Goal: Task Accomplishment & Management: Use online tool/utility

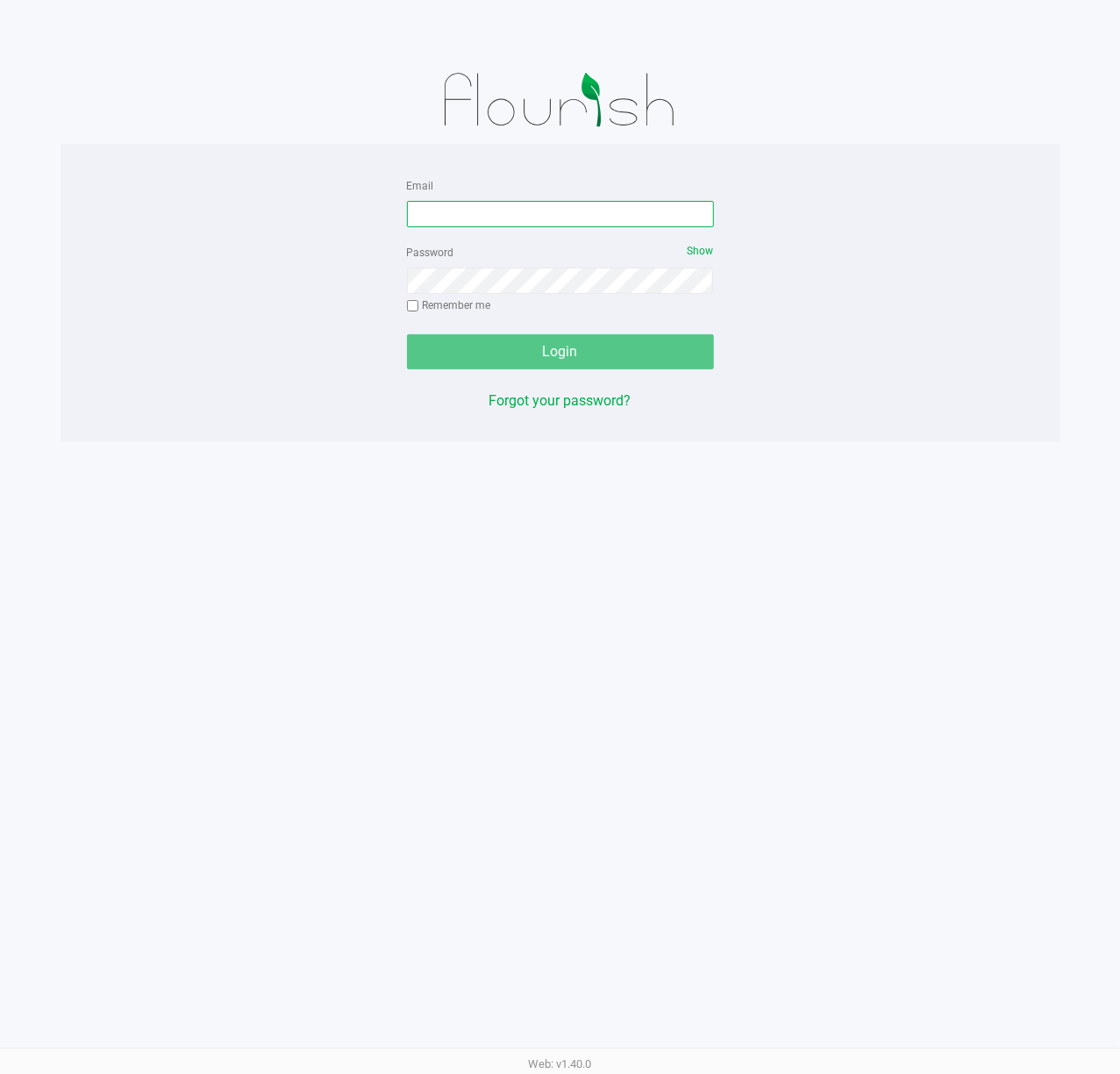
click at [446, 213] on input "Email" at bounding box center [560, 214] width 307 height 27
type input "[EMAIL_ADDRESS][DOMAIN_NAME]"
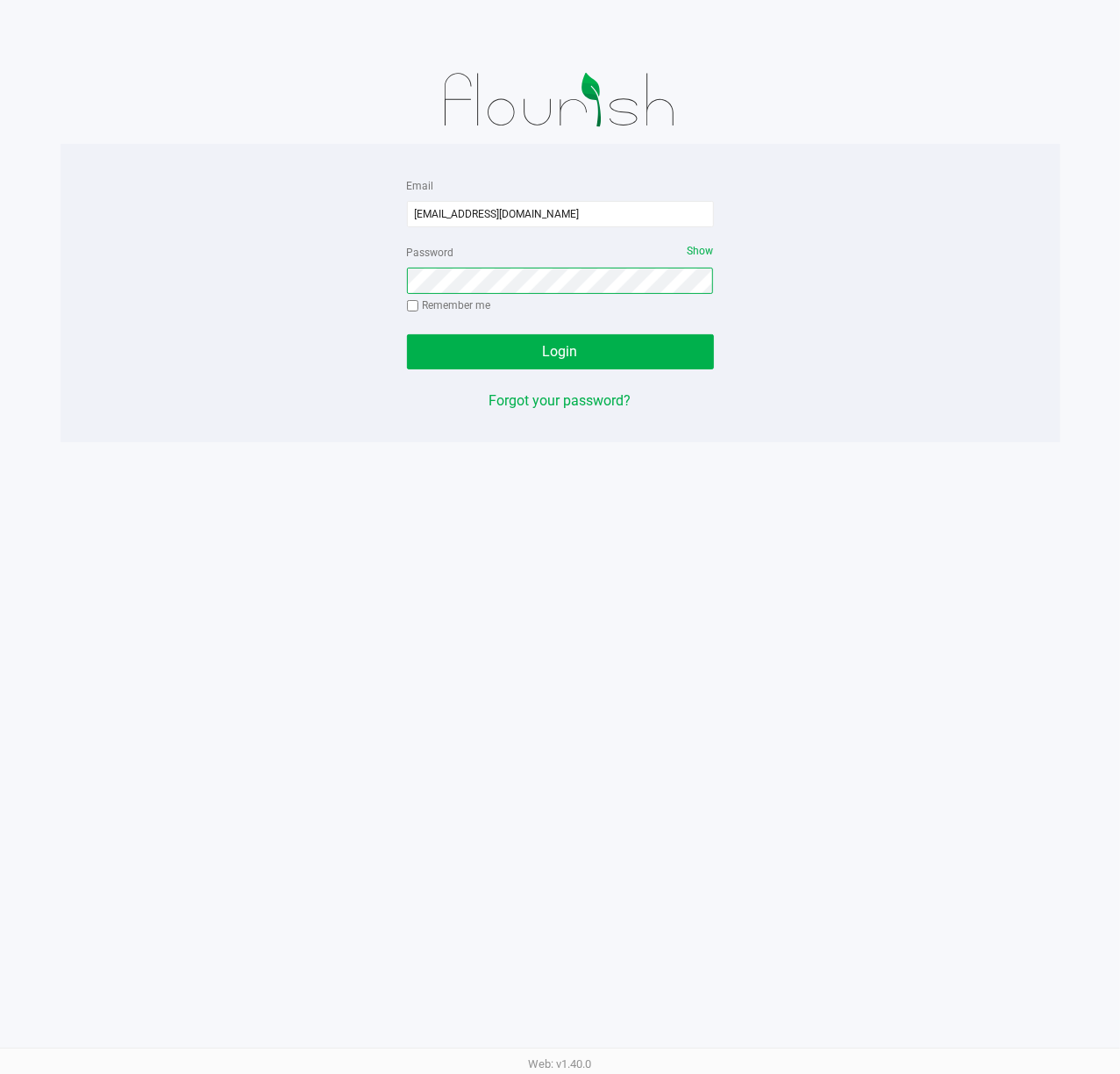
click at [407, 334] on button "Login" at bounding box center [560, 352] width 307 height 35
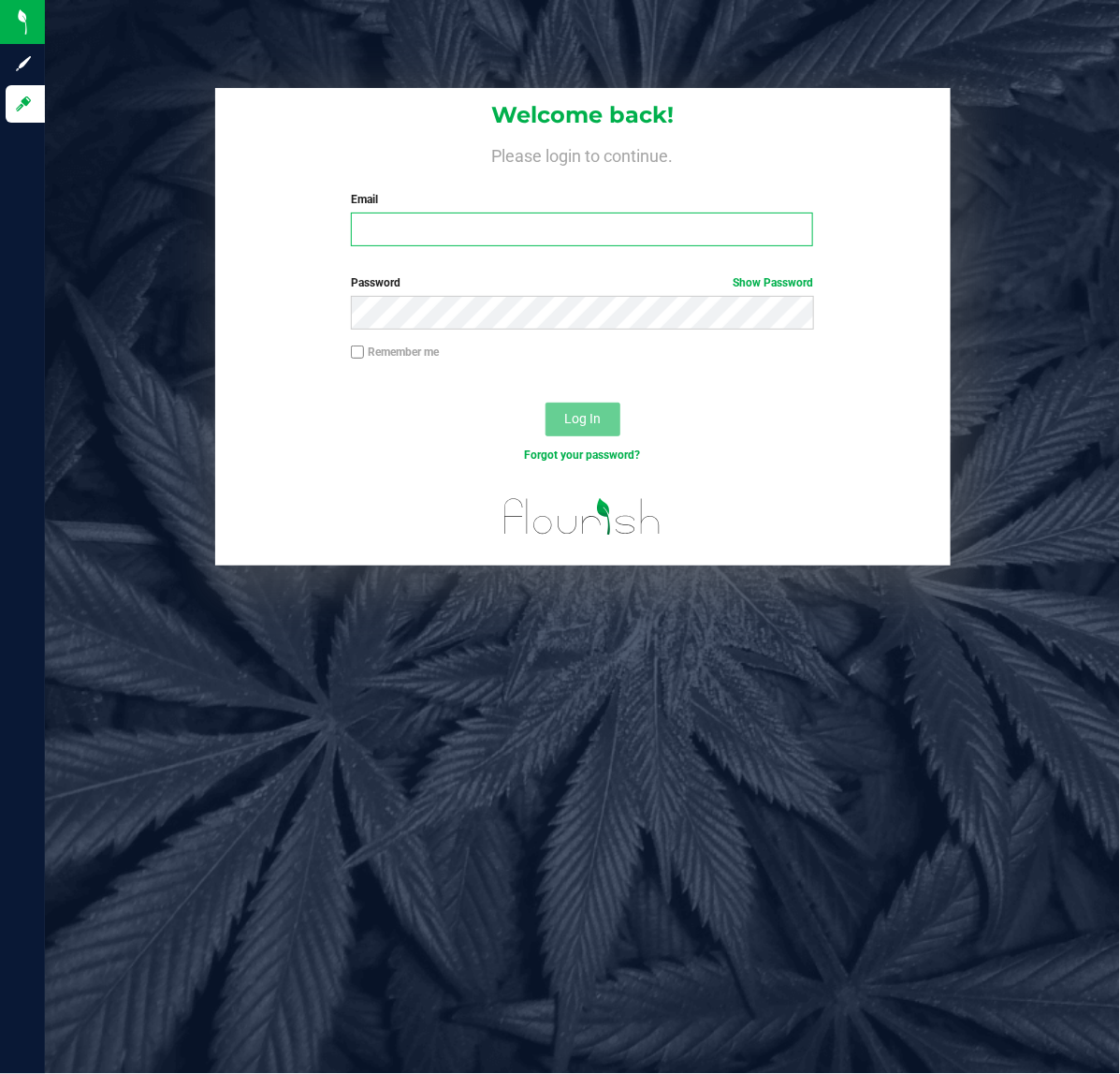
click at [388, 227] on input "Email" at bounding box center [581, 230] width 462 height 34
type input "[EMAIL_ADDRESS][DOMAIN_NAME]"
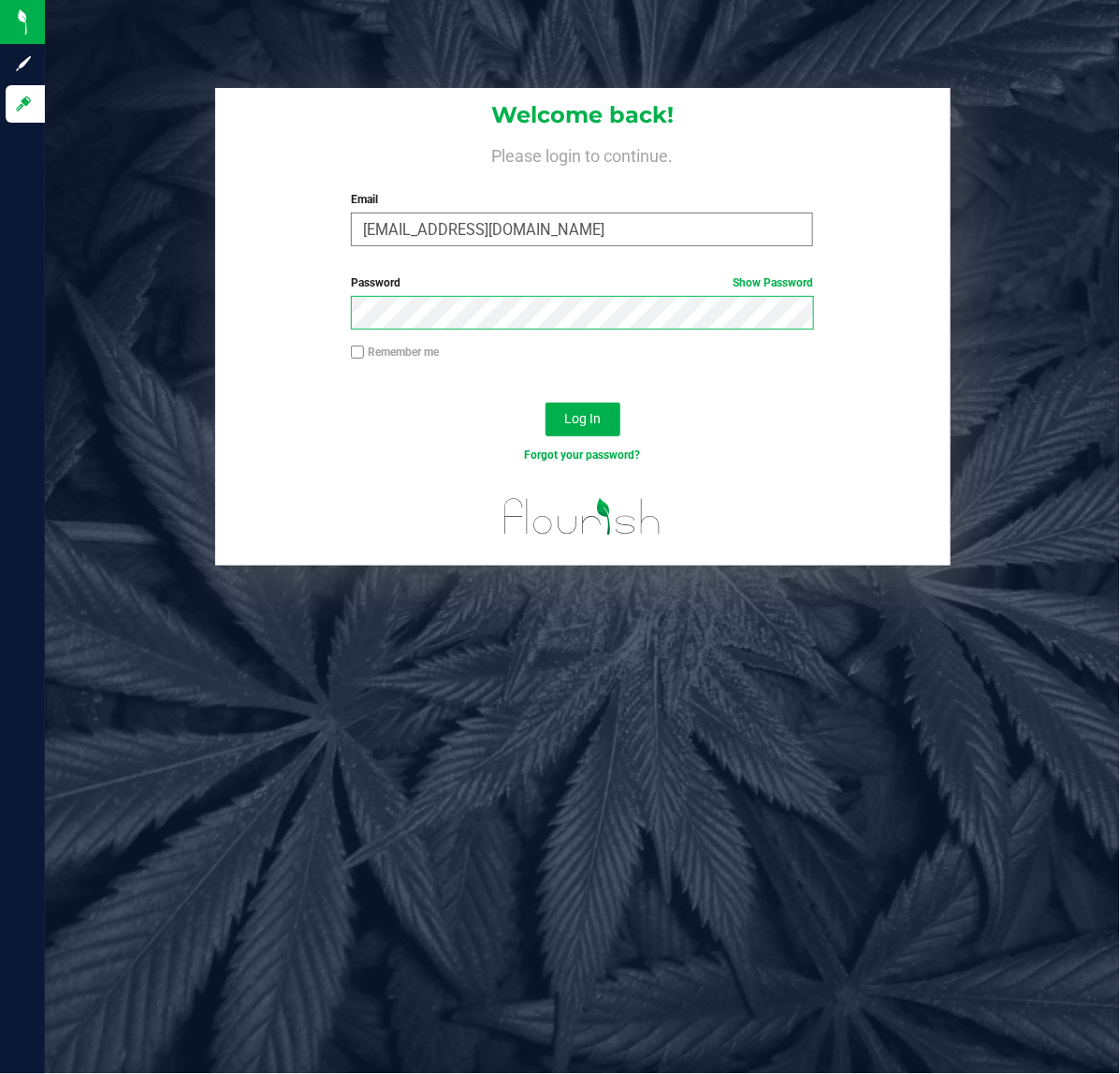
click at [545, 403] on button "Log In" at bounding box center [582, 420] width 75 height 34
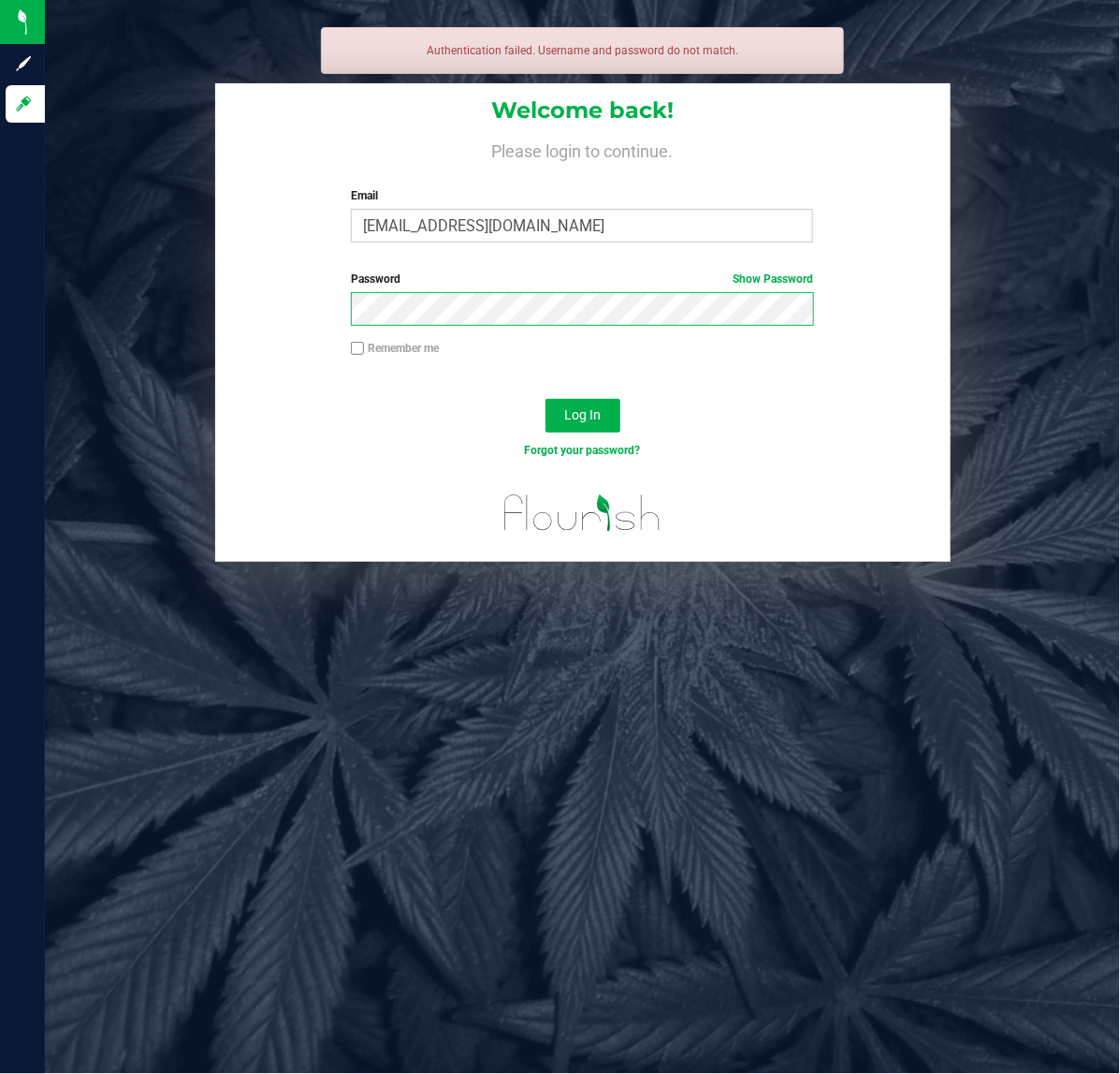
click at [545, 399] on button "Log In" at bounding box center [582, 416] width 75 height 34
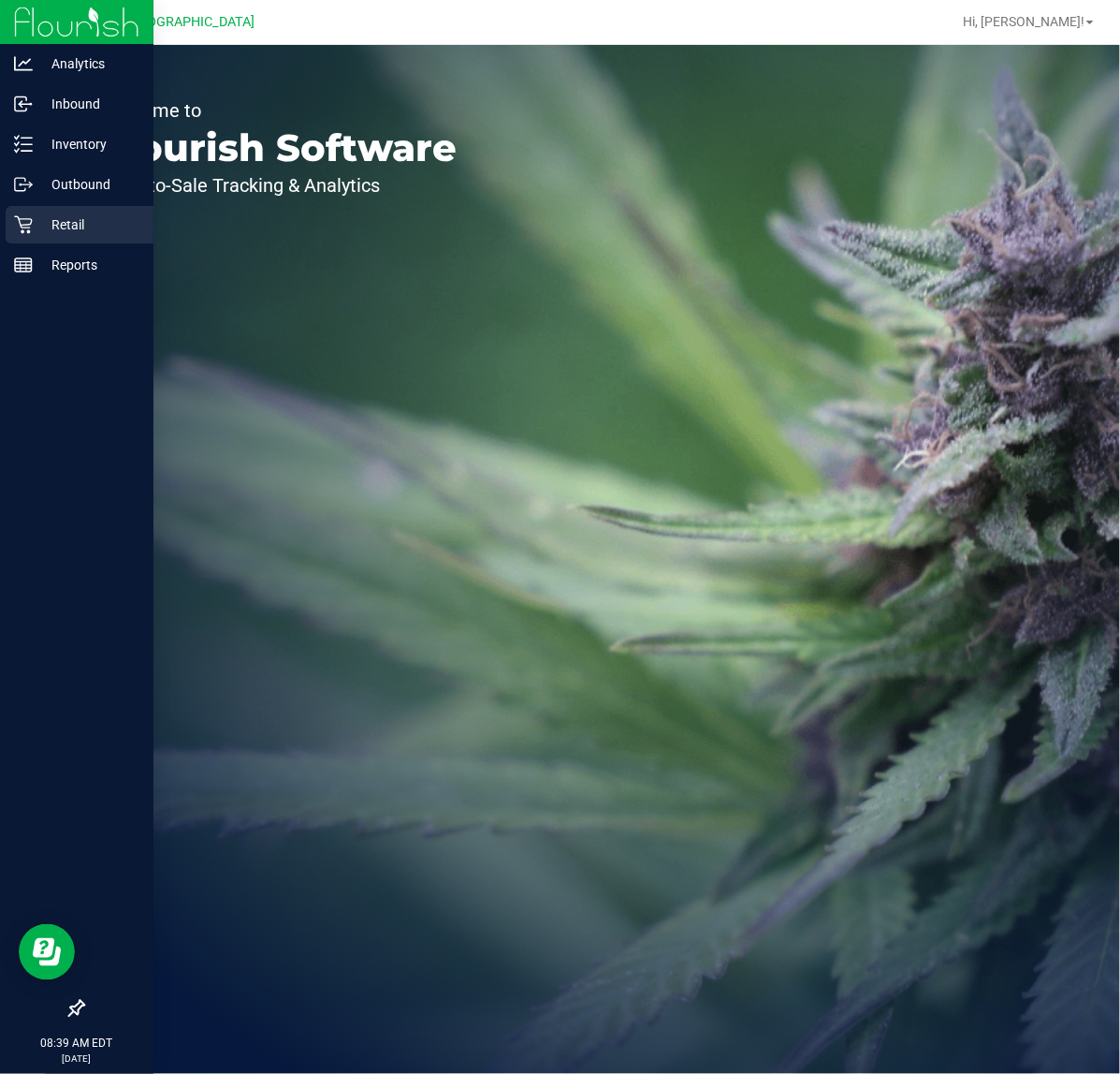
click at [39, 226] on p "Retail" at bounding box center [89, 225] width 112 height 23
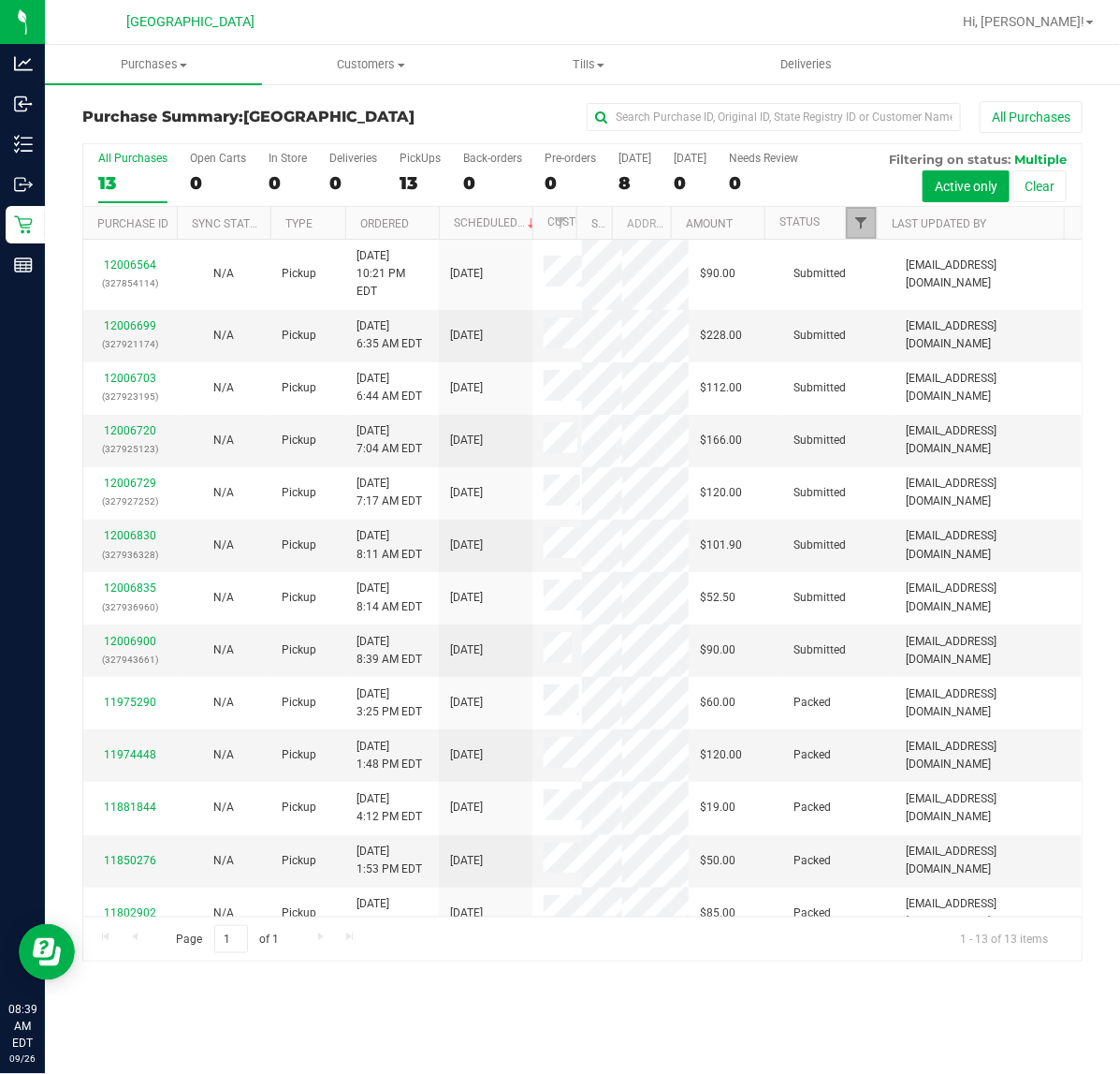
click at [862, 230] on span "Filter" at bounding box center [861, 223] width 15 height 15
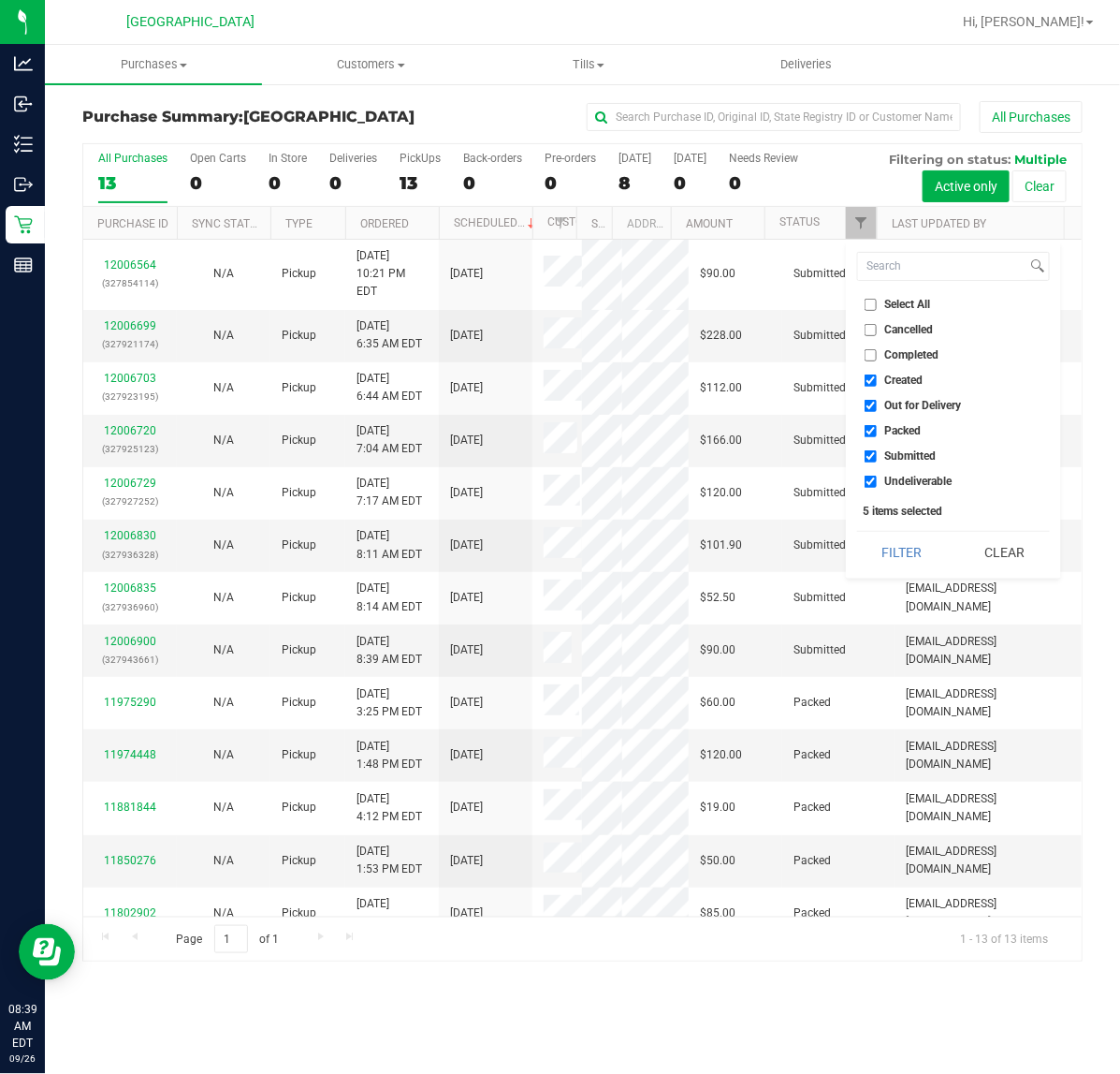
click at [877, 380] on label "Created" at bounding box center [894, 380] width 59 height 12
click at [877, 380] on input "Created" at bounding box center [870, 380] width 12 height 12
checkbox input "false"
click at [869, 404] on input "Out for Delivery" at bounding box center [870, 406] width 12 height 12
checkbox input "false"
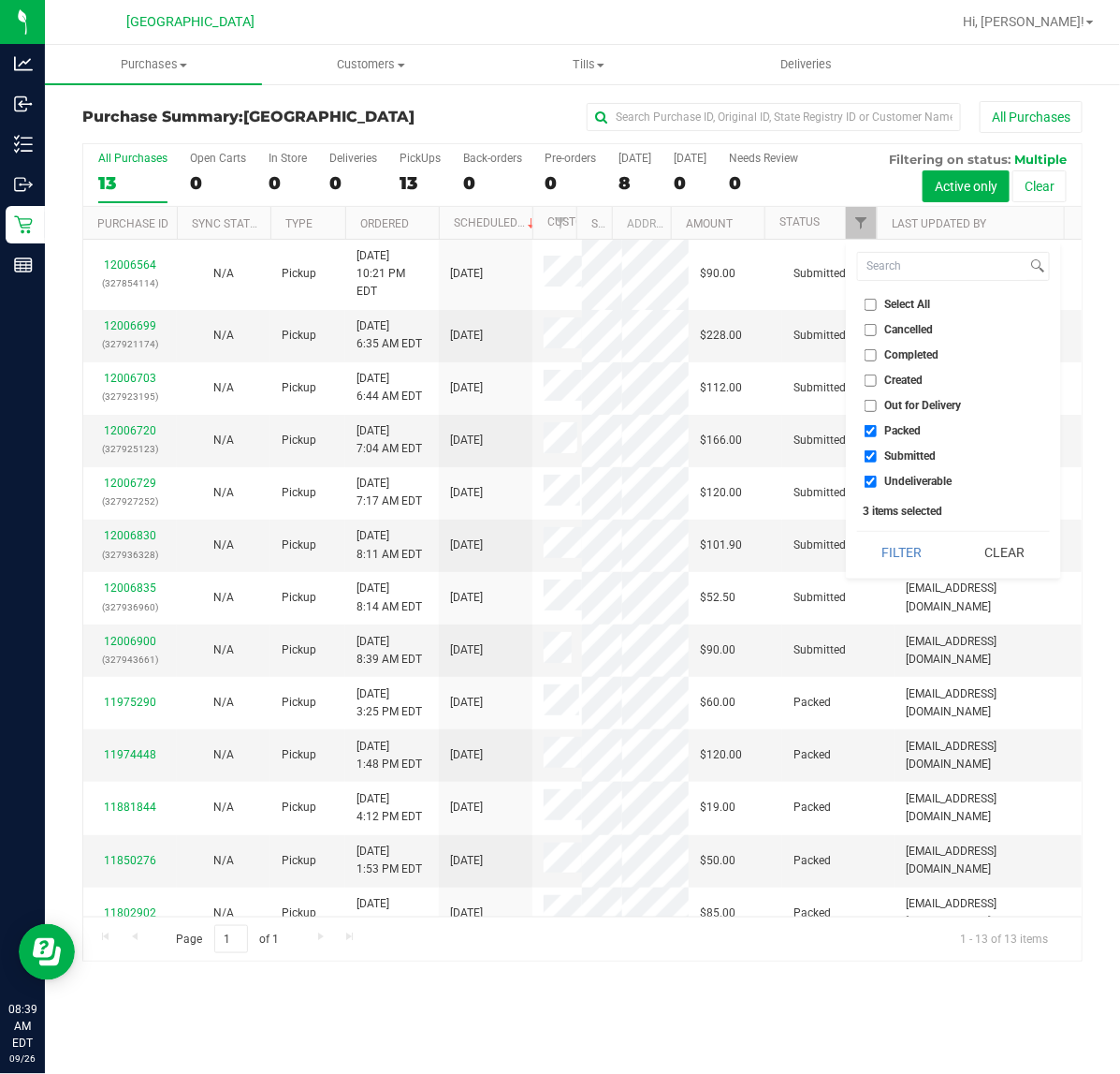
click at [876, 430] on input "Packed" at bounding box center [870, 431] width 12 height 12
checkbox input "false"
click at [872, 474] on li "Undeliverable" at bounding box center [954, 481] width 193 height 20
click at [871, 478] on input "Undeliverable" at bounding box center [870, 481] width 12 height 12
checkbox input "false"
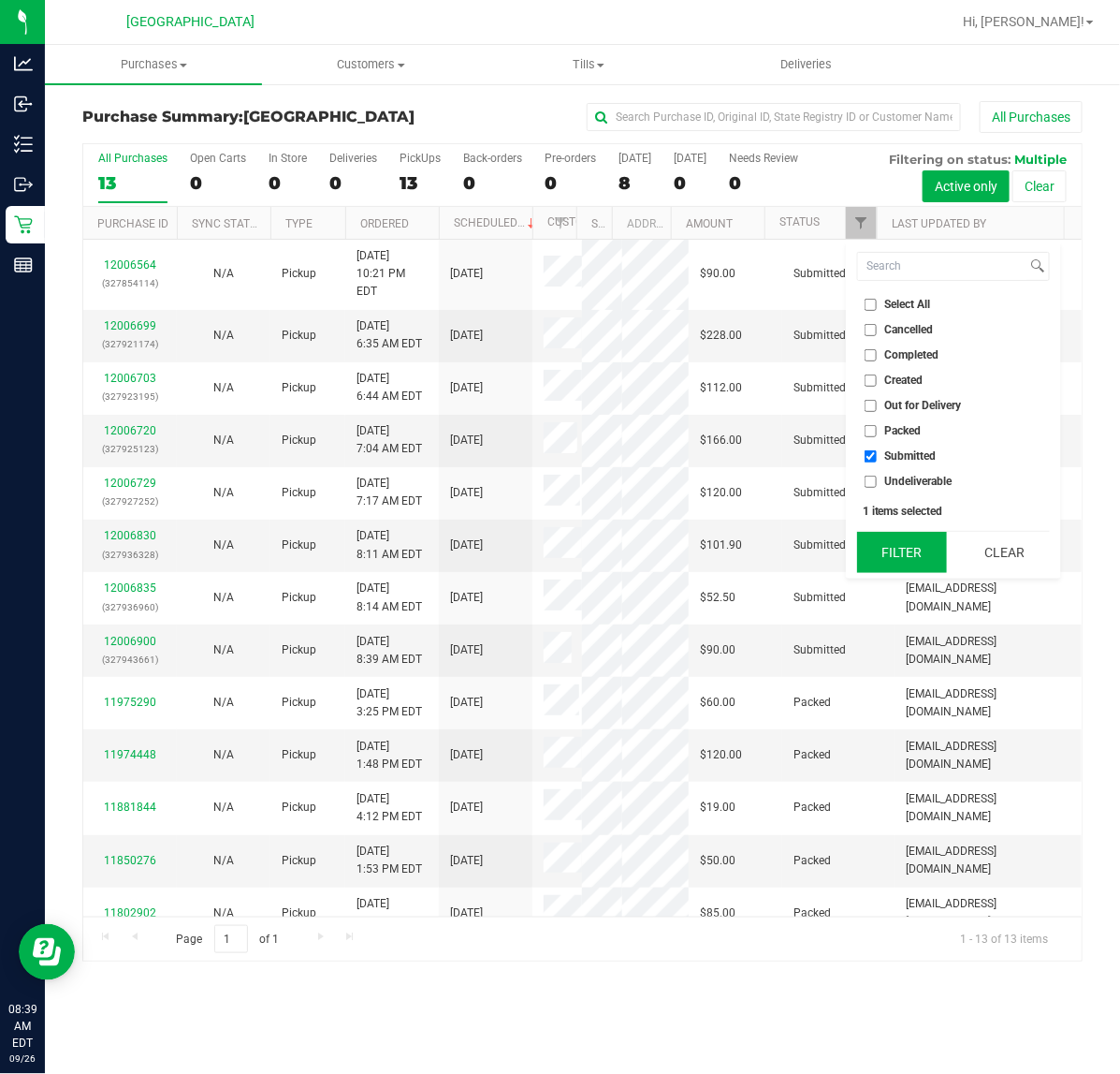
click at [883, 549] on button "Filter" at bounding box center [902, 552] width 90 height 42
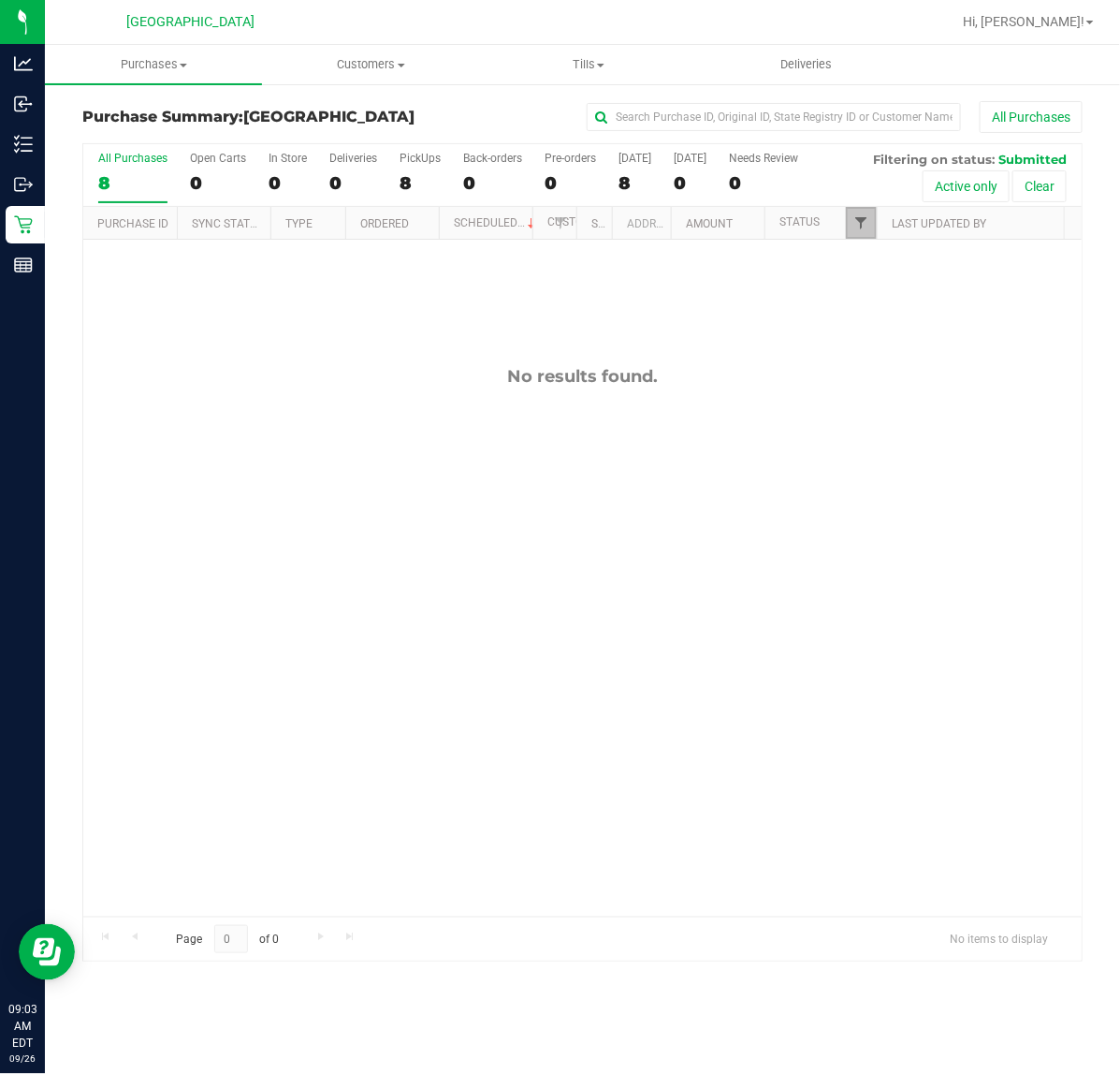
click at [853, 218] on span "Filter" at bounding box center [861, 223] width 15 height 15
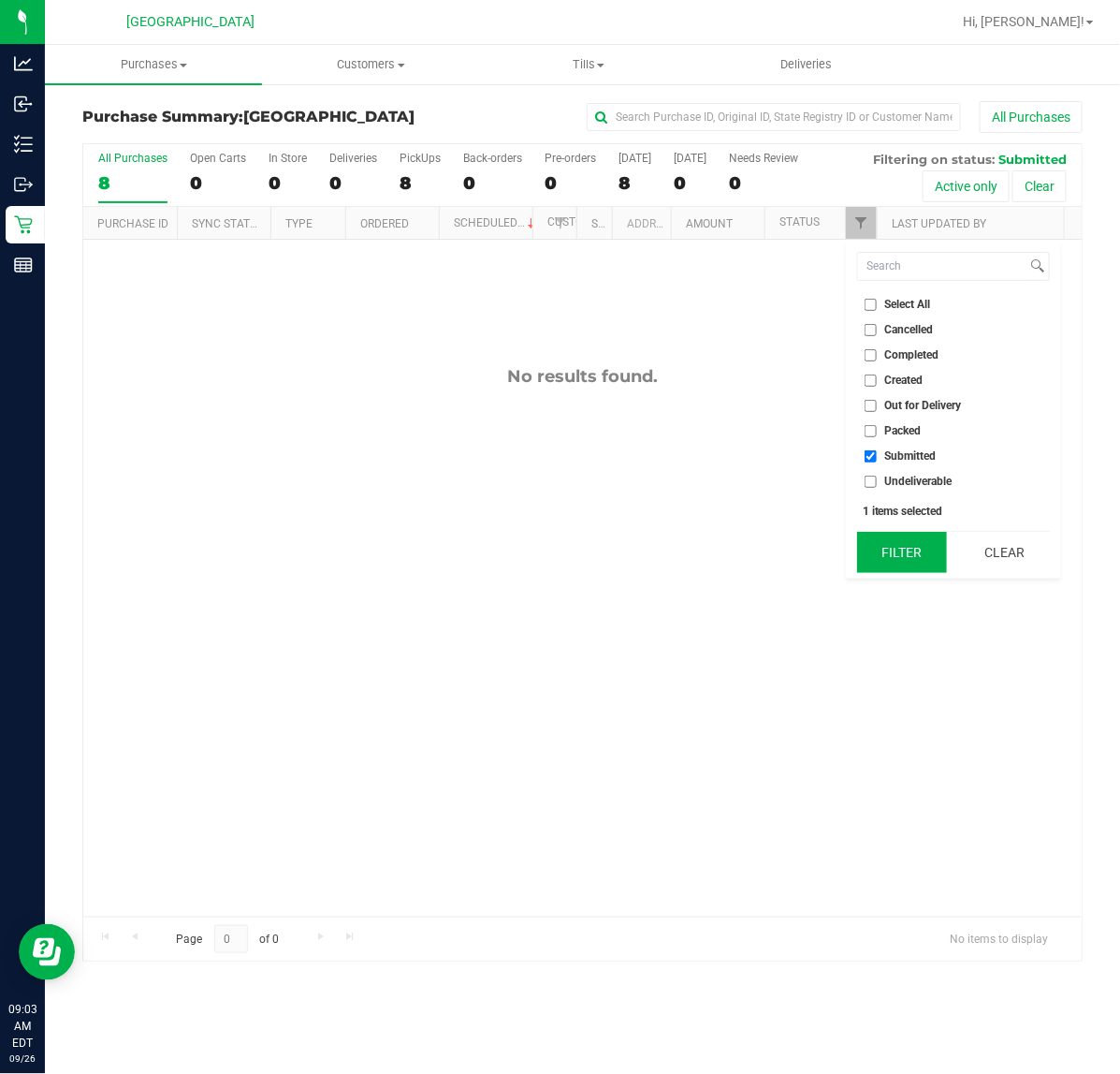
click at [872, 558] on button "Filter" at bounding box center [902, 552] width 90 height 42
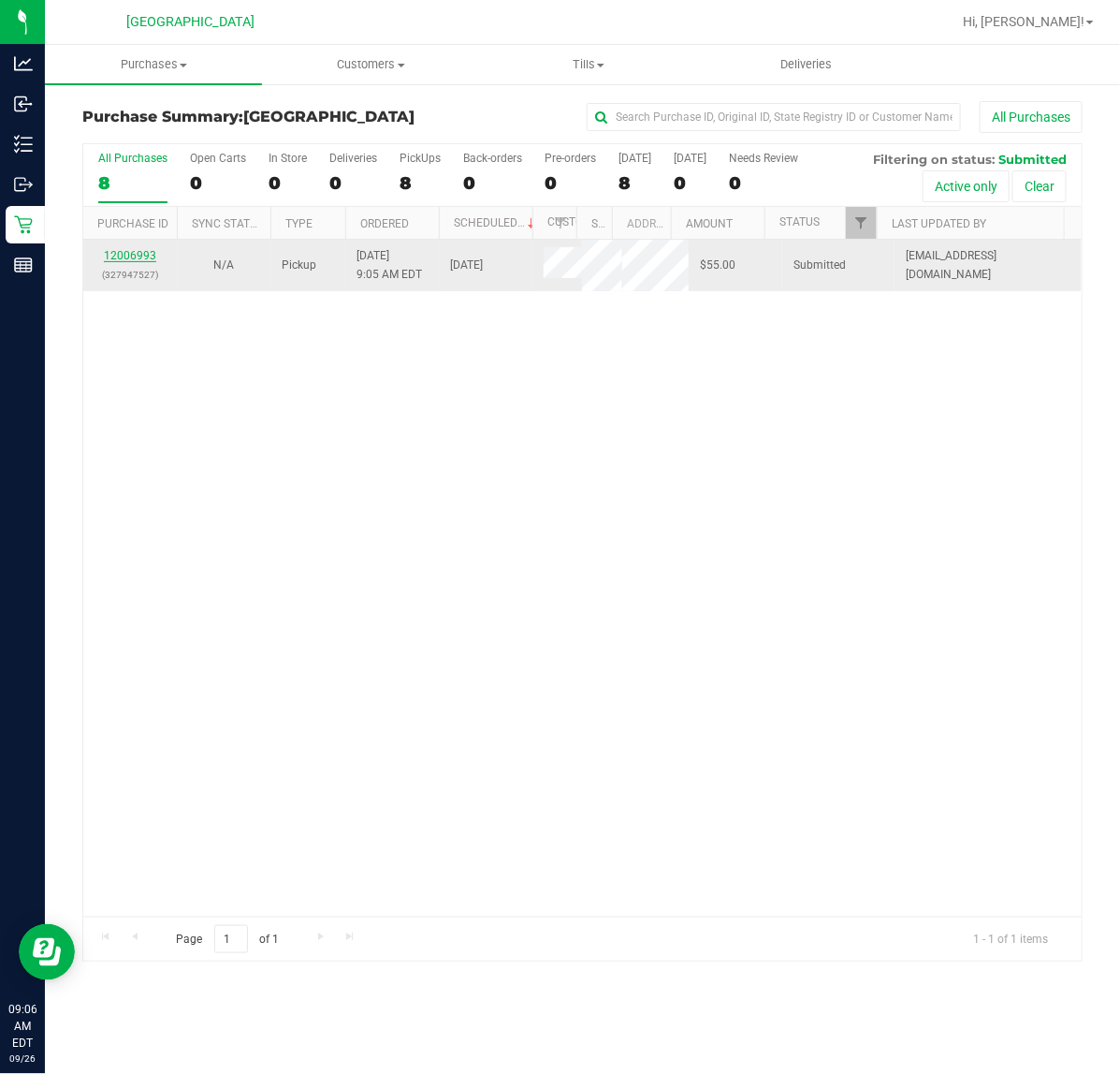
click at [137, 257] on link "12006993" at bounding box center [129, 255] width 52 height 13
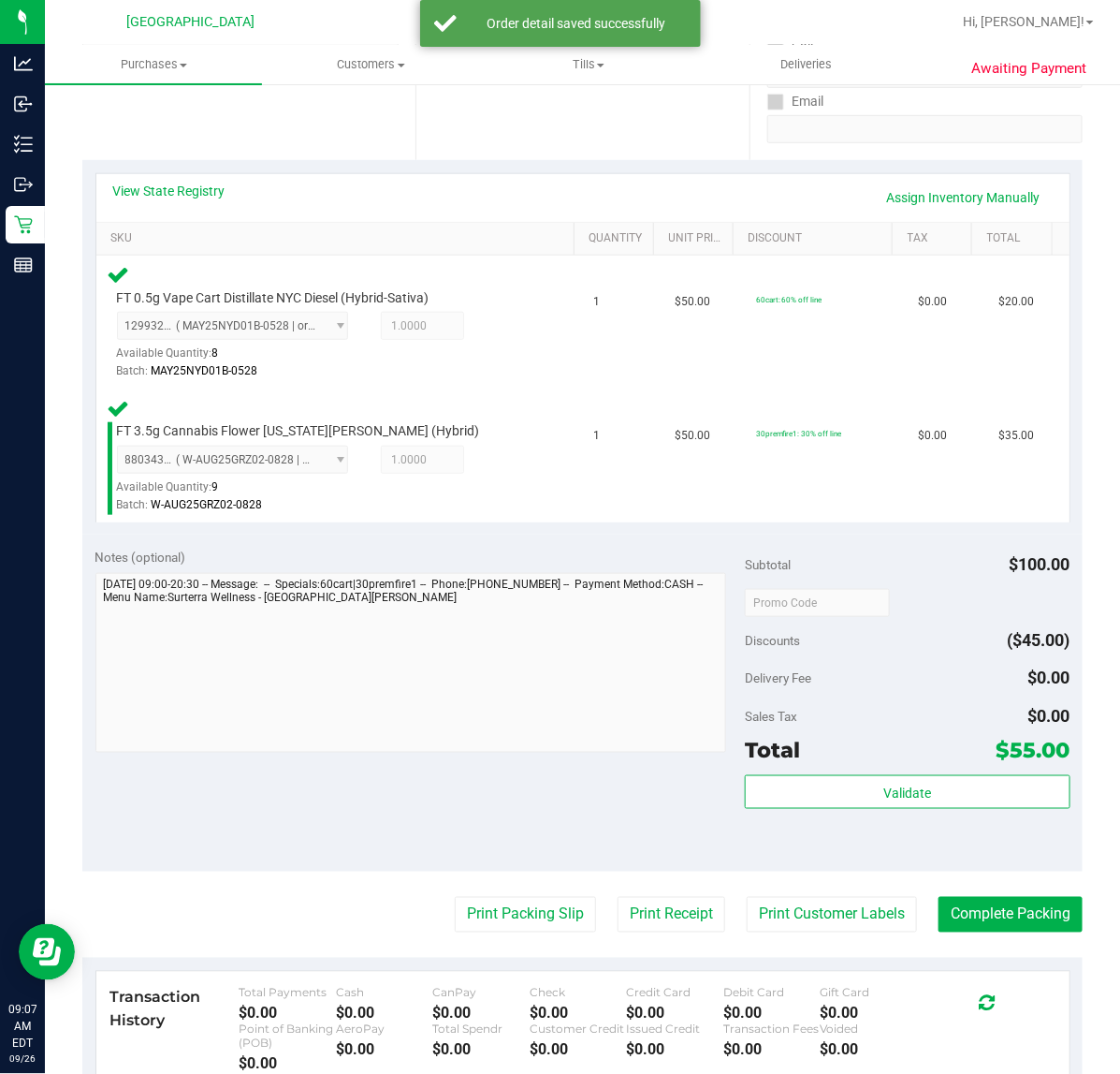
scroll to position [351, 0]
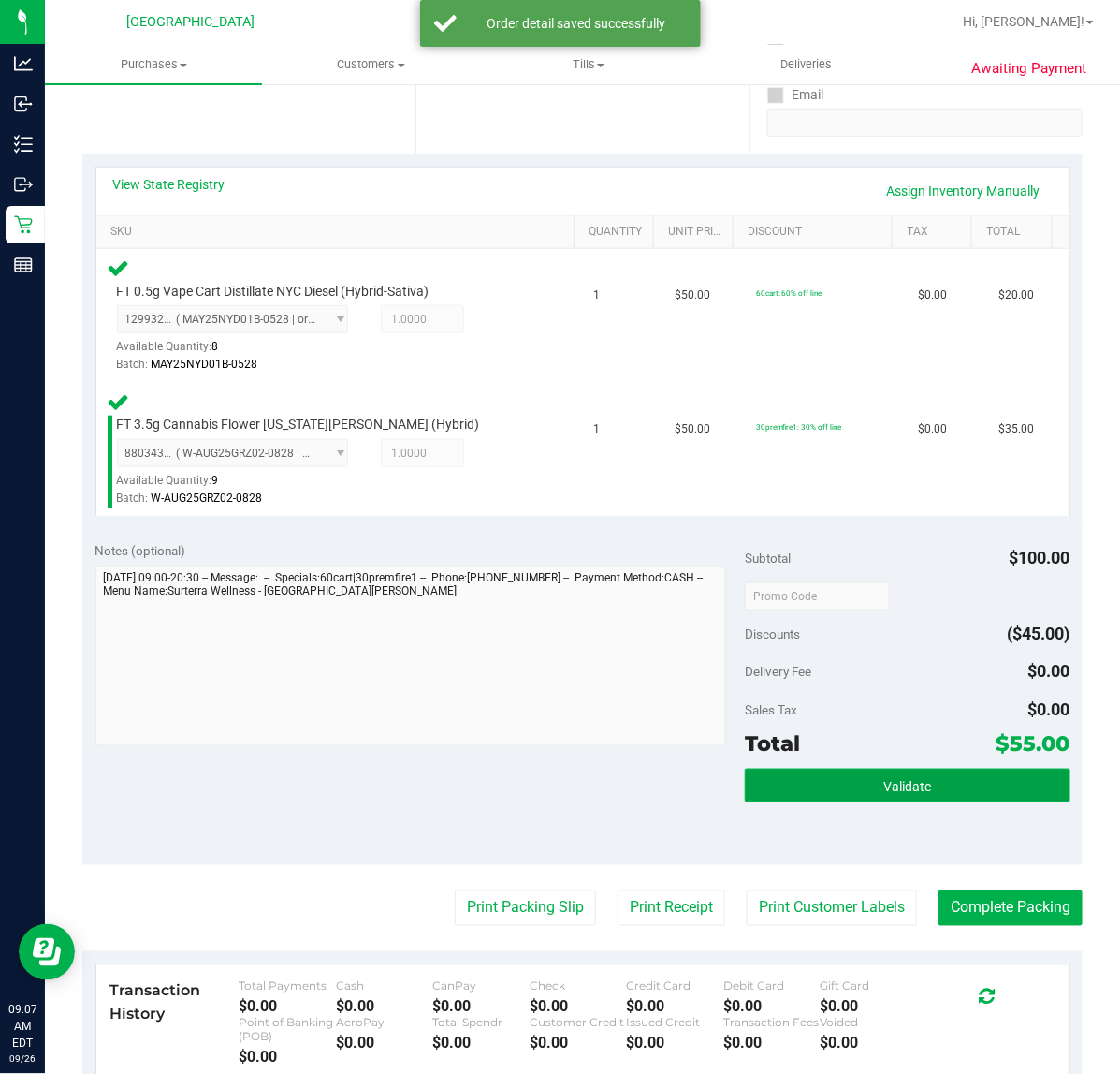
click at [940, 791] on button "Validate" at bounding box center [907, 786] width 325 height 34
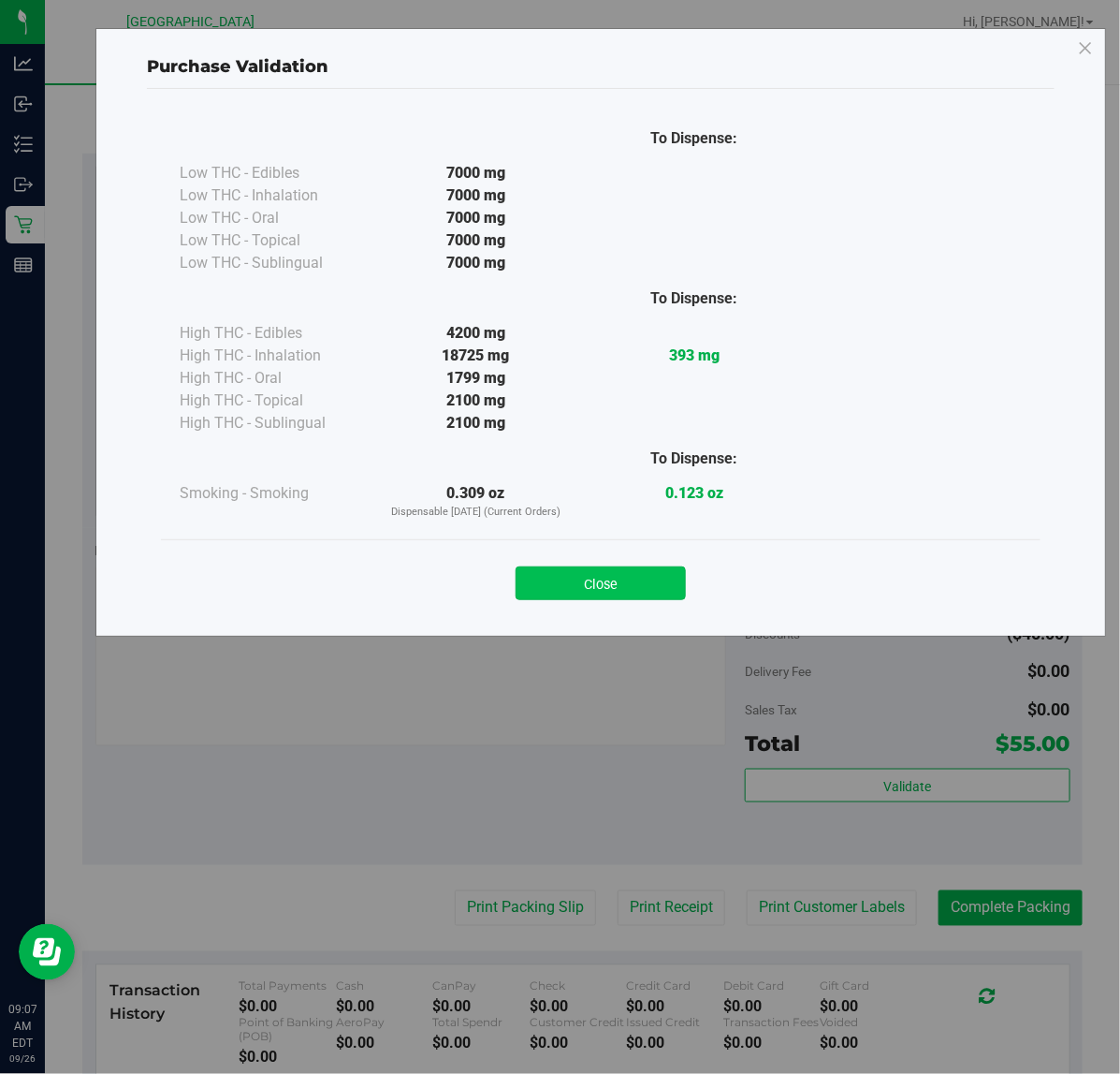
click at [604, 591] on button "Close" at bounding box center [601, 583] width 170 height 34
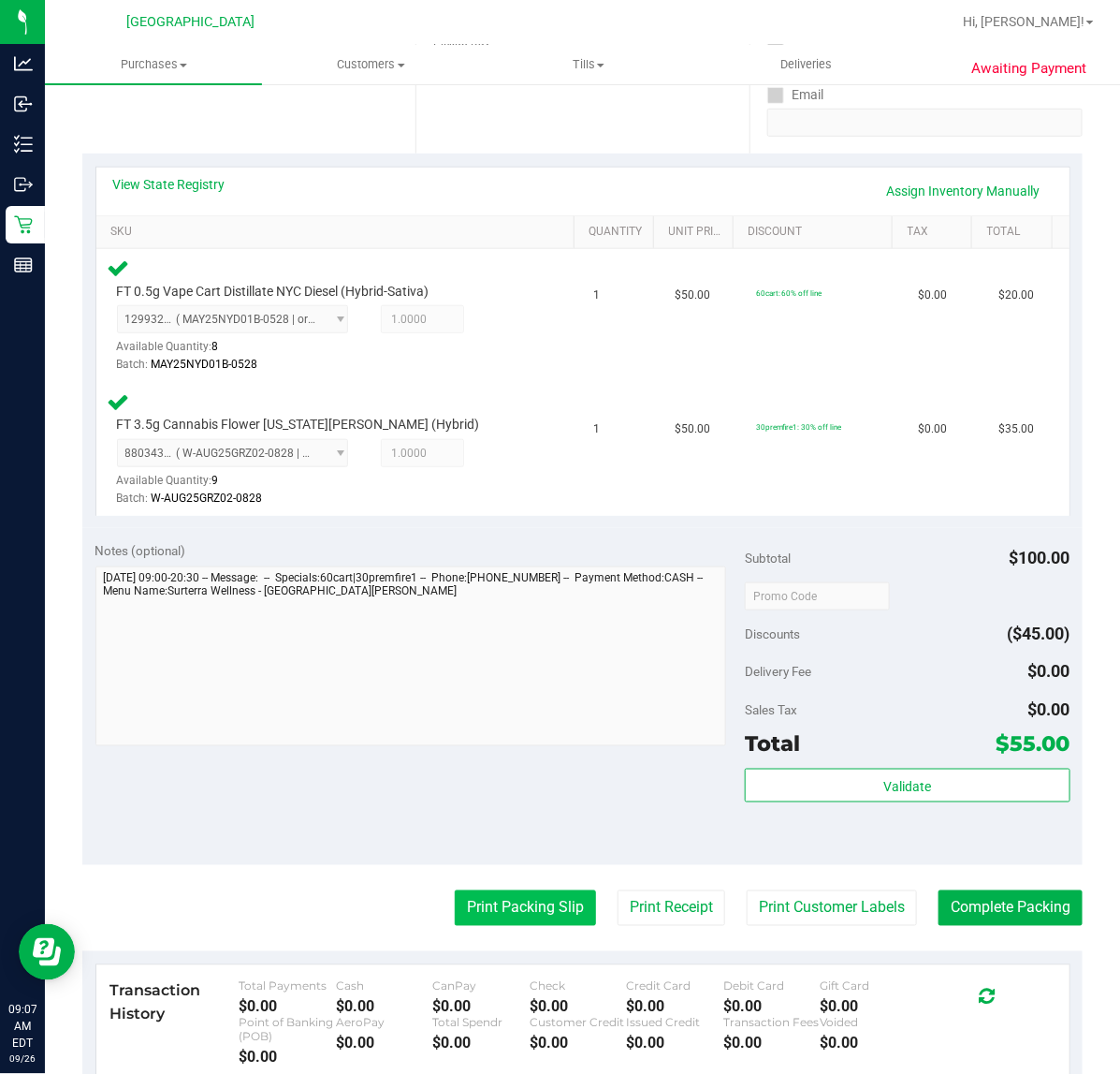
click at [494, 905] on button "Print Packing Slip" at bounding box center [526, 909] width 142 height 36
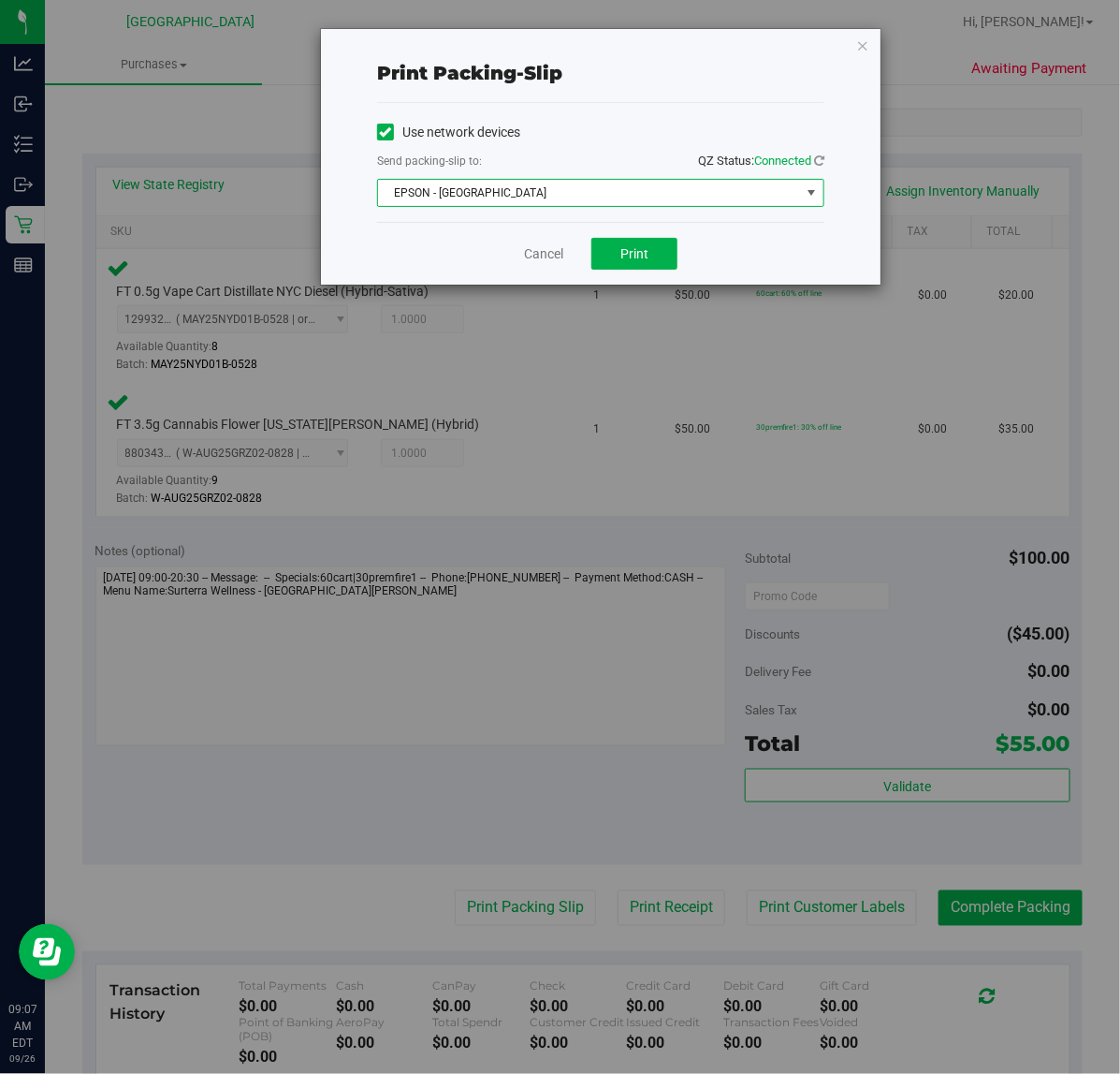
click at [471, 189] on span "EPSON - [GEOGRAPHIC_DATA]" at bounding box center [589, 193] width 422 height 26
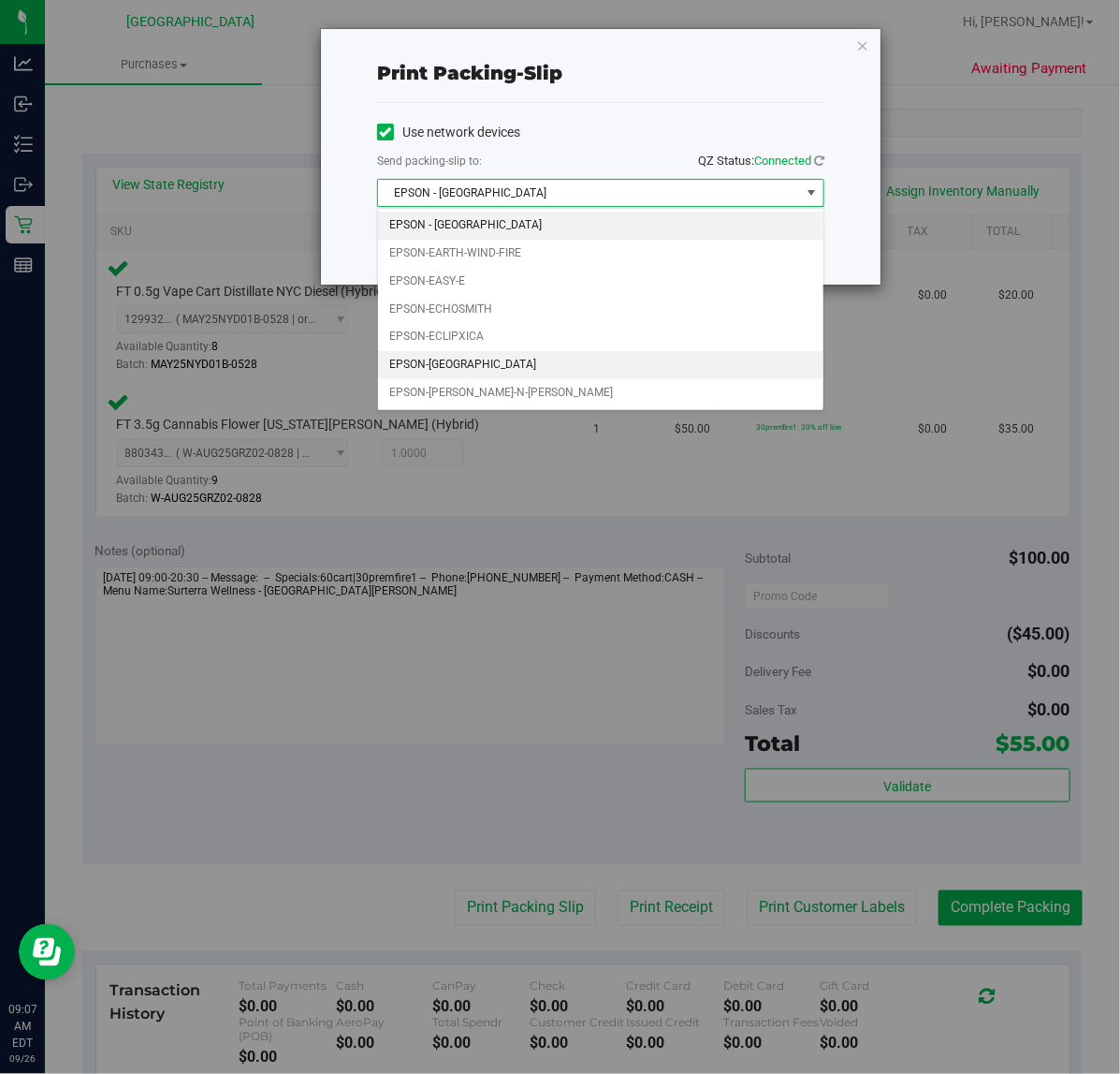
click at [477, 376] on li "EPSON-[GEOGRAPHIC_DATA]" at bounding box center [600, 365] width 445 height 28
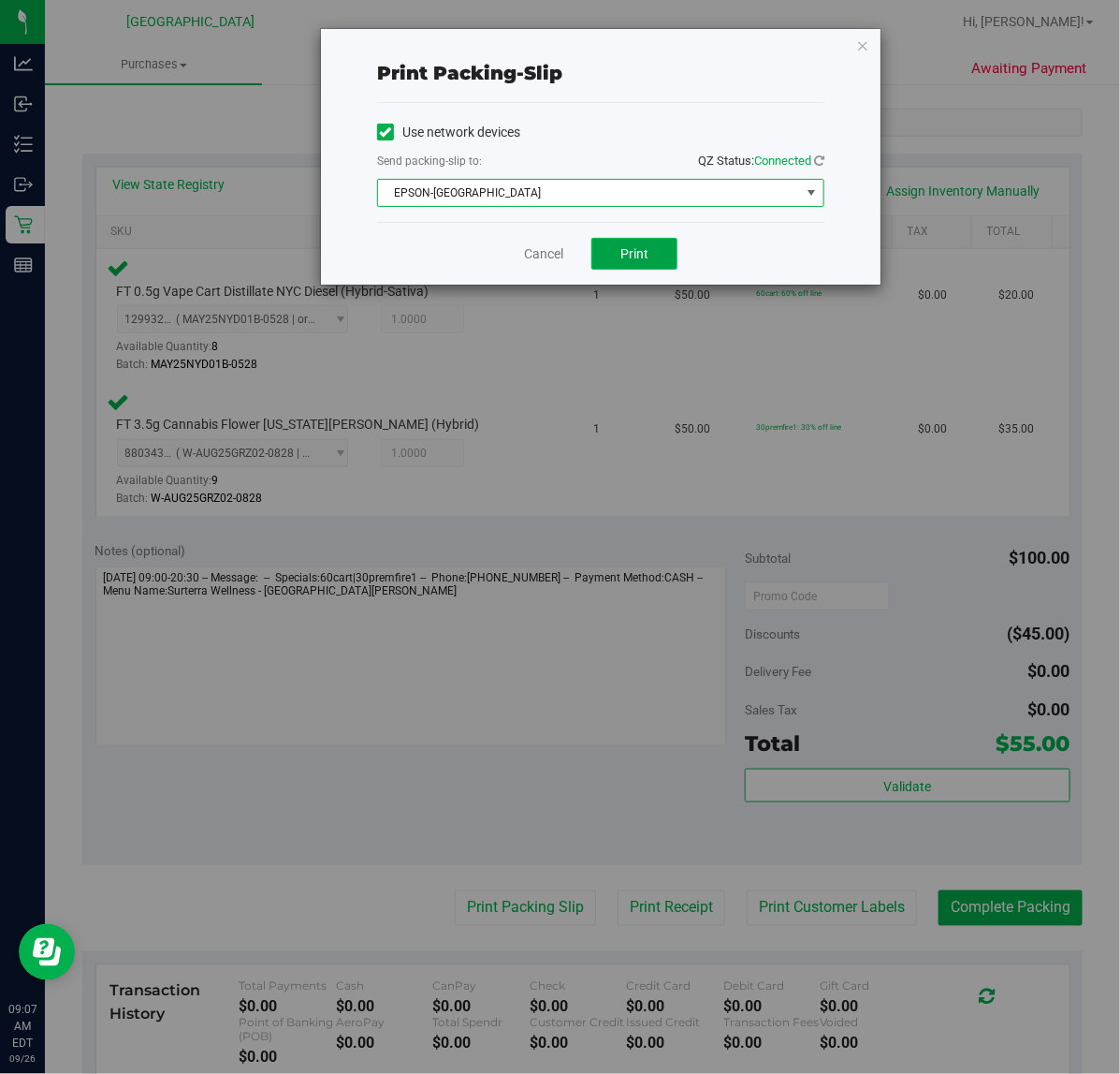
click at [656, 244] on button "Print" at bounding box center [634, 253] width 86 height 32
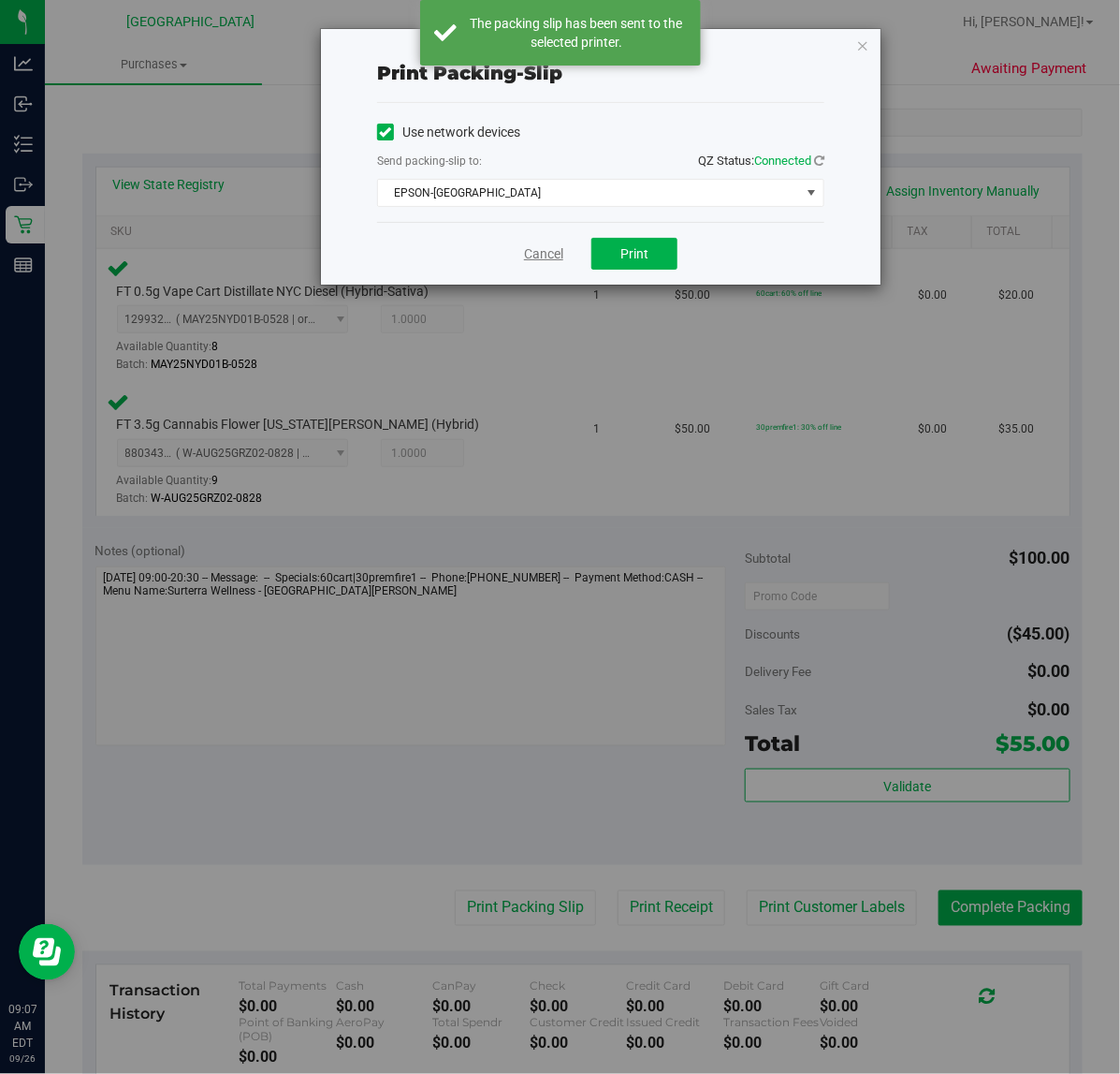
click at [534, 254] on link "Cancel" at bounding box center [543, 253] width 40 height 20
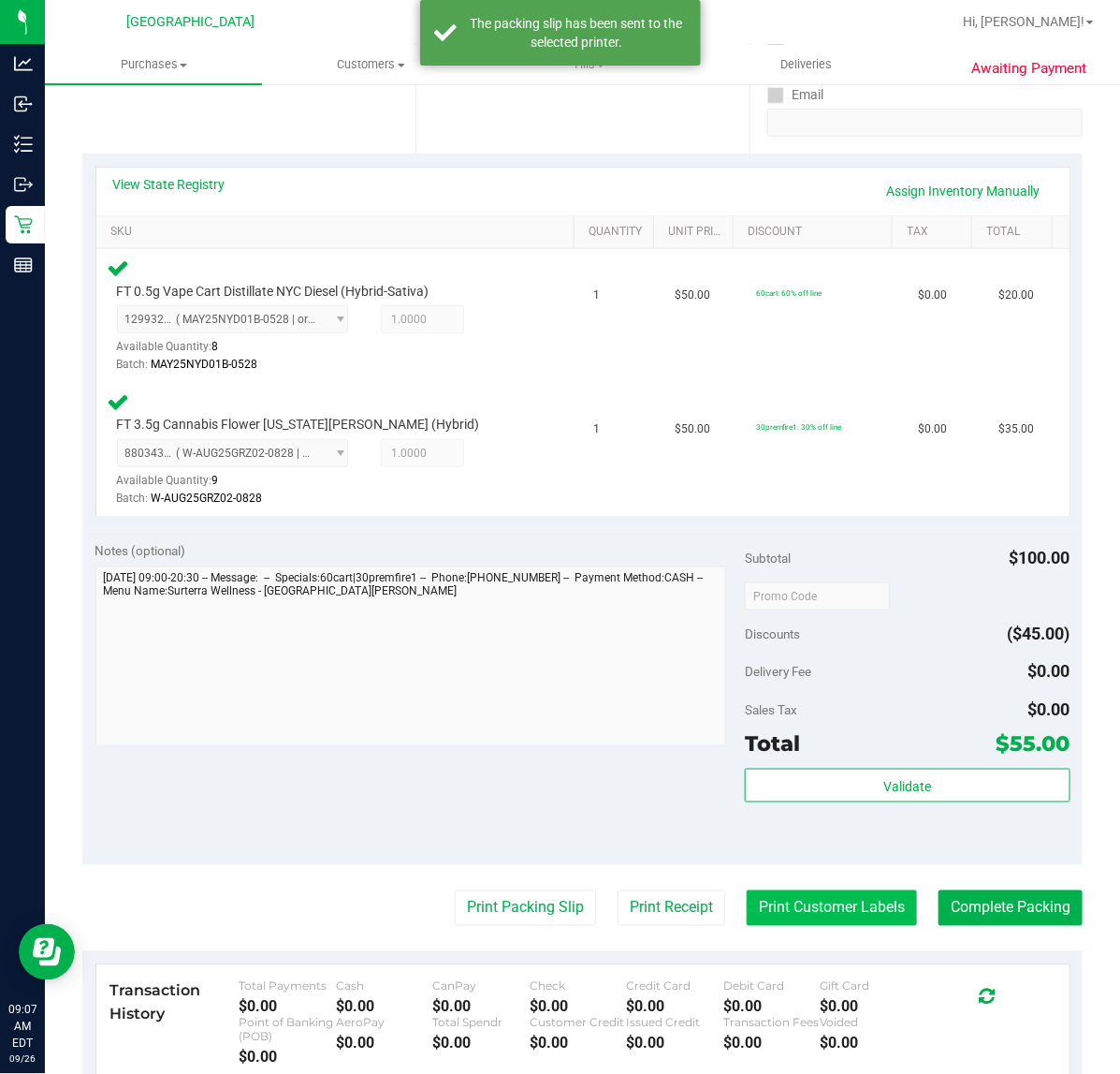
click at [801, 917] on button "Print Customer Labels" at bounding box center [832, 909] width 170 height 36
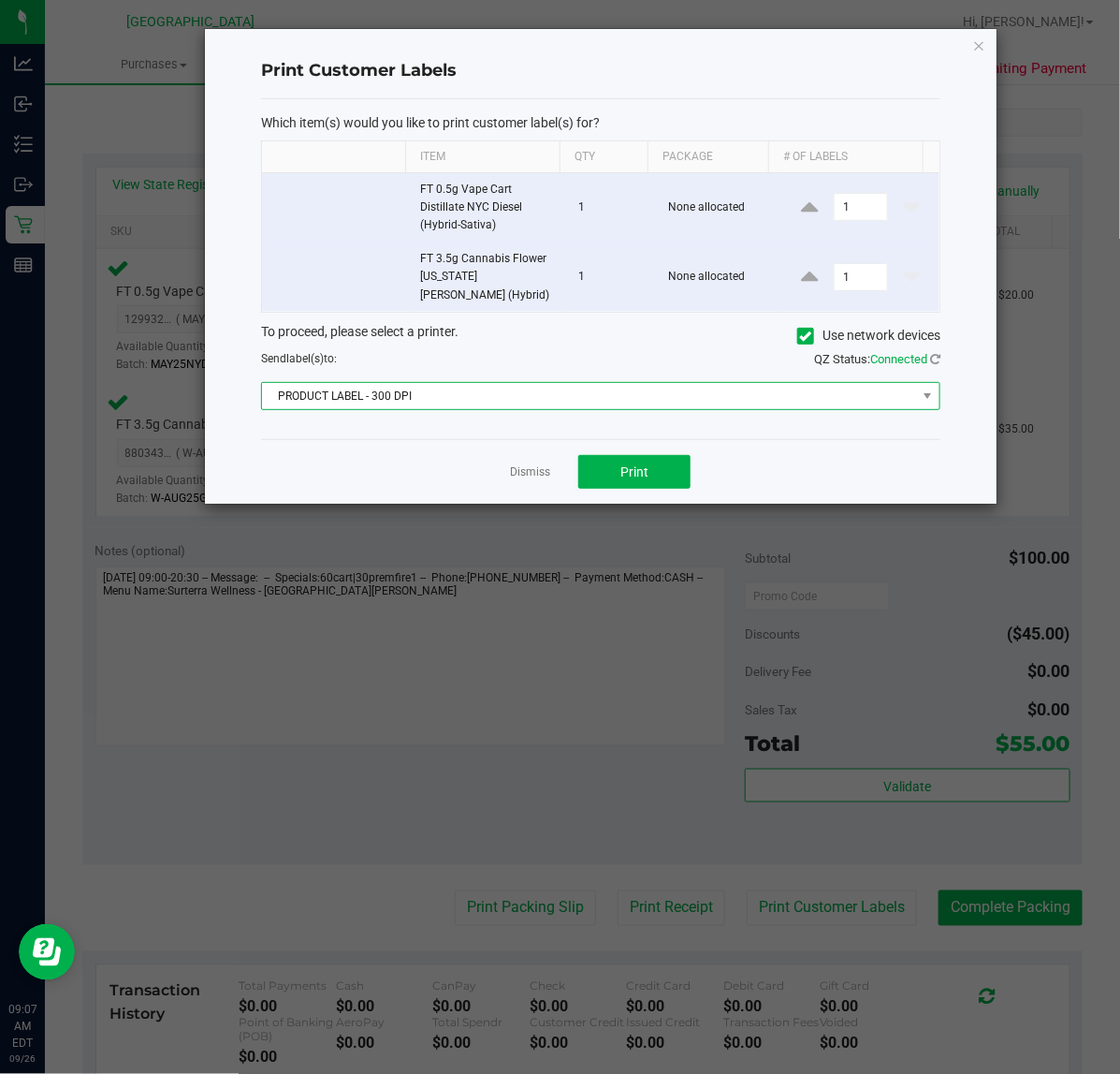
click at [451, 383] on span "PRODUCT LABEL - 300 DPI" at bounding box center [589, 396] width 654 height 26
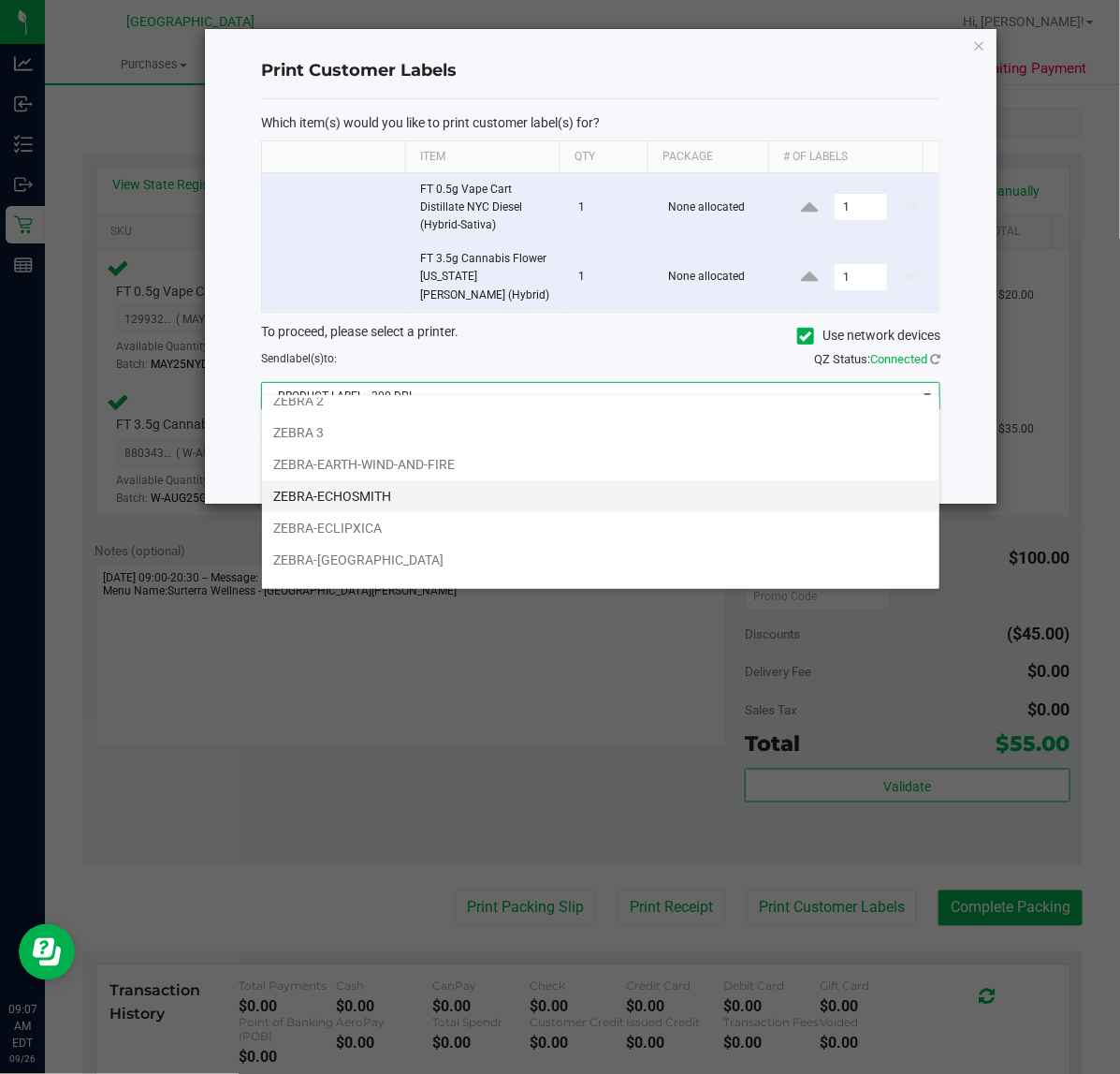
scroll to position [70, 0]
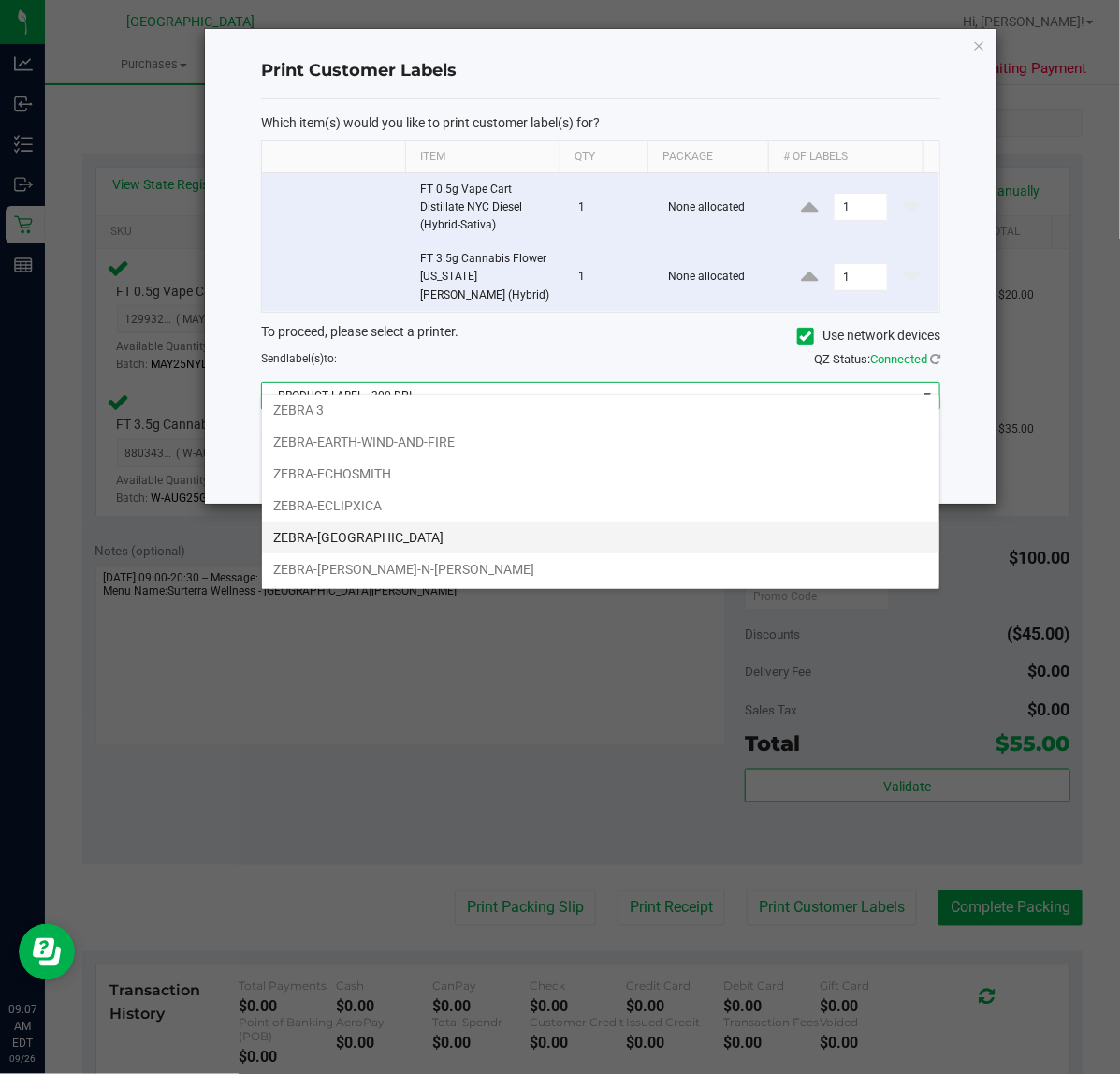
click at [365, 529] on li "ZEBRA-[GEOGRAPHIC_DATA]" at bounding box center [600, 538] width 678 height 32
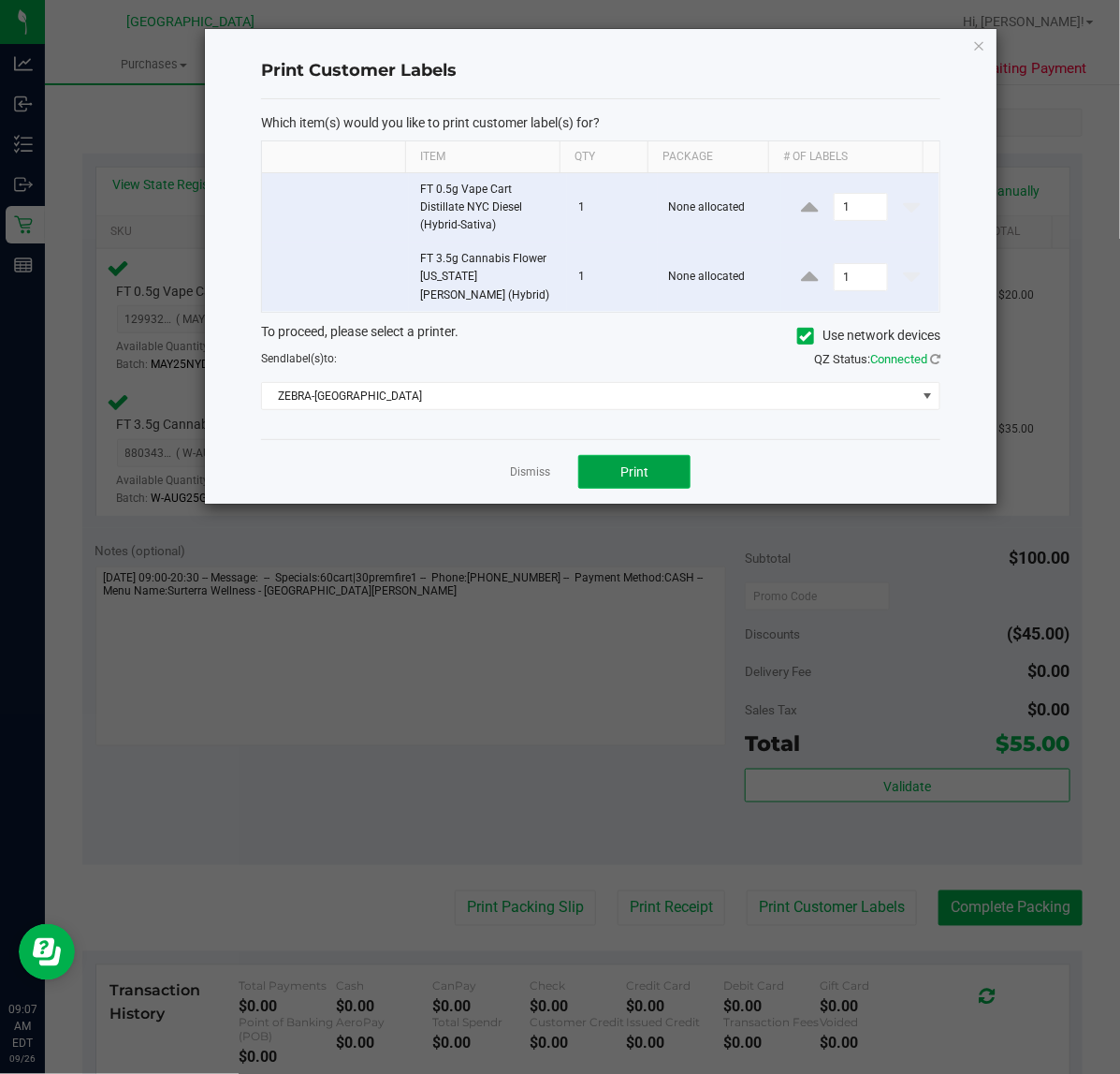
click at [651, 460] on button "Print" at bounding box center [634, 472] width 112 height 34
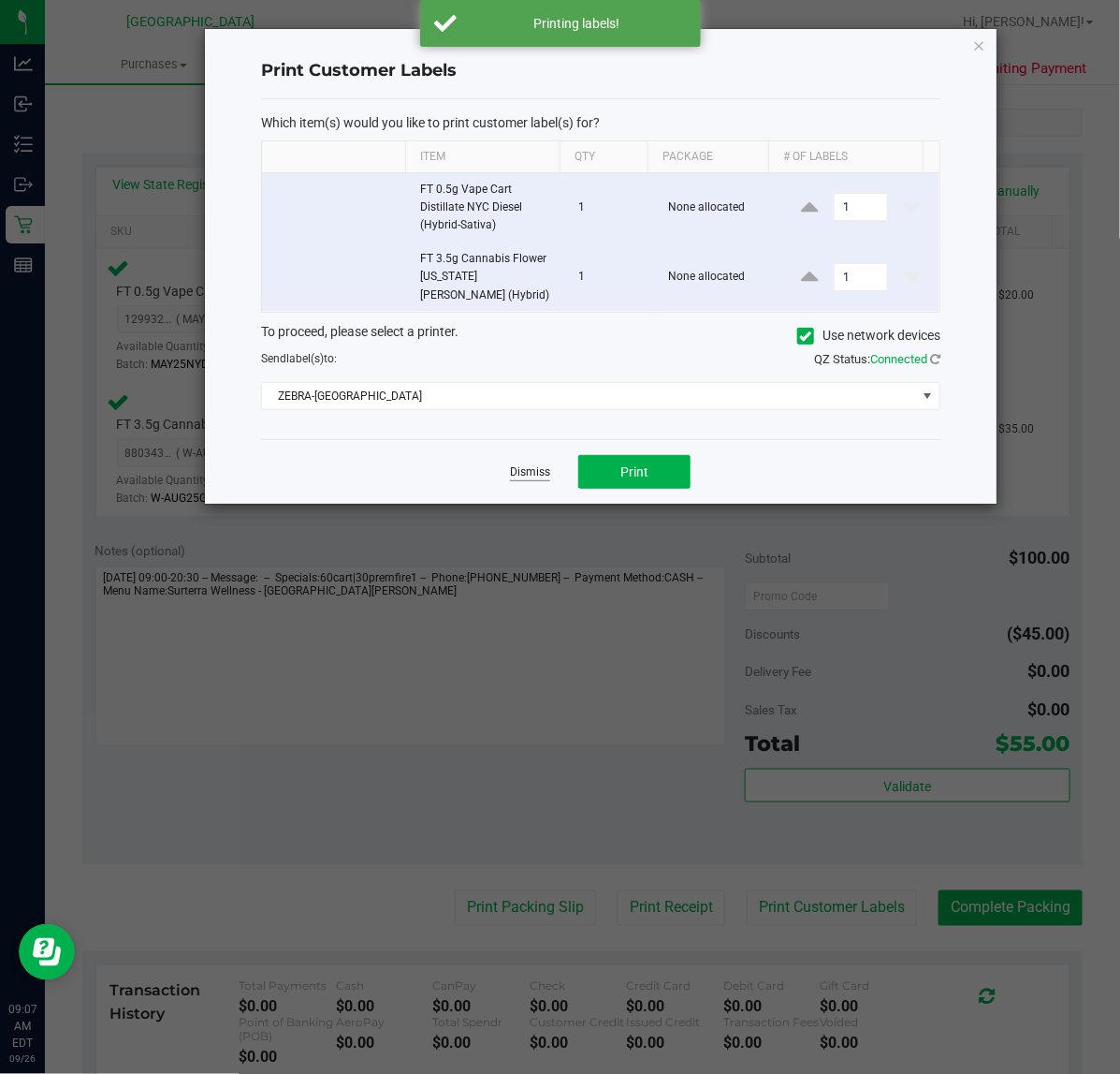
click at [533, 464] on link "Dismiss" at bounding box center [530, 472] width 41 height 16
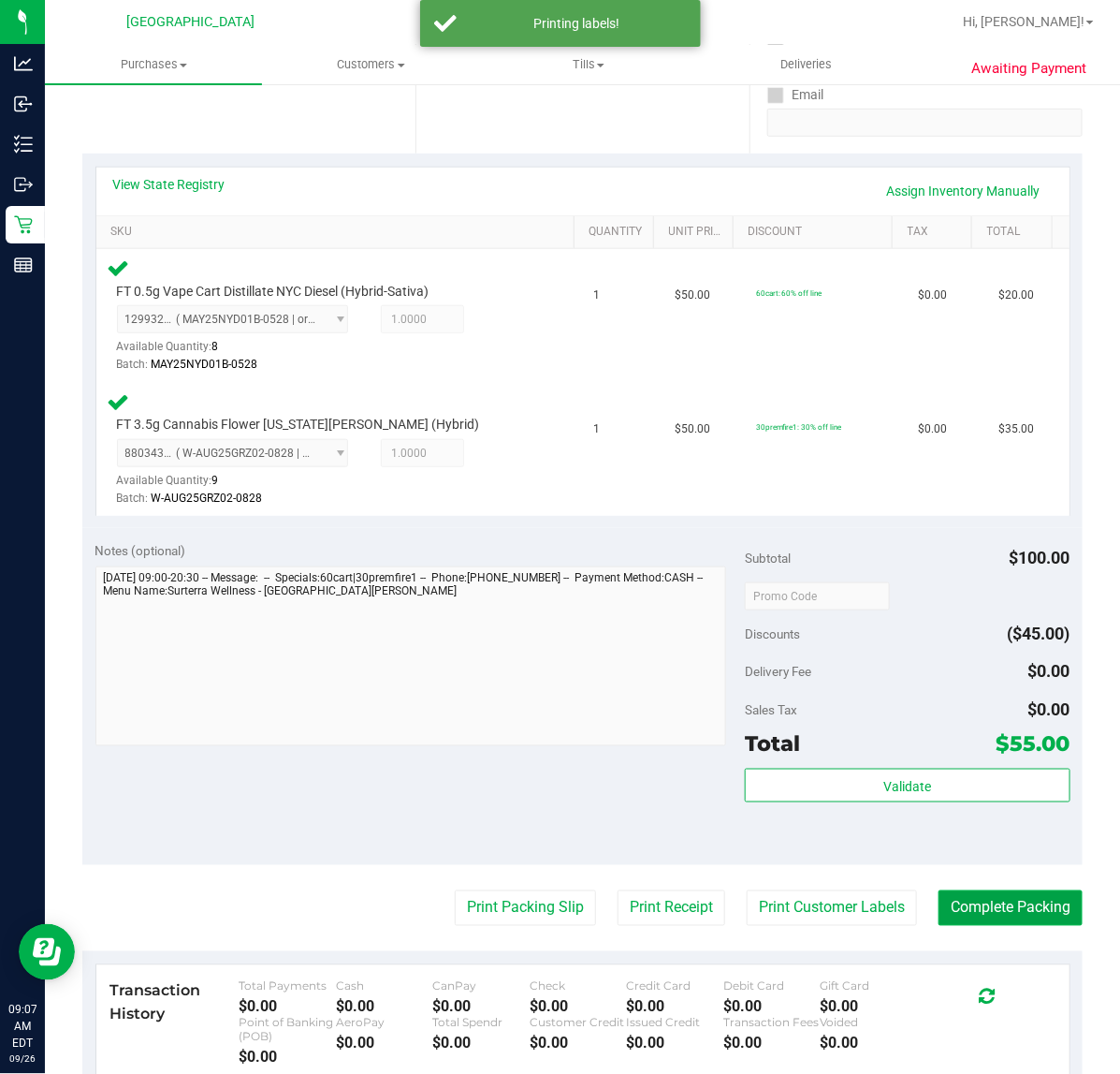
click at [957, 902] on button "Complete Packing" at bounding box center [1010, 909] width 144 height 36
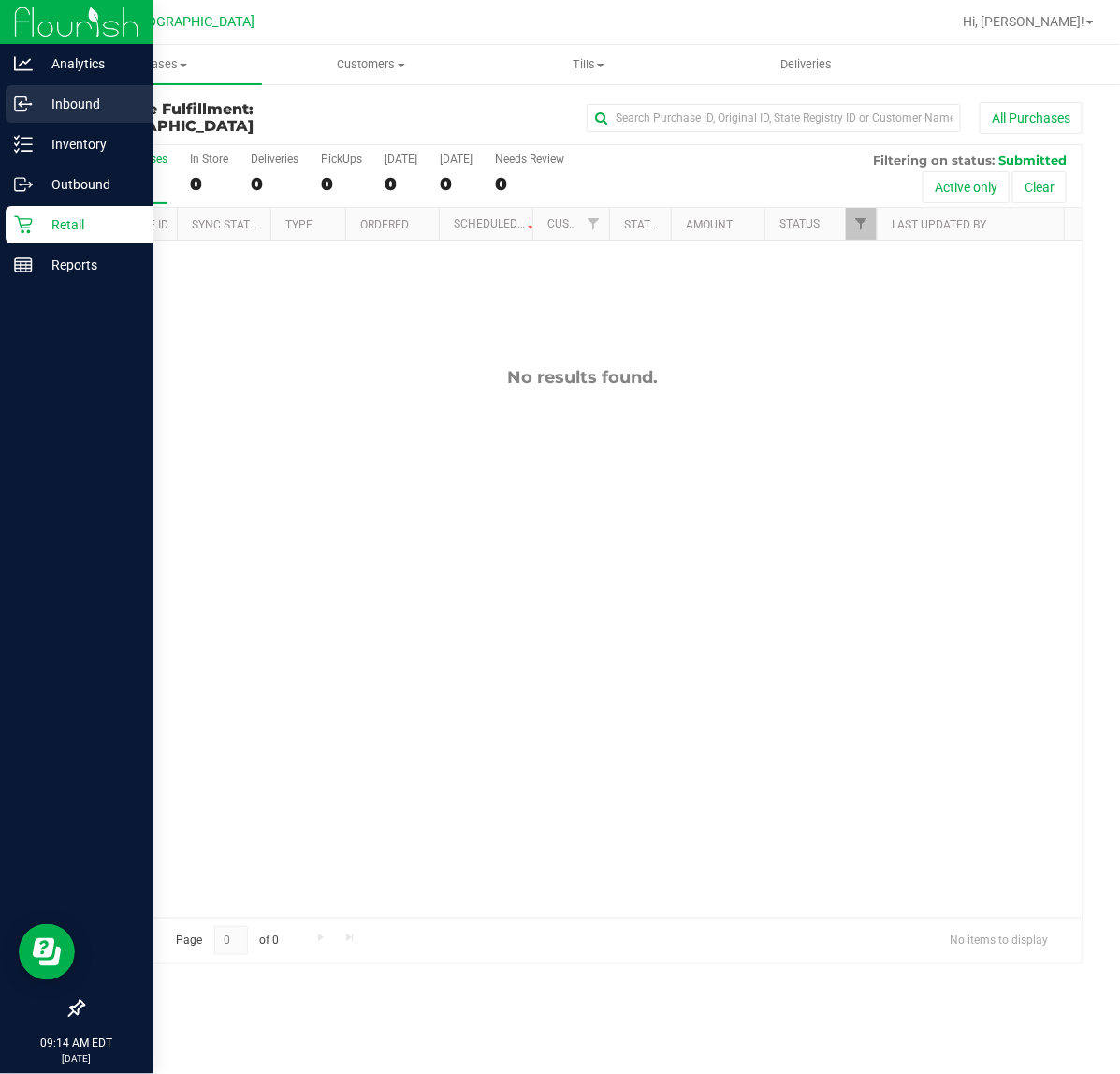
click at [14, 109] on icon at bounding box center [24, 104] width 19 height 19
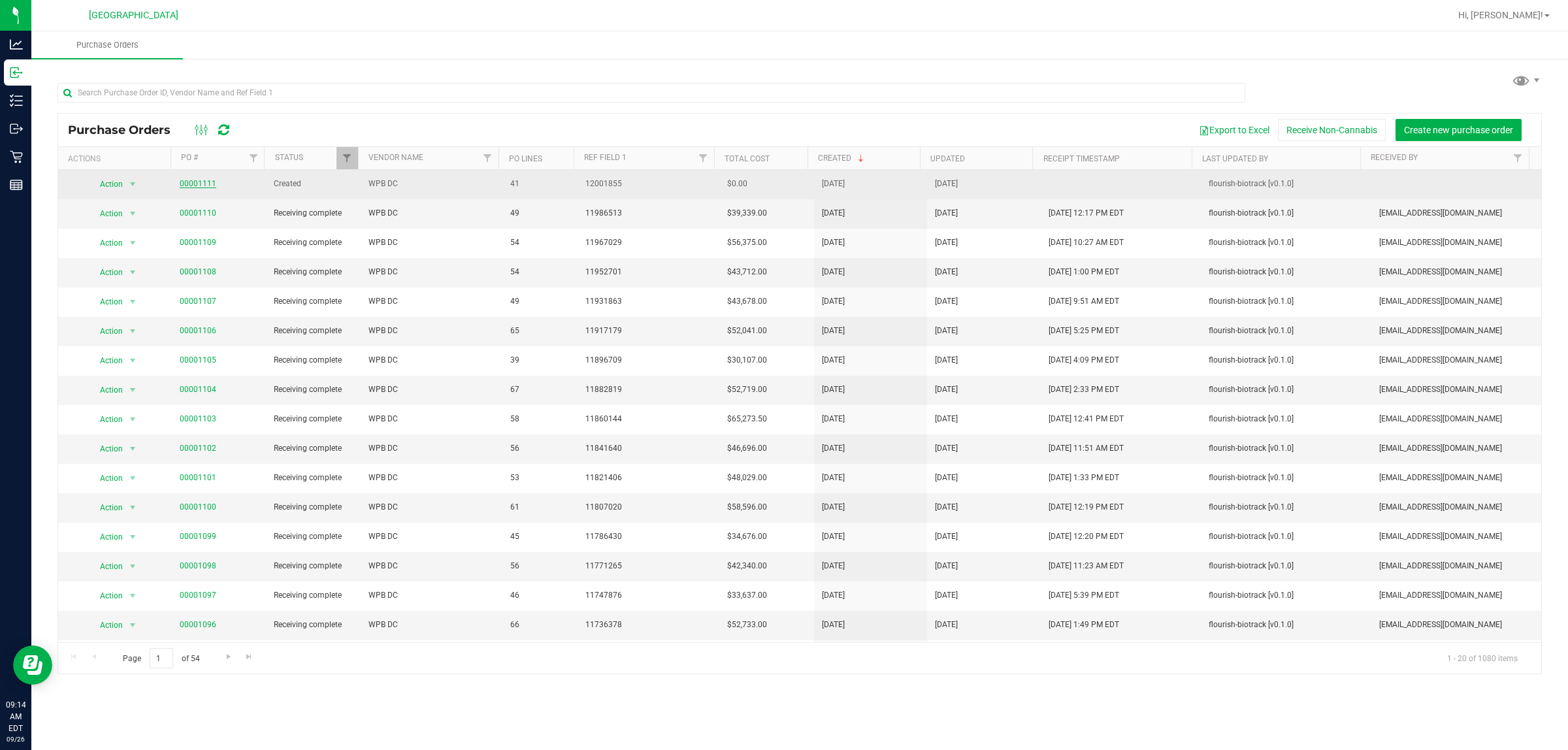
click at [187, 183] on link "00001111" at bounding box center [197, 183] width 36 height 9
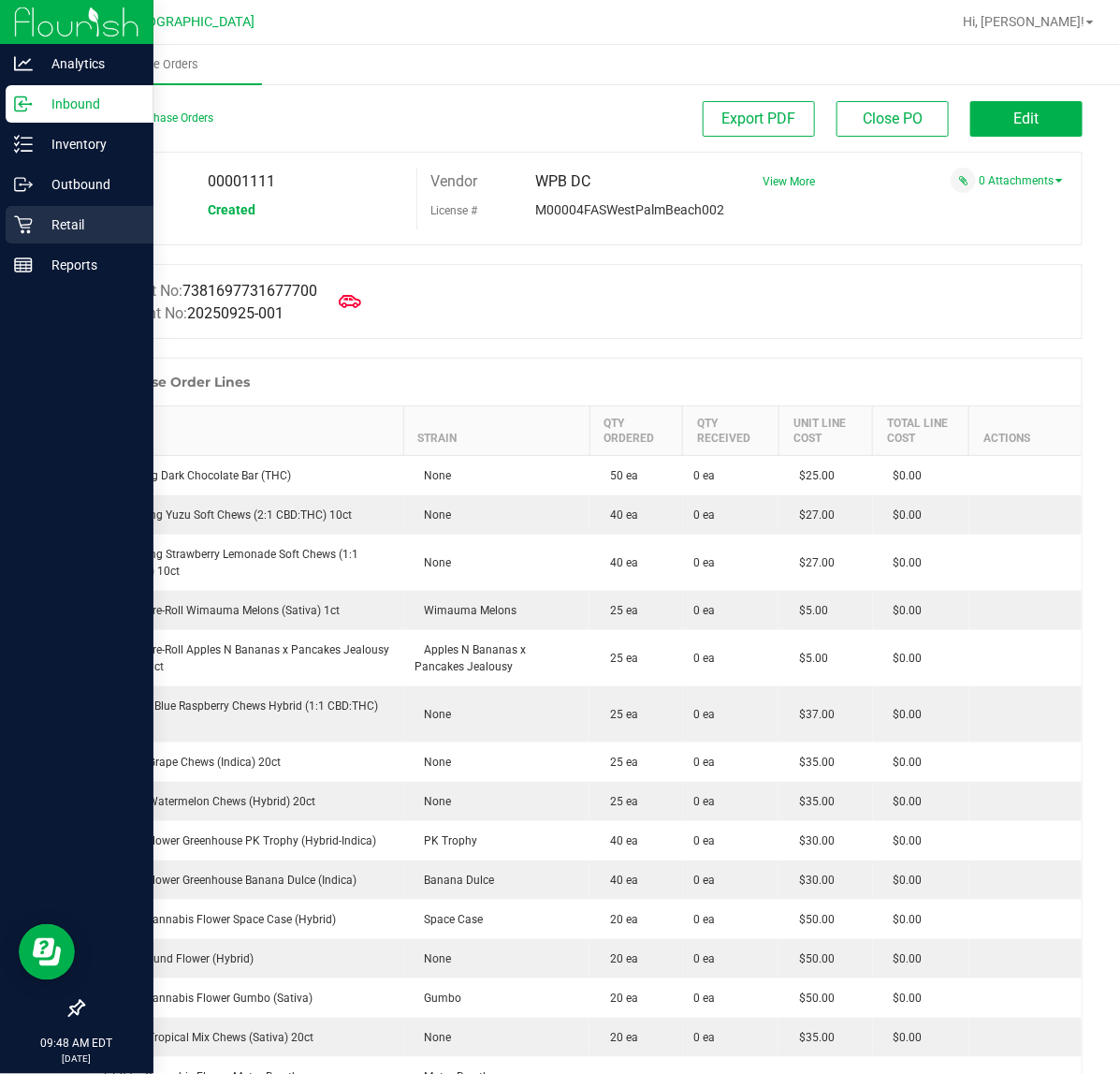
click at [66, 225] on p "Retail" at bounding box center [89, 225] width 112 height 23
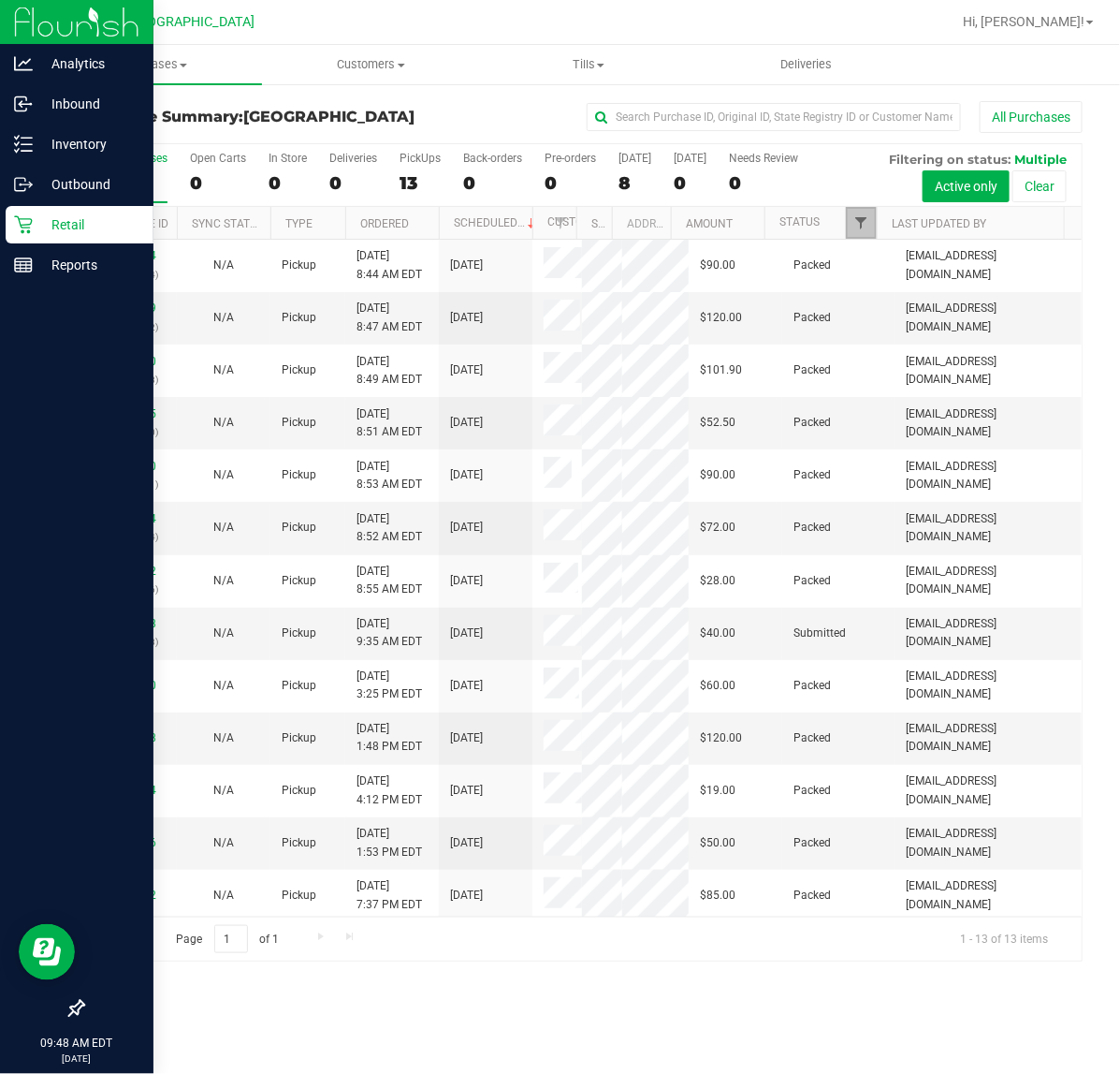
click at [859, 221] on span "Filter" at bounding box center [861, 223] width 15 height 15
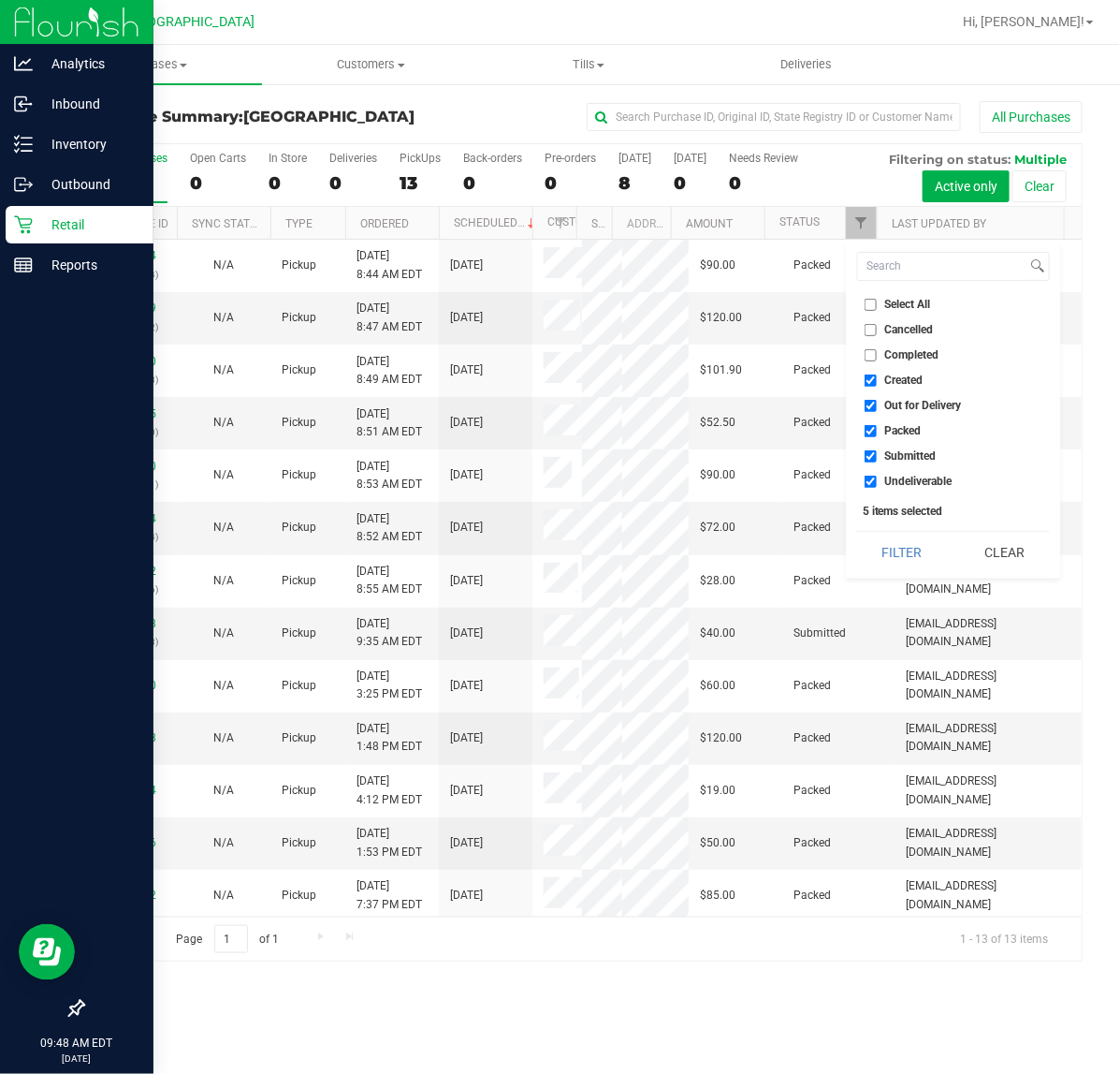
click at [878, 384] on label "Created" at bounding box center [894, 380] width 59 height 12
click at [877, 384] on input "Created" at bounding box center [870, 380] width 12 height 12
checkbox input "false"
click at [876, 405] on input "Out for Delivery" at bounding box center [870, 406] width 12 height 12
checkbox input "false"
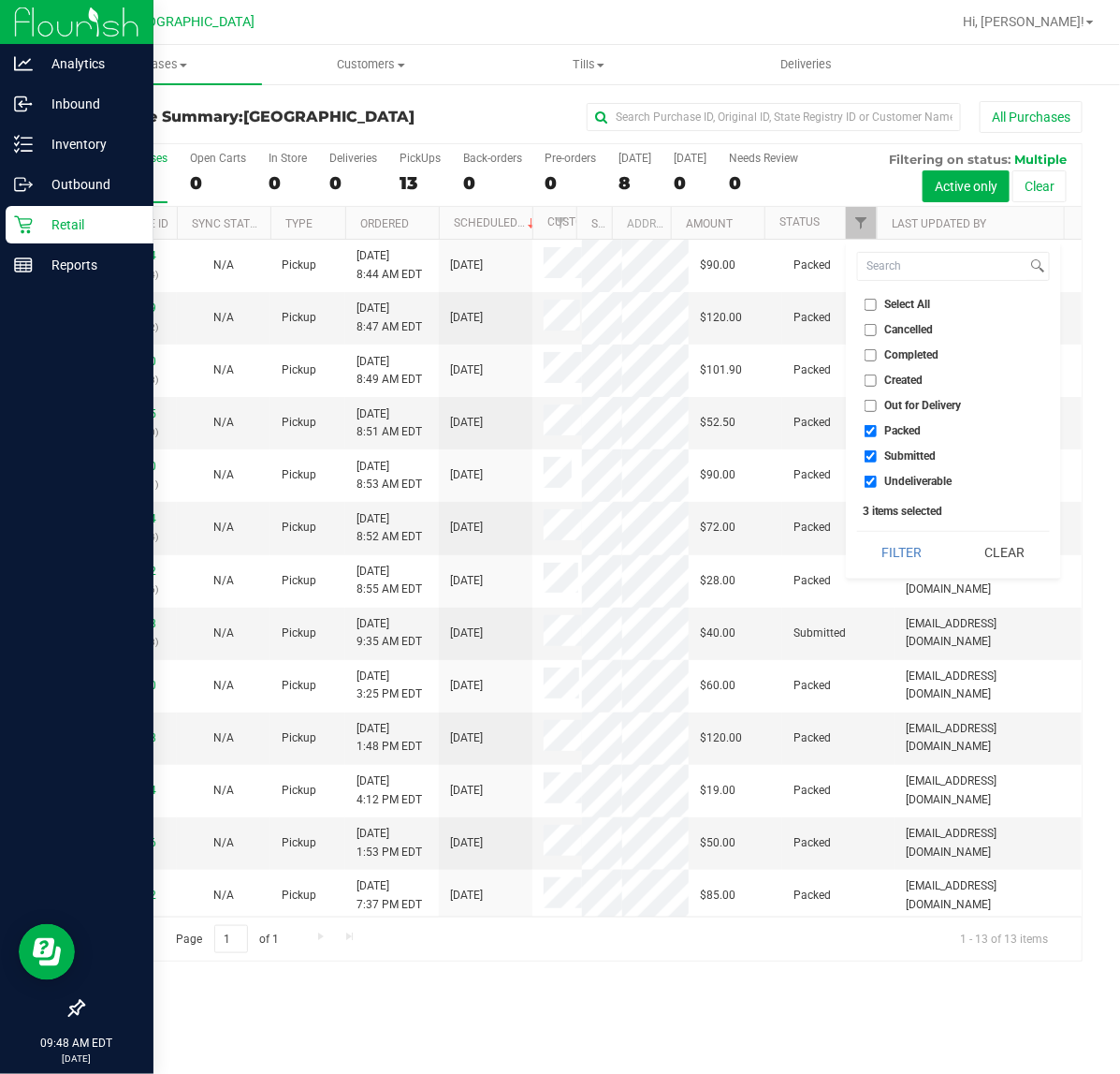
click at [870, 426] on input "Packed" at bounding box center [870, 431] width 12 height 12
checkbox input "false"
click at [862, 482] on li "Undeliverable" at bounding box center [954, 481] width 193 height 20
click at [880, 482] on label "Undeliverable" at bounding box center [908, 481] width 88 height 12
click at [877, 482] on input "Undeliverable" at bounding box center [870, 481] width 12 height 12
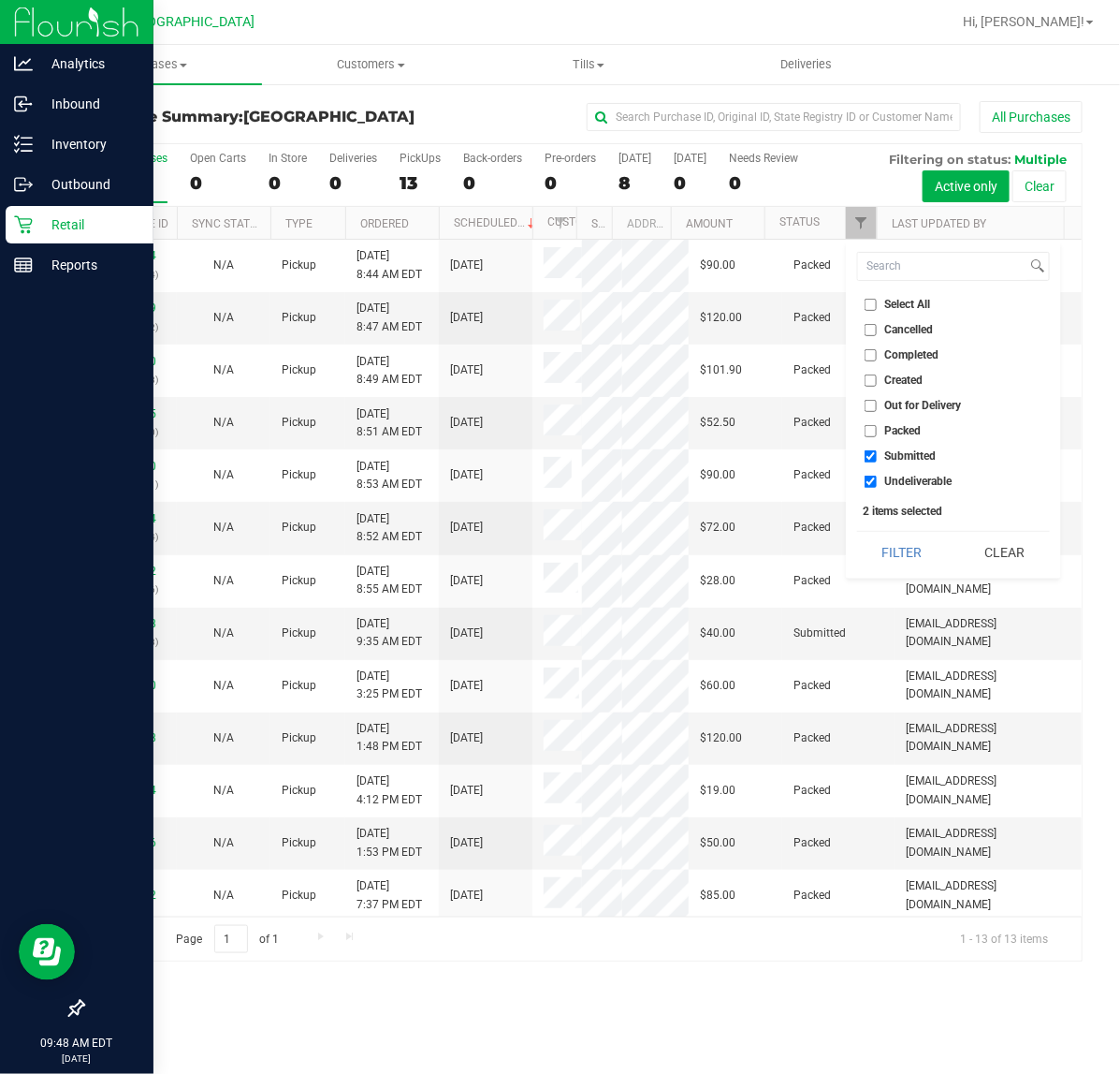
checkbox input "false"
click at [891, 534] on button "Filter" at bounding box center [902, 552] width 90 height 42
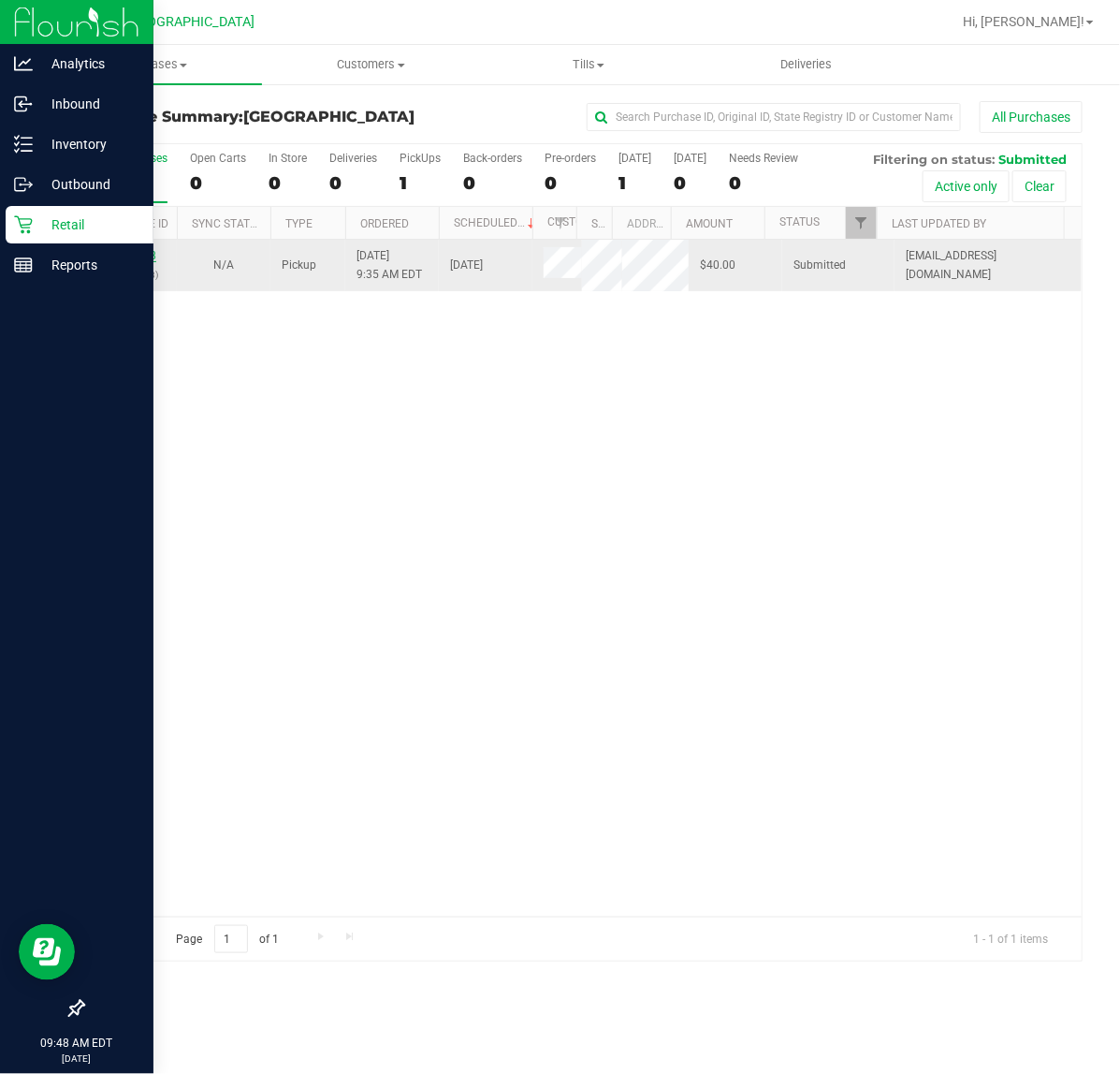
click at [137, 252] on link "12007188" at bounding box center [129, 255] width 52 height 13
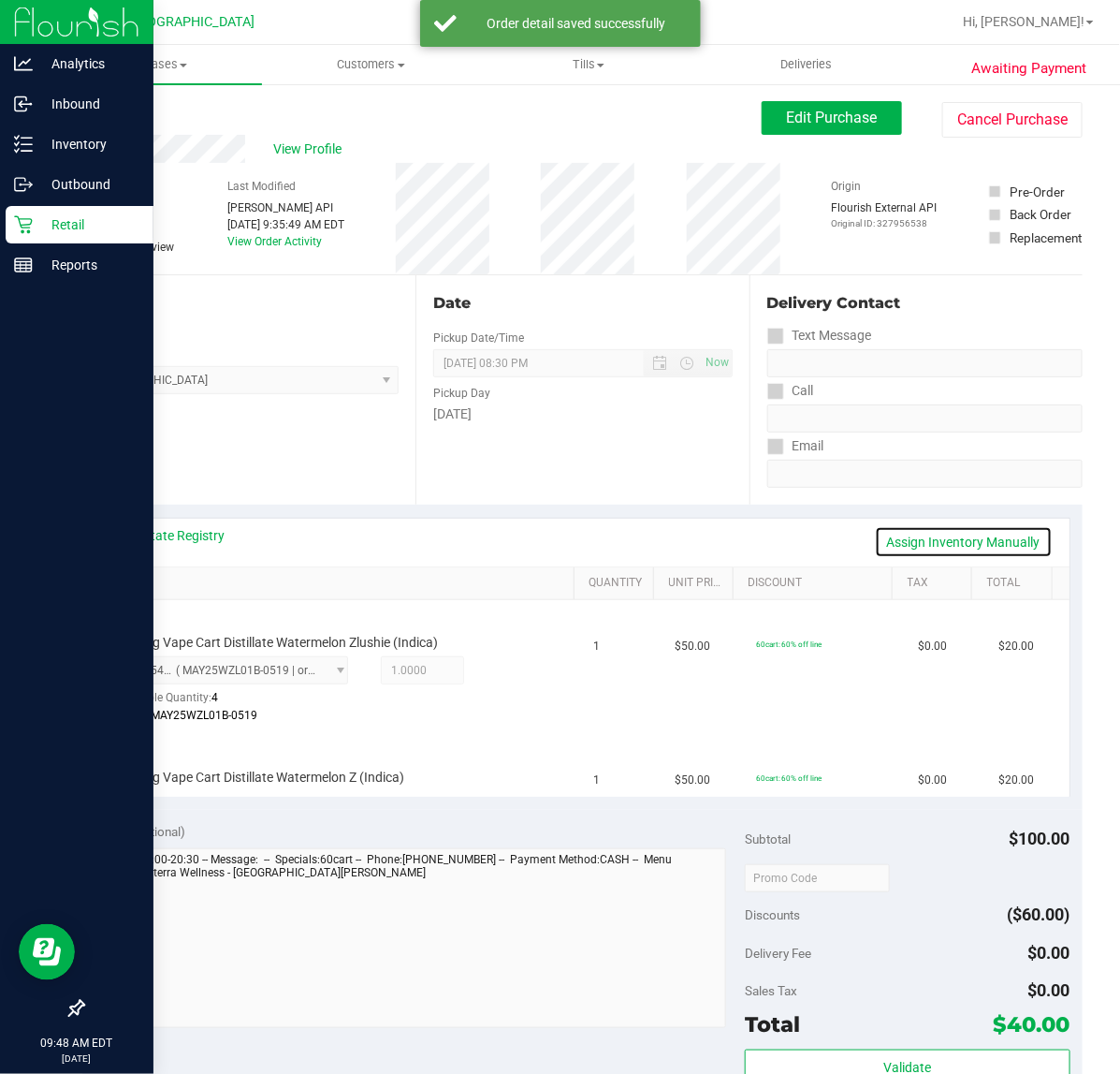
click at [960, 546] on link "Assign Inventory Manually" at bounding box center [964, 542] width 178 height 32
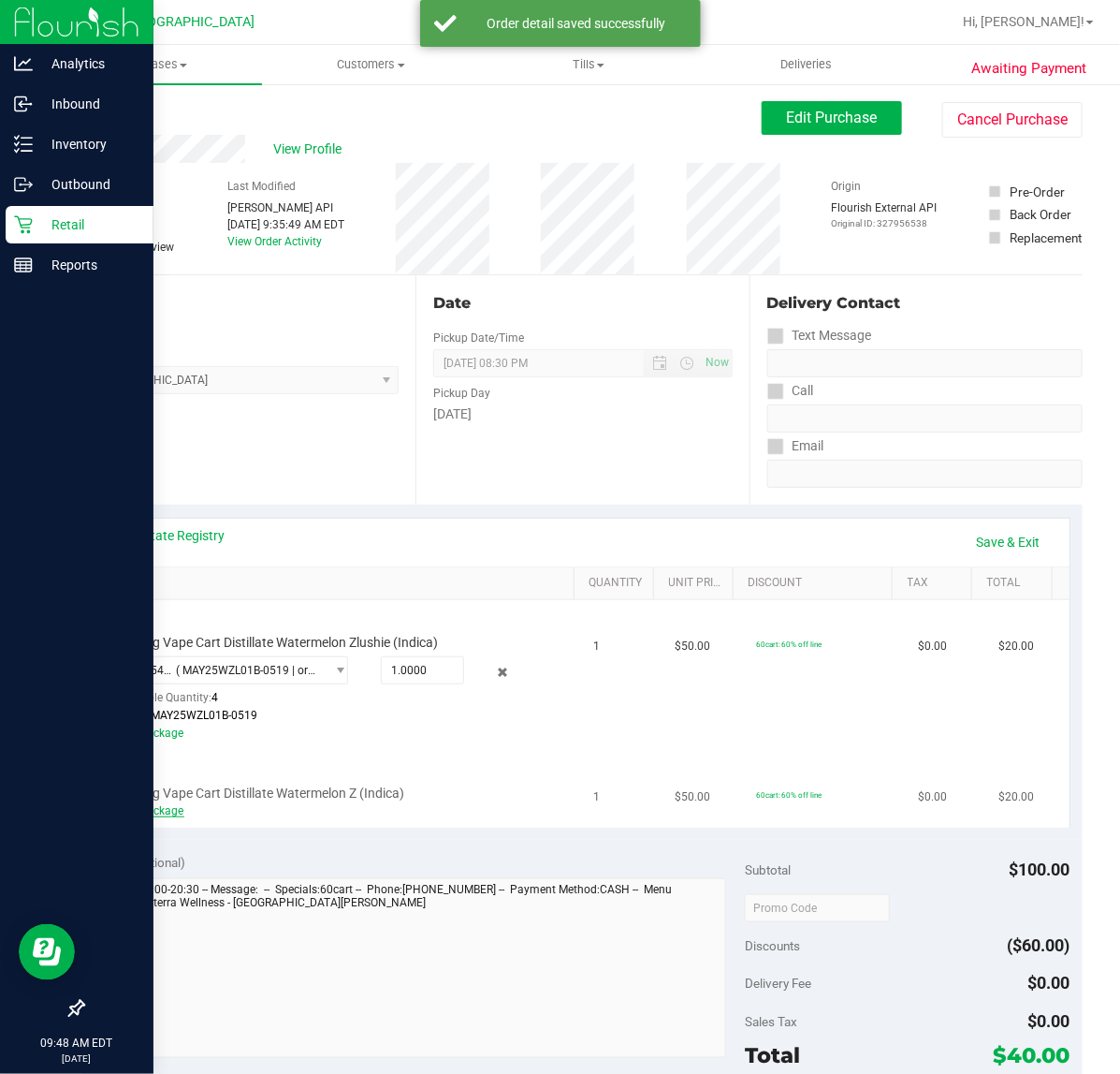
click at [169, 809] on link "Add Package" at bounding box center [150, 811] width 67 height 13
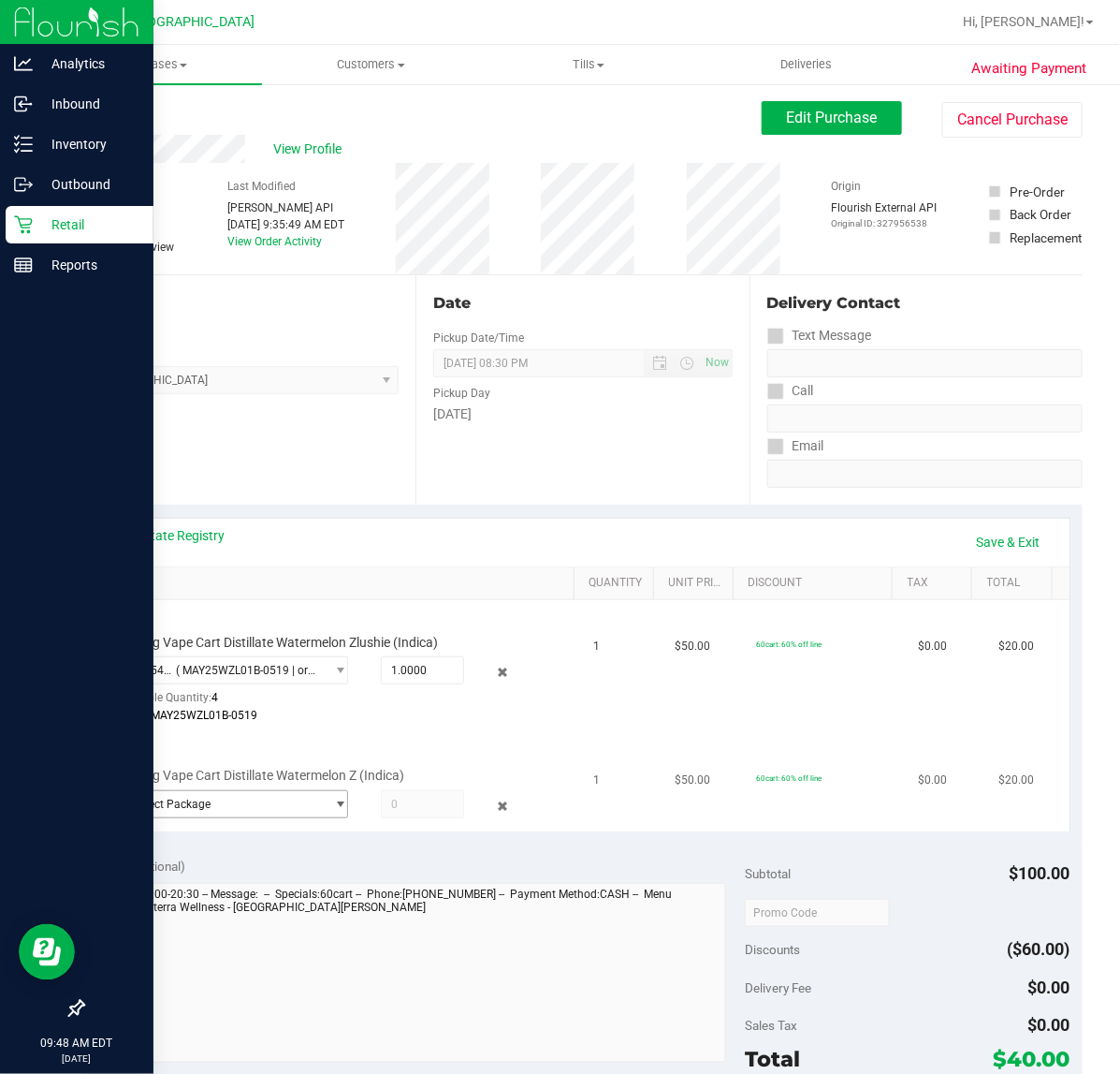
click at [296, 814] on span "Select Package" at bounding box center [221, 805] width 206 height 26
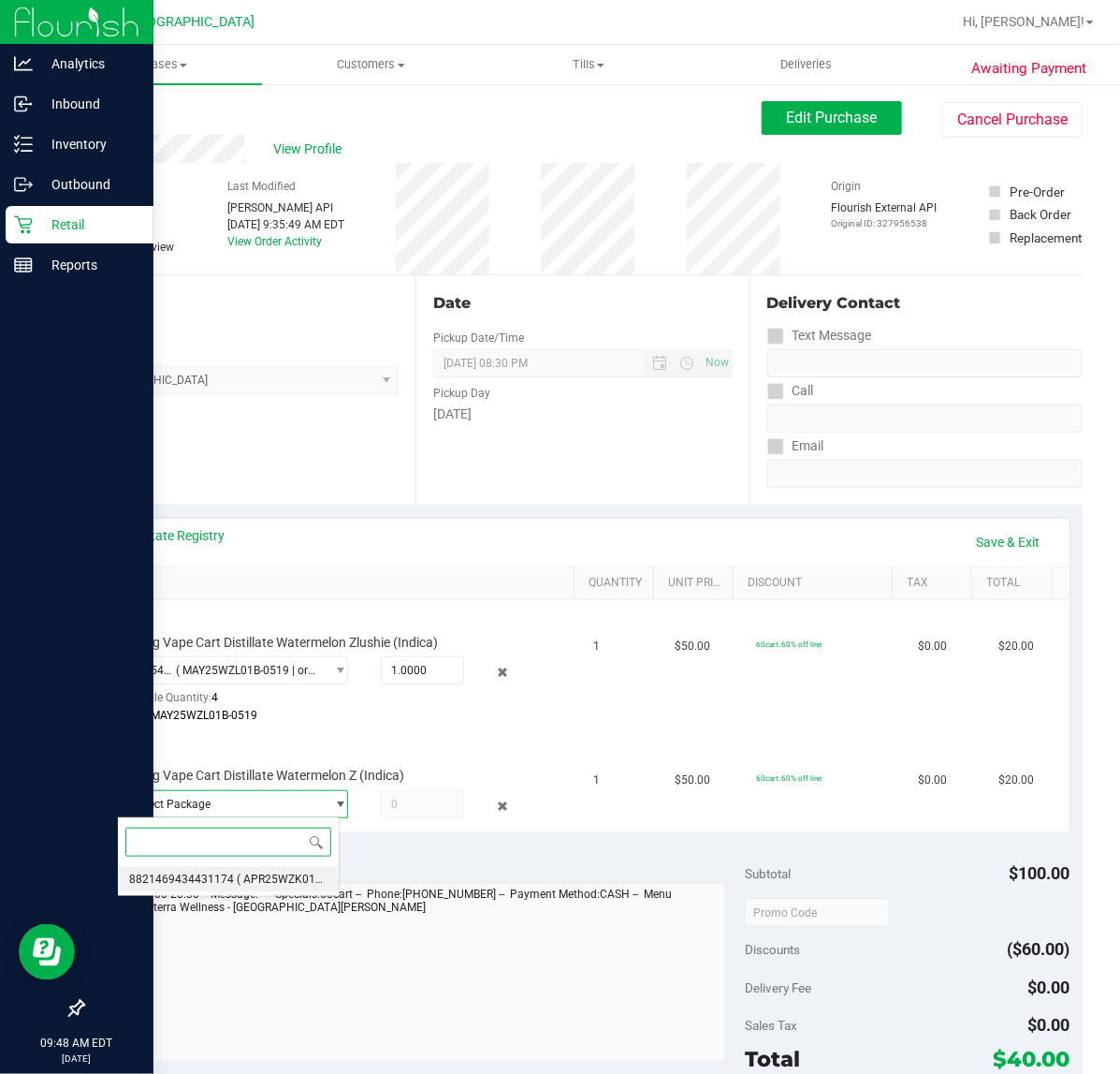
click at [286, 882] on span "( APR25WZK01B-0430 | orig: FLSRWGM-20250506-1673 )" at bounding box center [383, 879] width 291 height 13
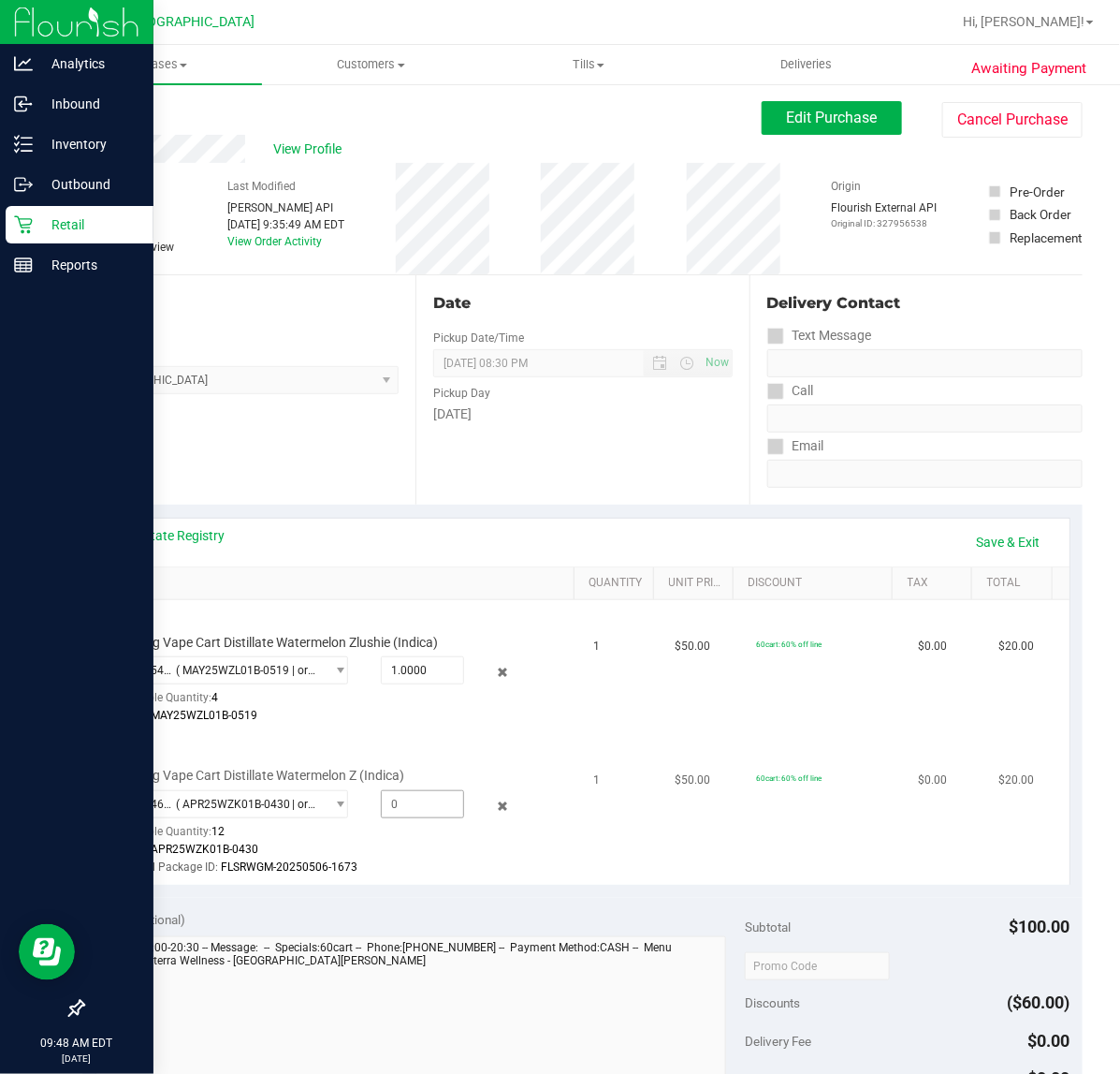
click at [401, 806] on span at bounding box center [422, 805] width 83 height 28
type input "1"
type input "1.0000"
click at [788, 843] on td "60cart: 60% off line" at bounding box center [825, 808] width 162 height 150
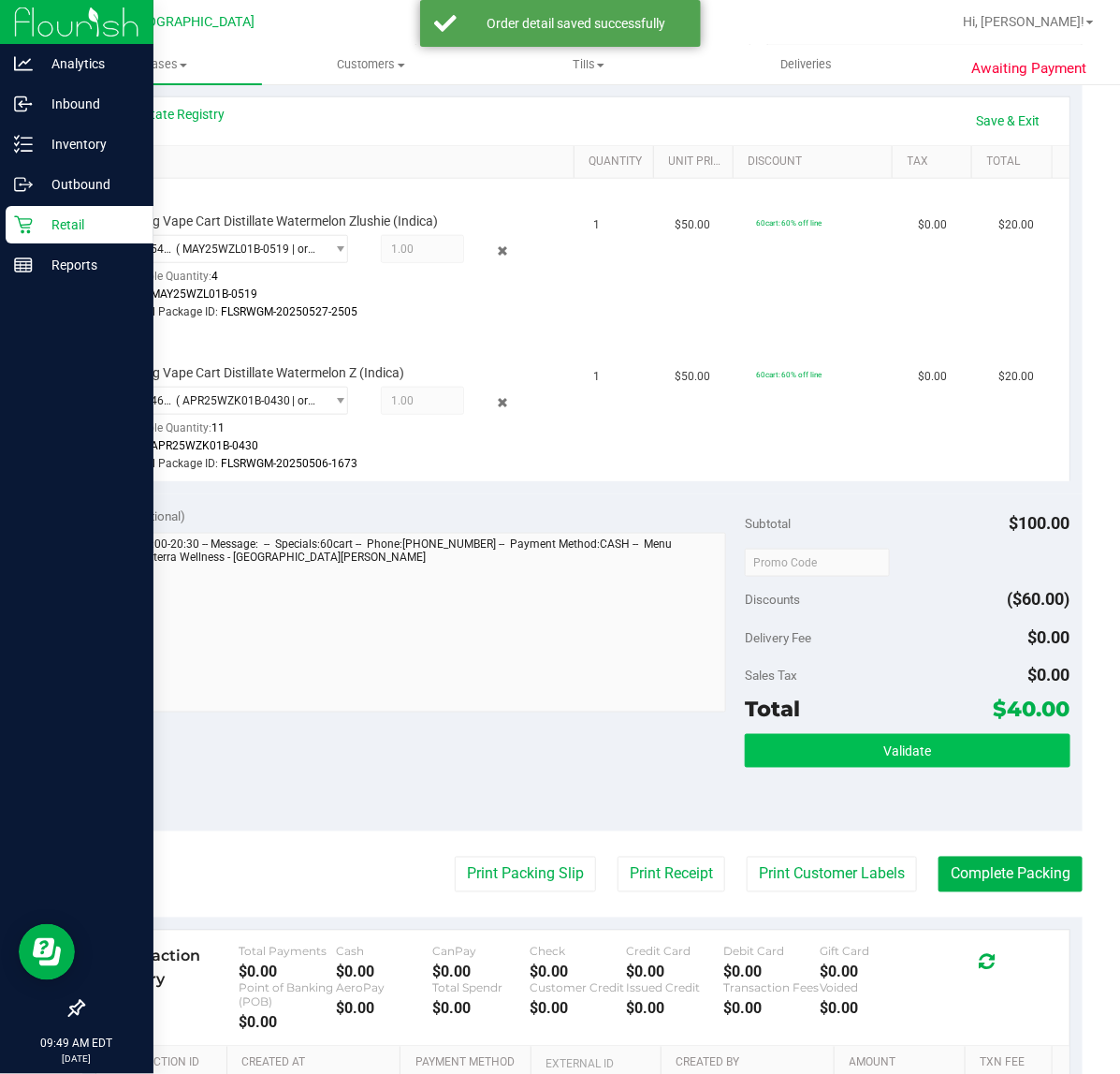
scroll to position [468, 0]
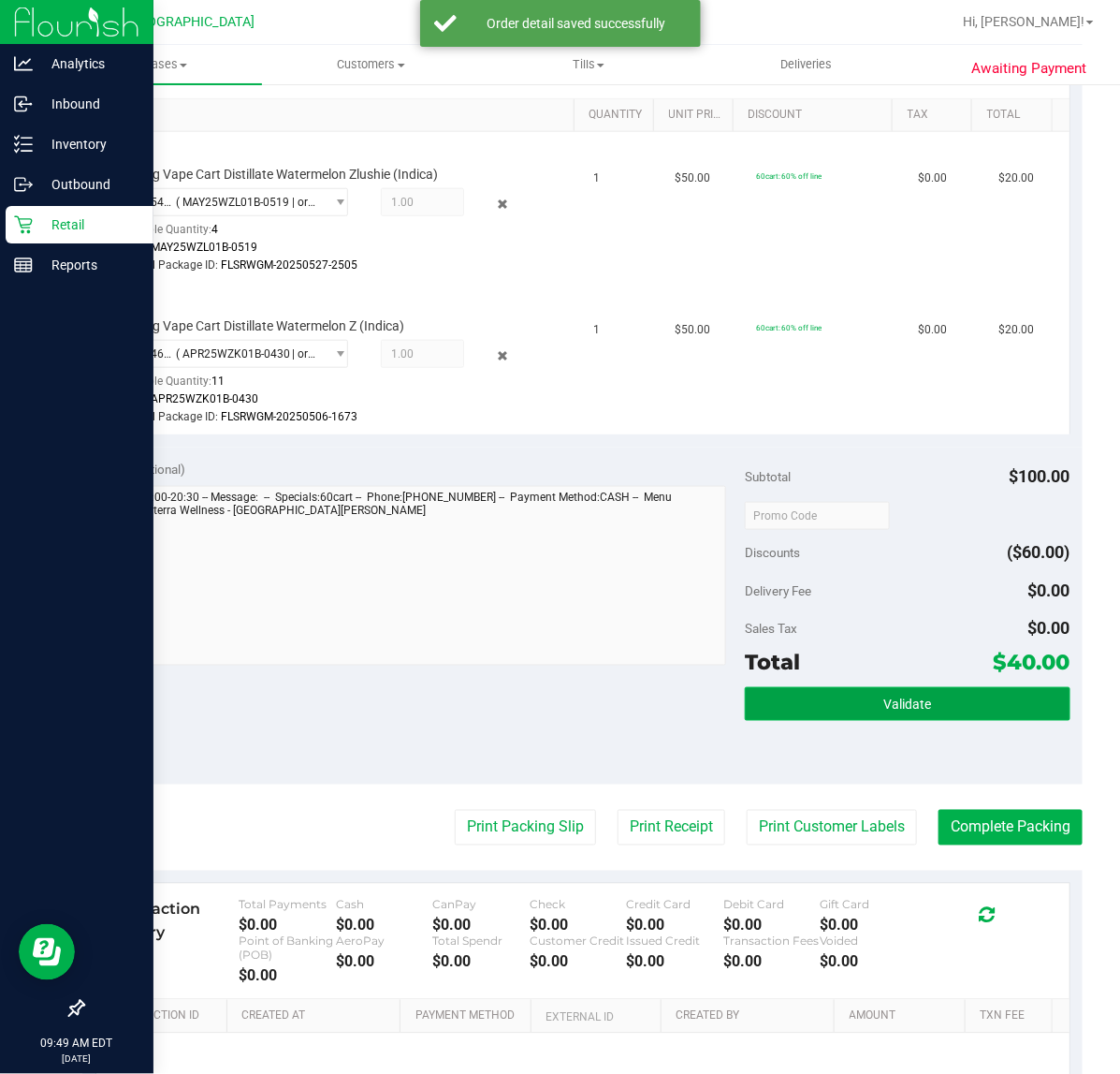
click at [940, 700] on button "Validate" at bounding box center [907, 704] width 325 height 34
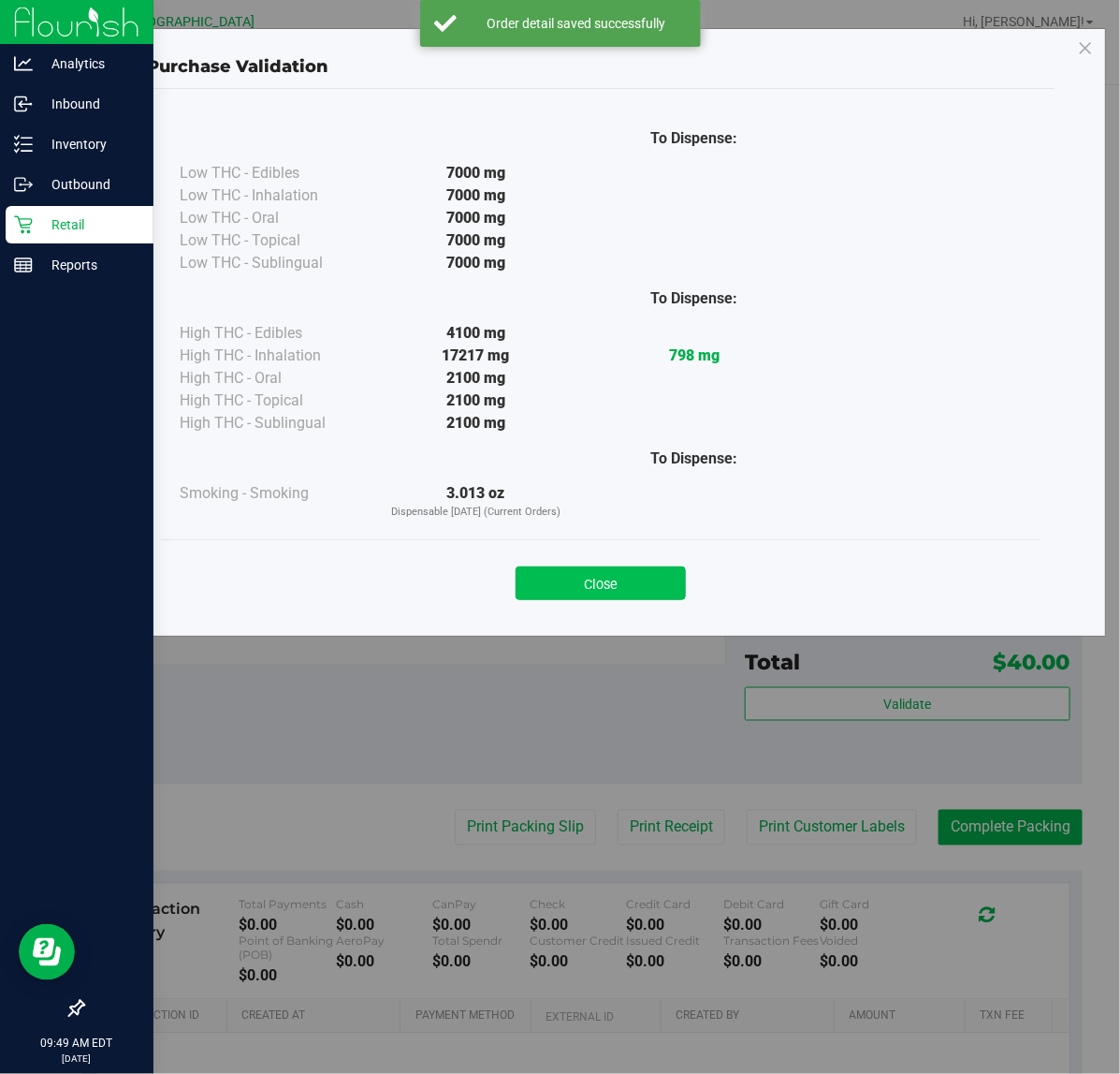
click at [618, 593] on button "Close" at bounding box center [601, 583] width 170 height 34
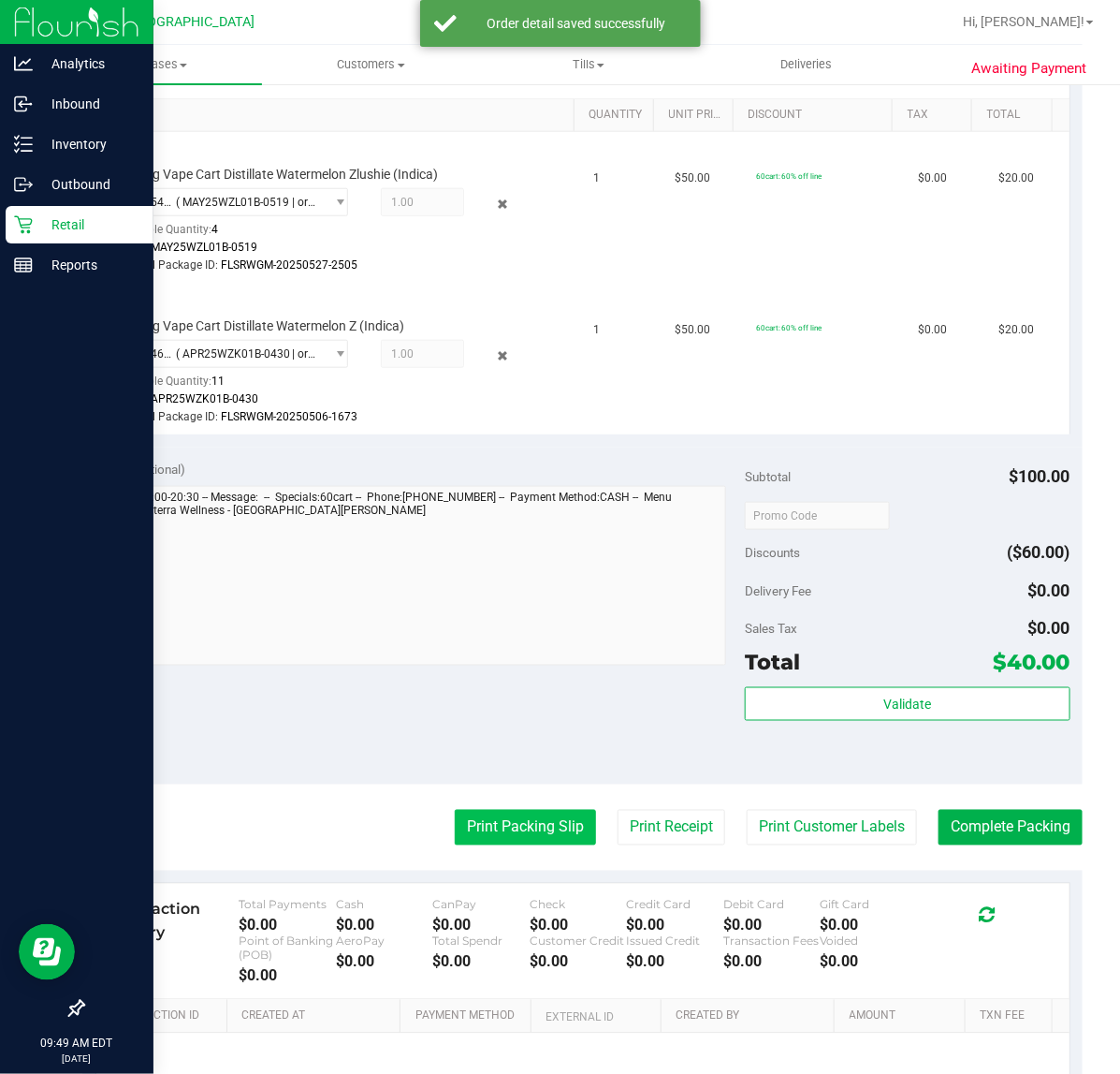
click at [525, 829] on button "Print Packing Slip" at bounding box center [526, 827] width 142 height 36
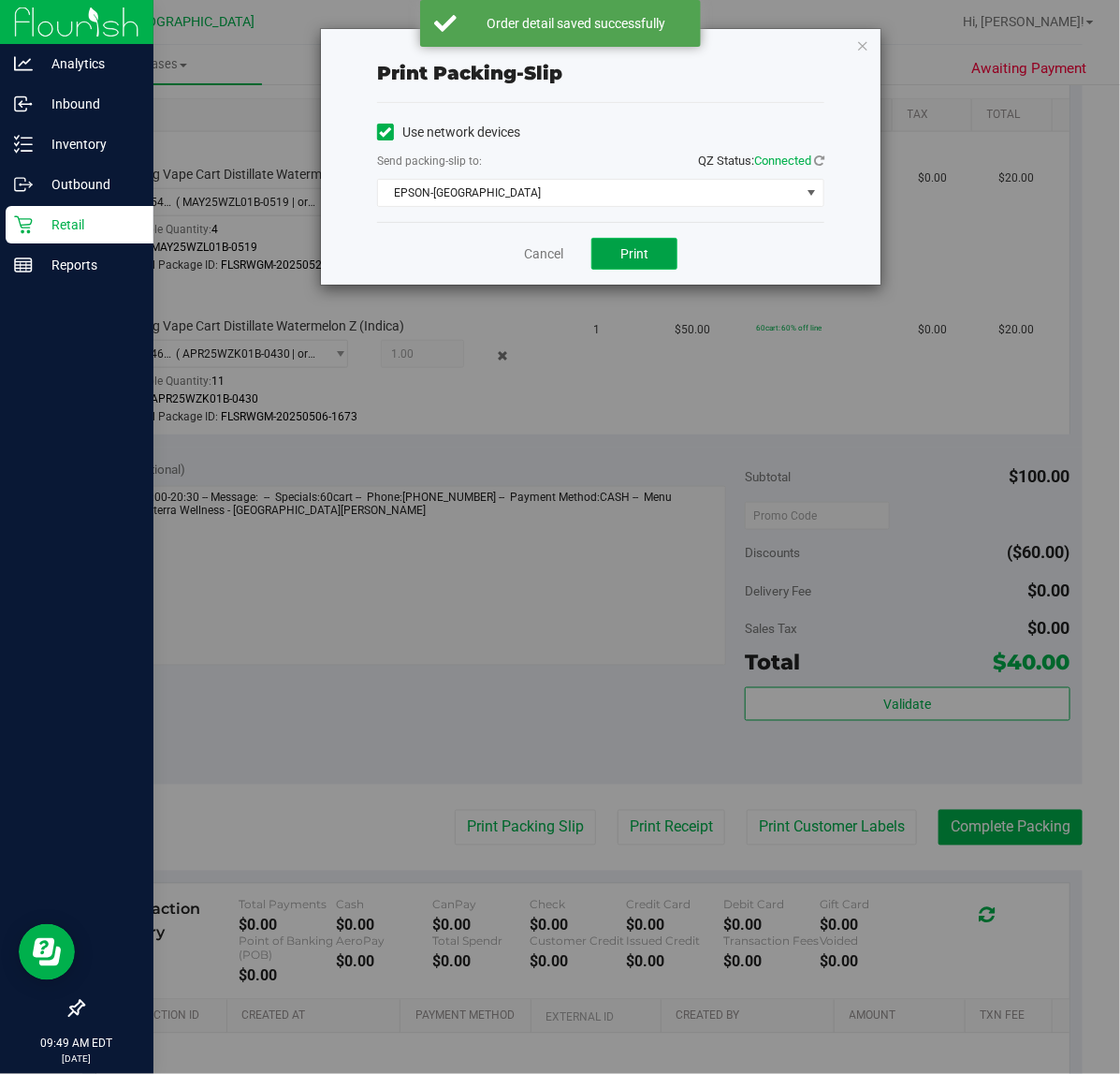
click at [644, 258] on span "Print" at bounding box center [634, 253] width 28 height 15
click at [529, 255] on link "Cancel" at bounding box center [543, 253] width 40 height 20
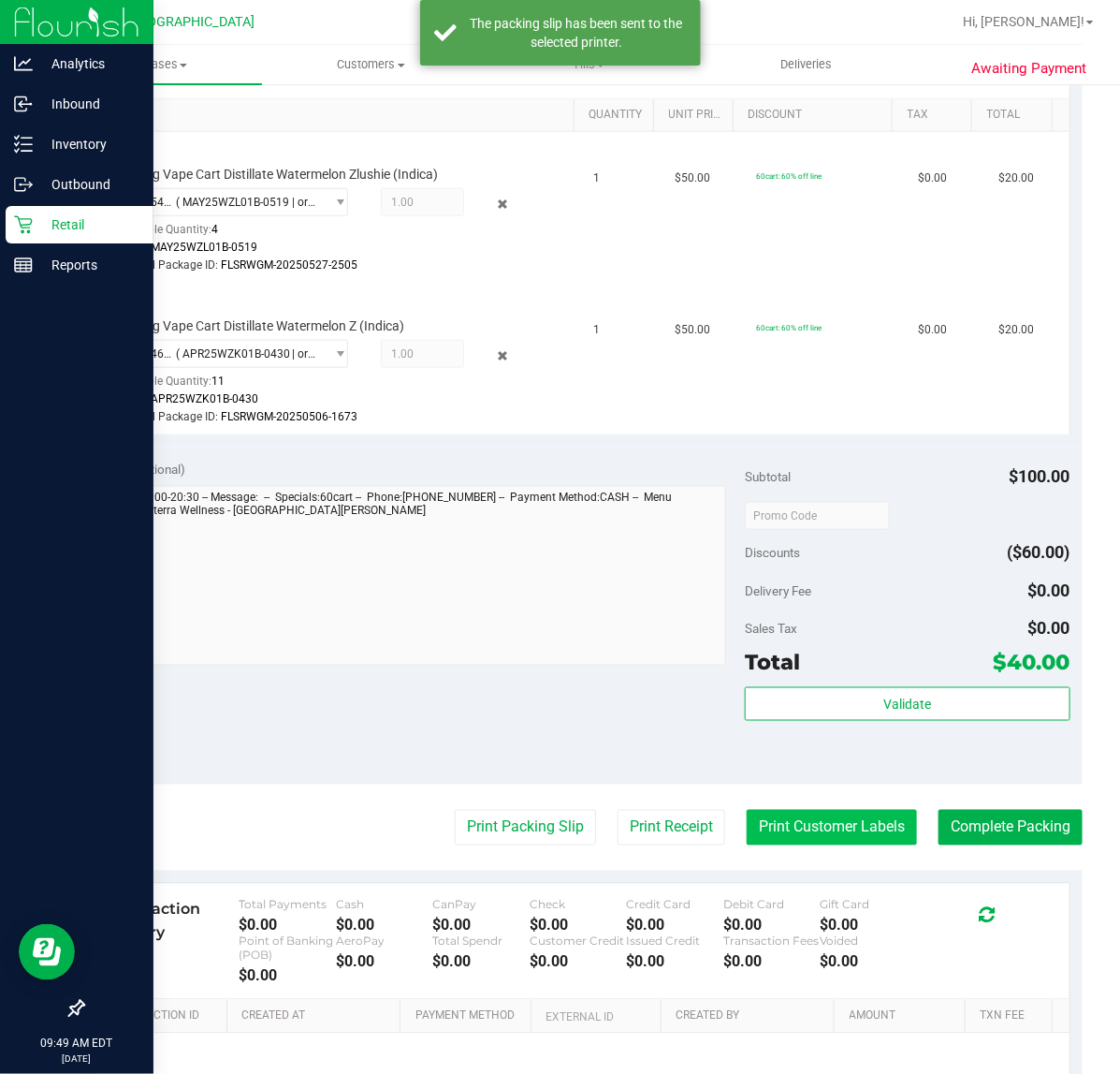
click at [806, 826] on button "Print Customer Labels" at bounding box center [832, 827] width 170 height 36
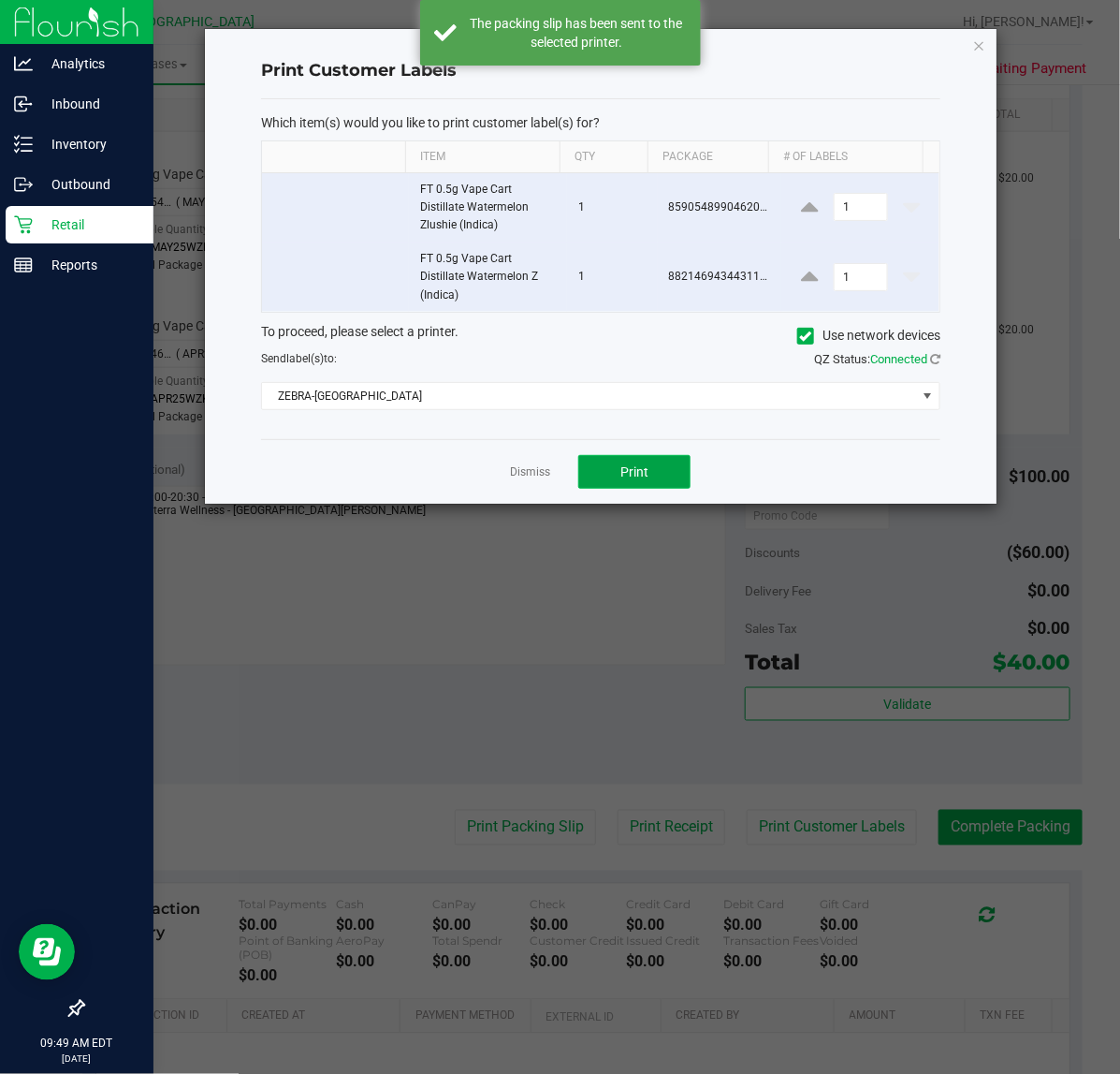
click at [664, 469] on button "Print" at bounding box center [634, 472] width 112 height 34
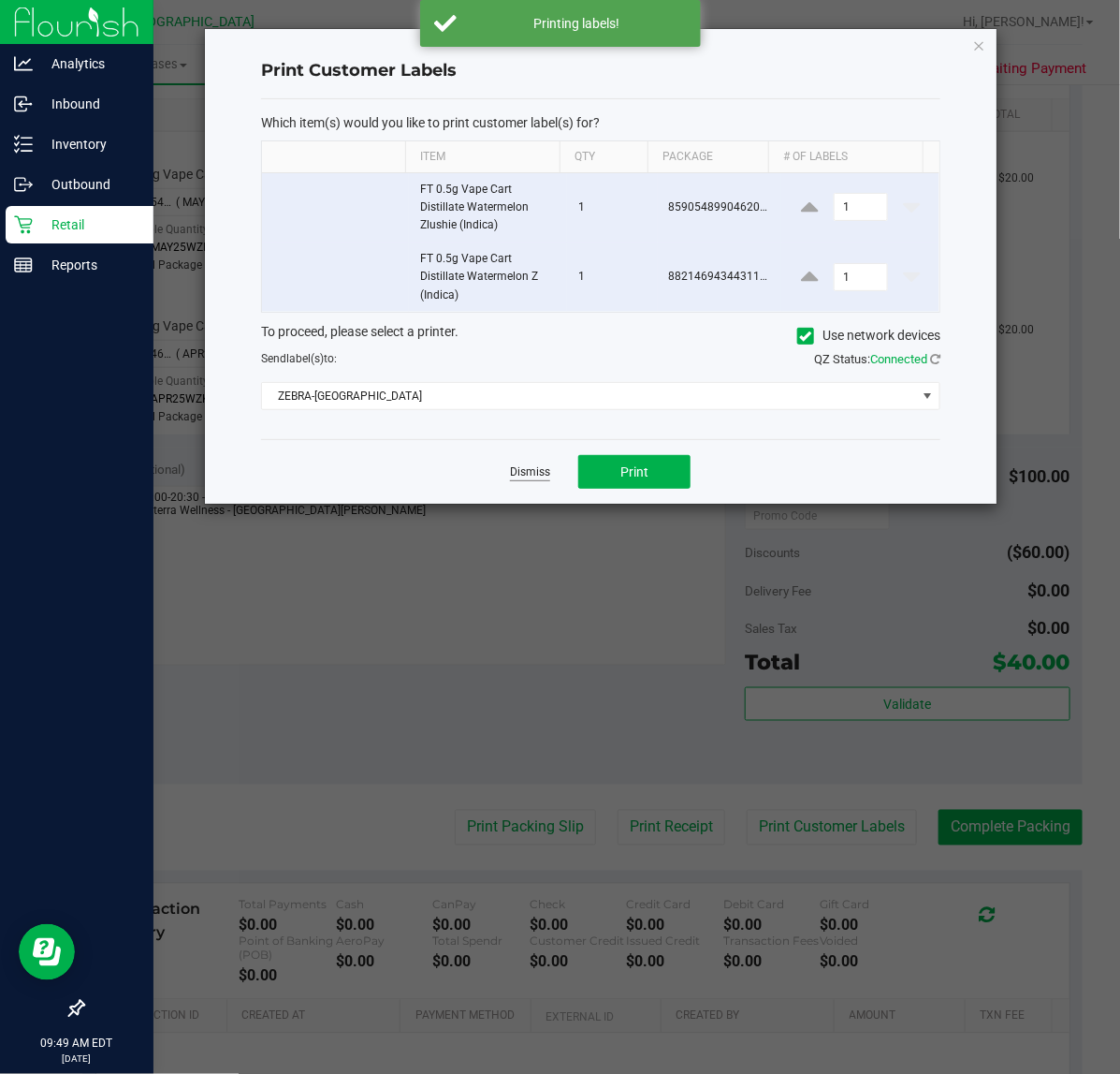
click at [543, 474] on link "Dismiss" at bounding box center [530, 472] width 41 height 16
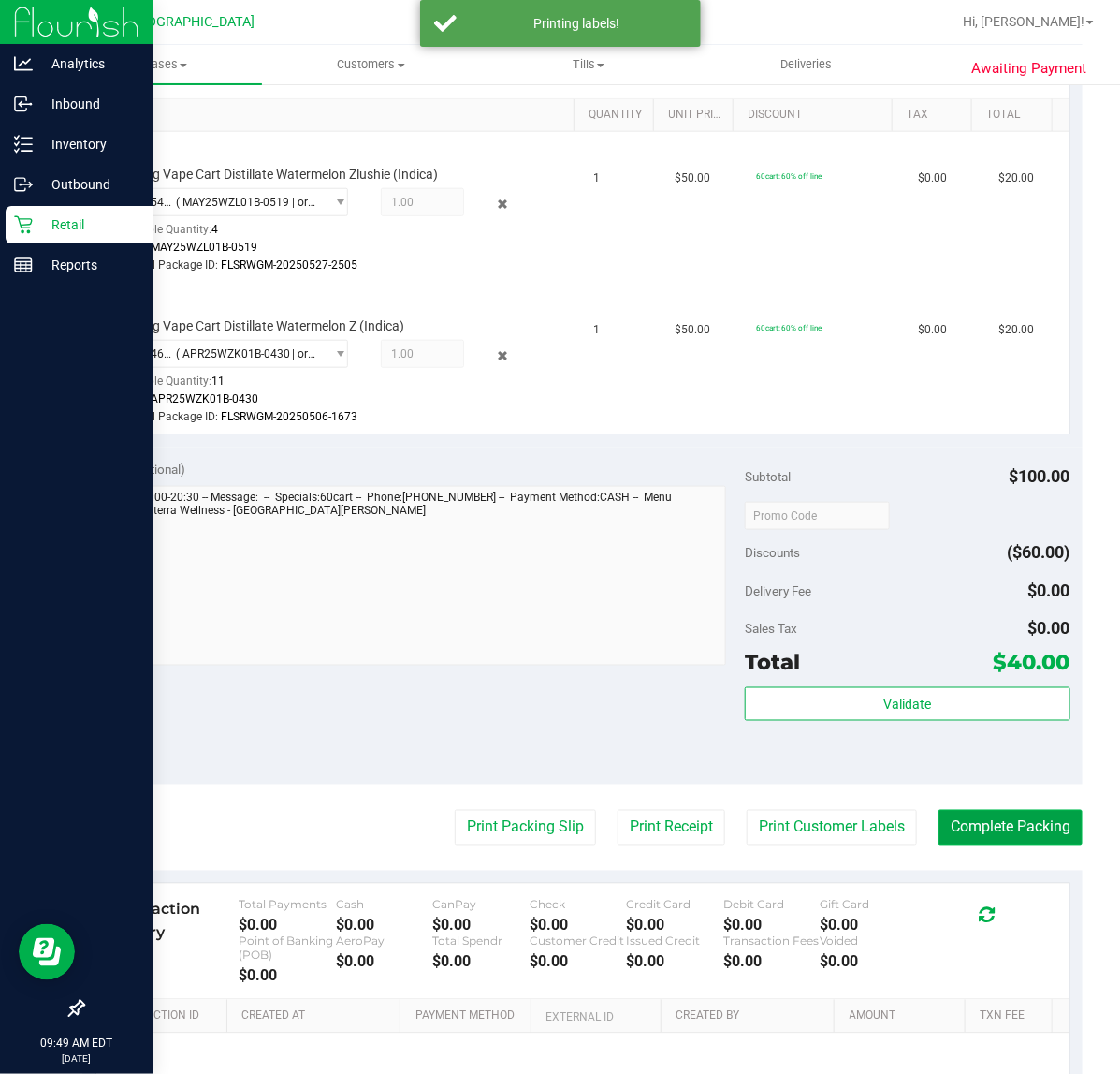
click at [998, 835] on button "Complete Packing" at bounding box center [1010, 827] width 144 height 36
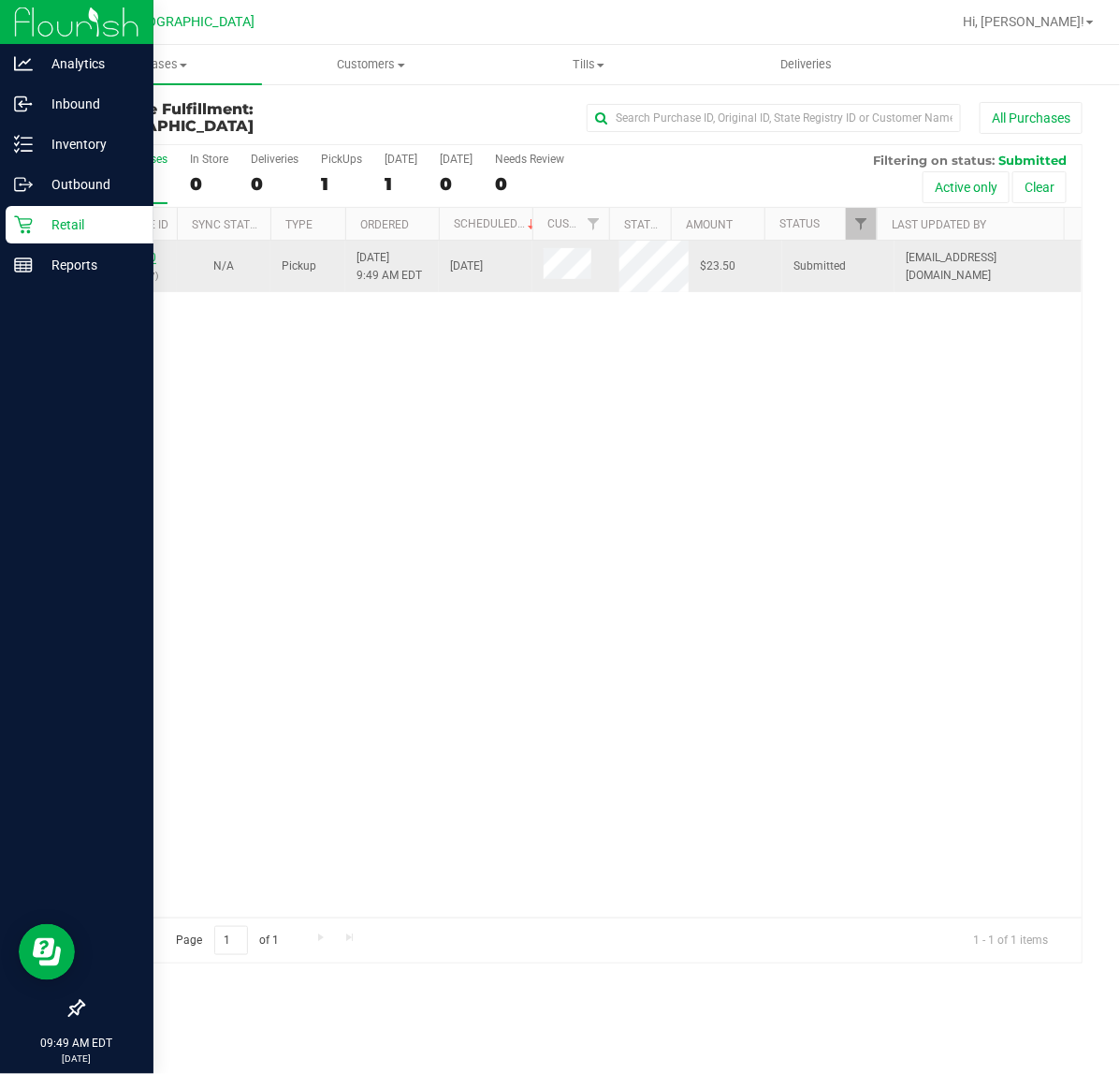
click at [139, 255] on link "12007270" at bounding box center [129, 257] width 52 height 13
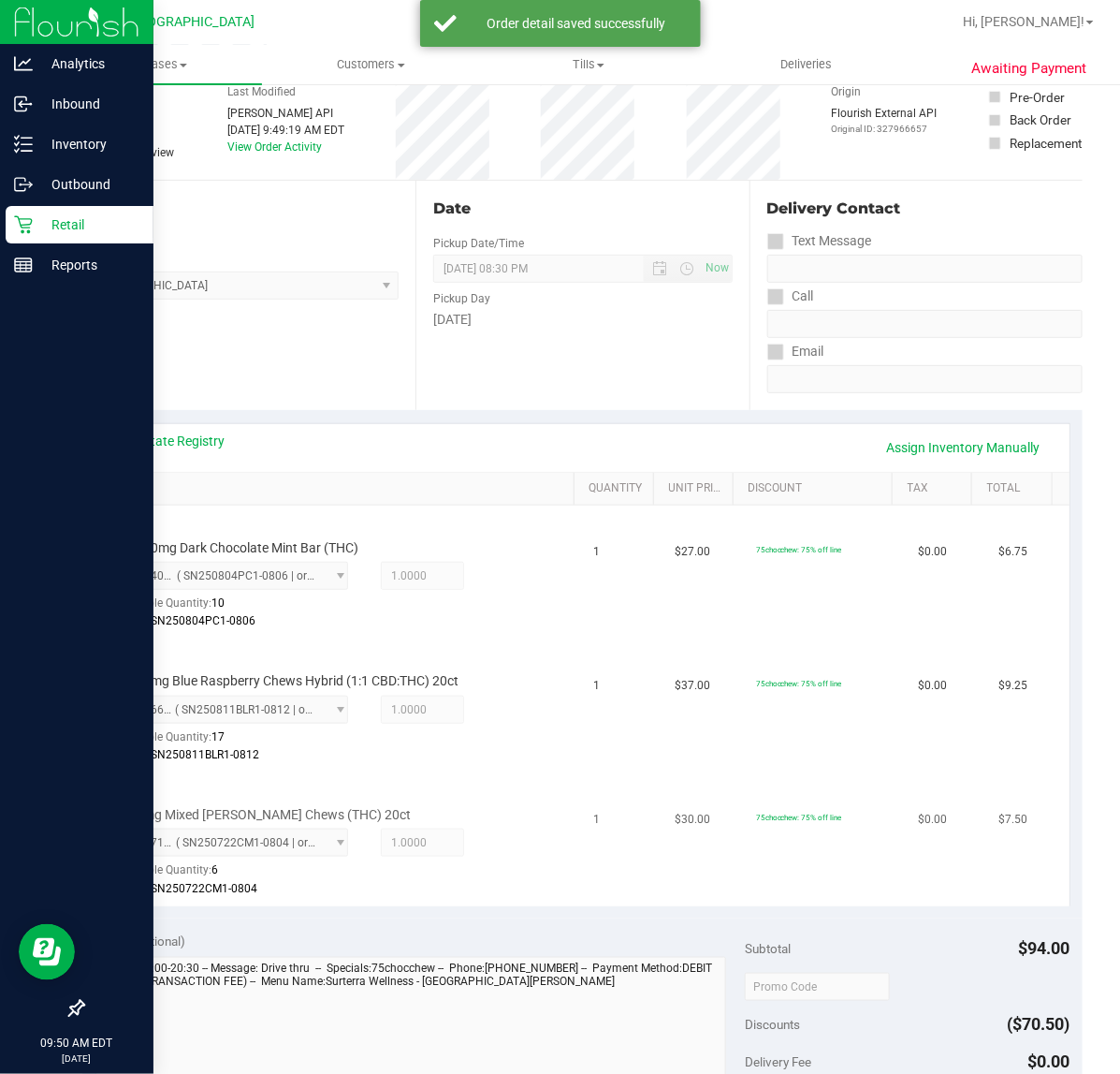
scroll to position [351, 0]
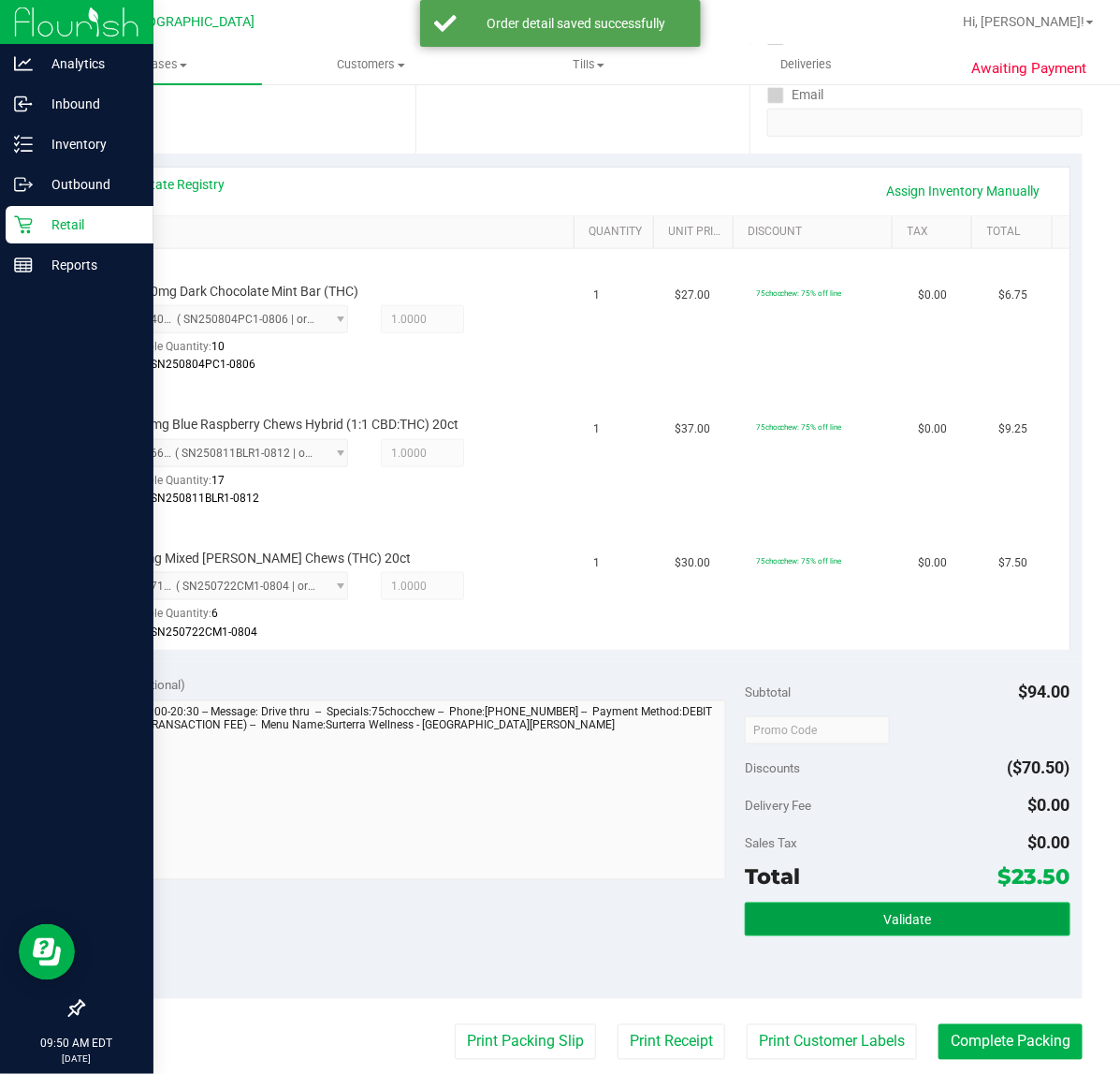
click at [885, 920] on span "Validate" at bounding box center [907, 920] width 47 height 15
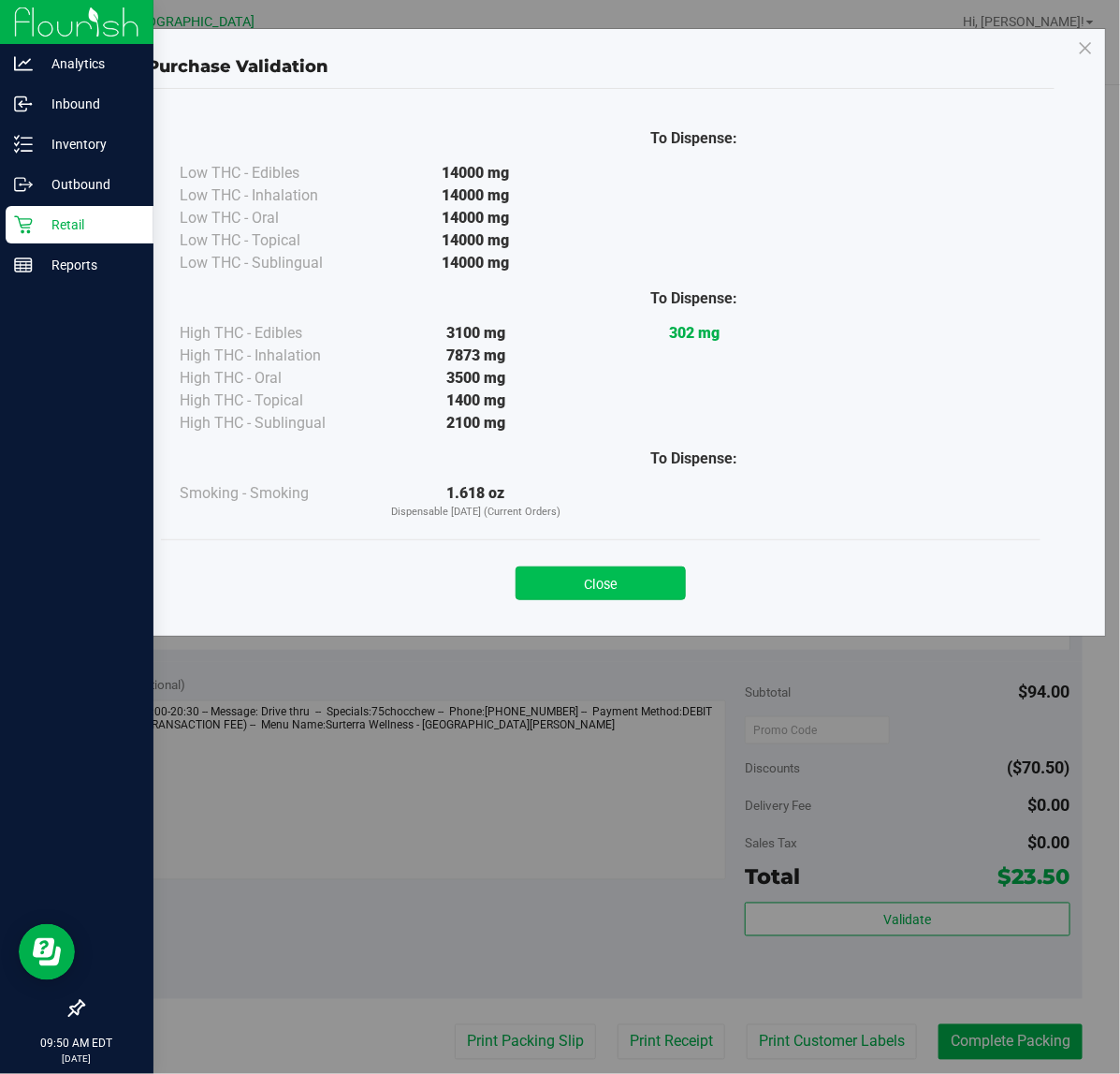
click at [652, 586] on button "Close" at bounding box center [601, 583] width 170 height 34
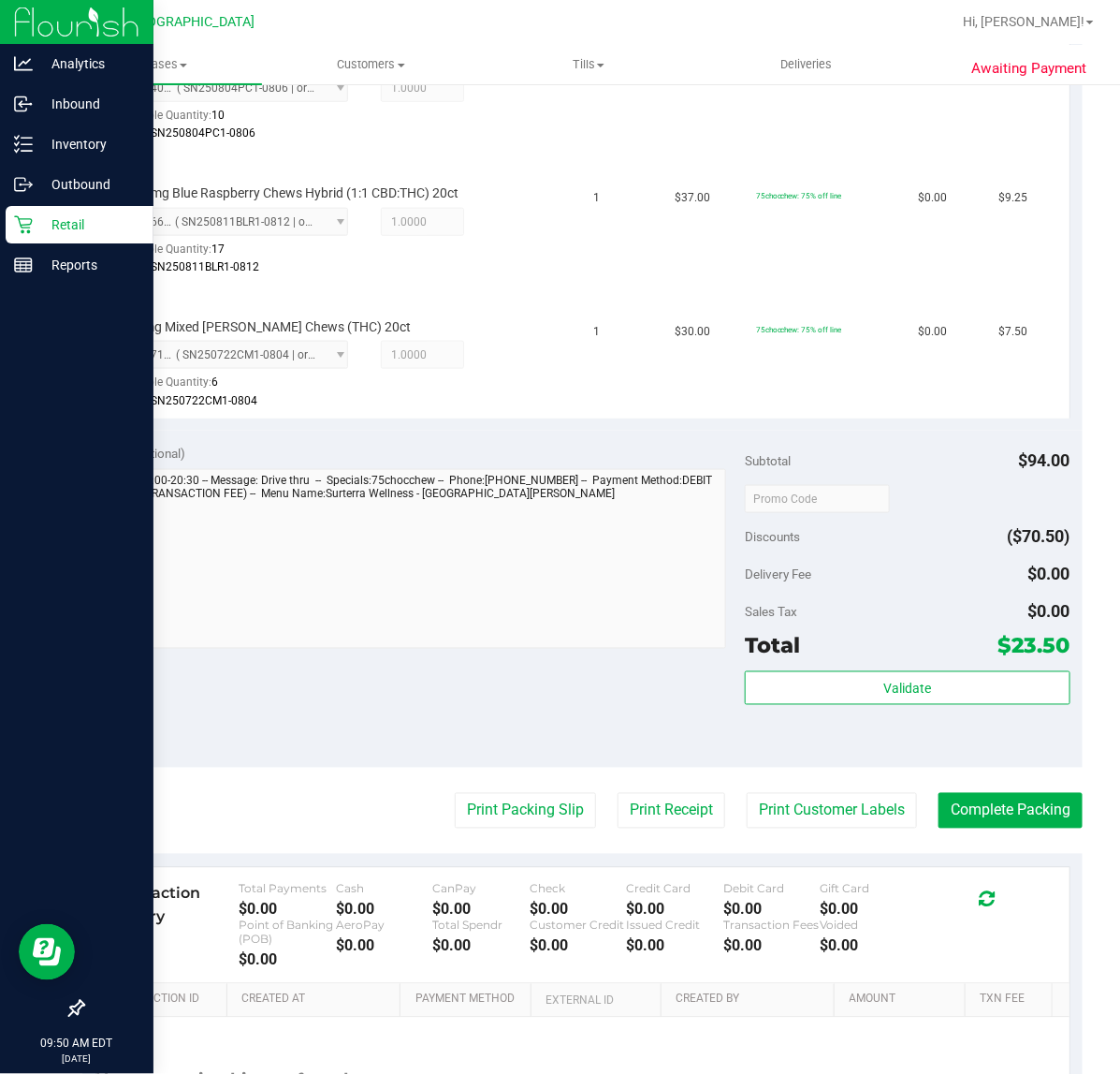
scroll to position [585, 0]
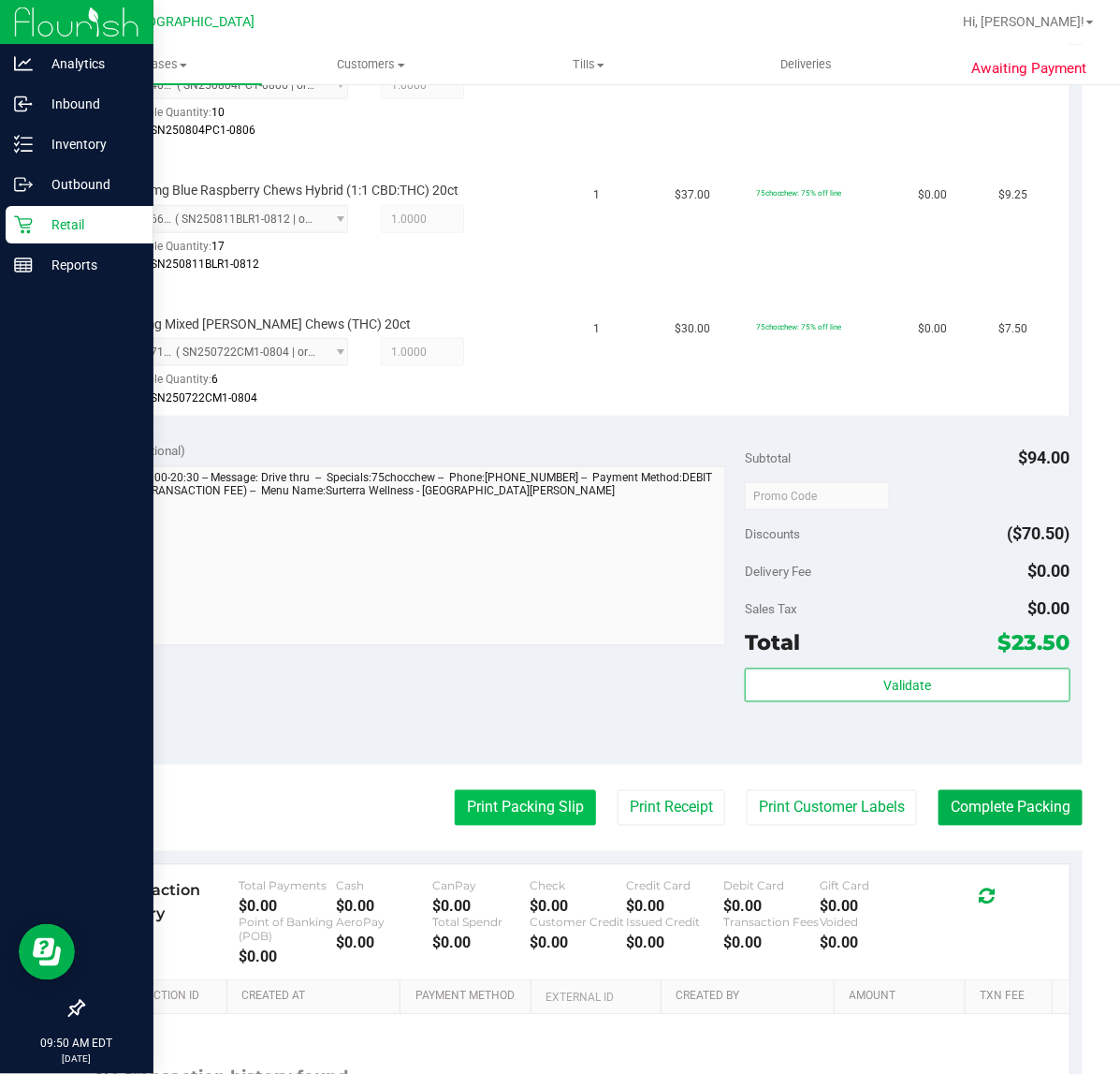
click at [515, 821] on button "Print Packing Slip" at bounding box center [526, 808] width 142 height 36
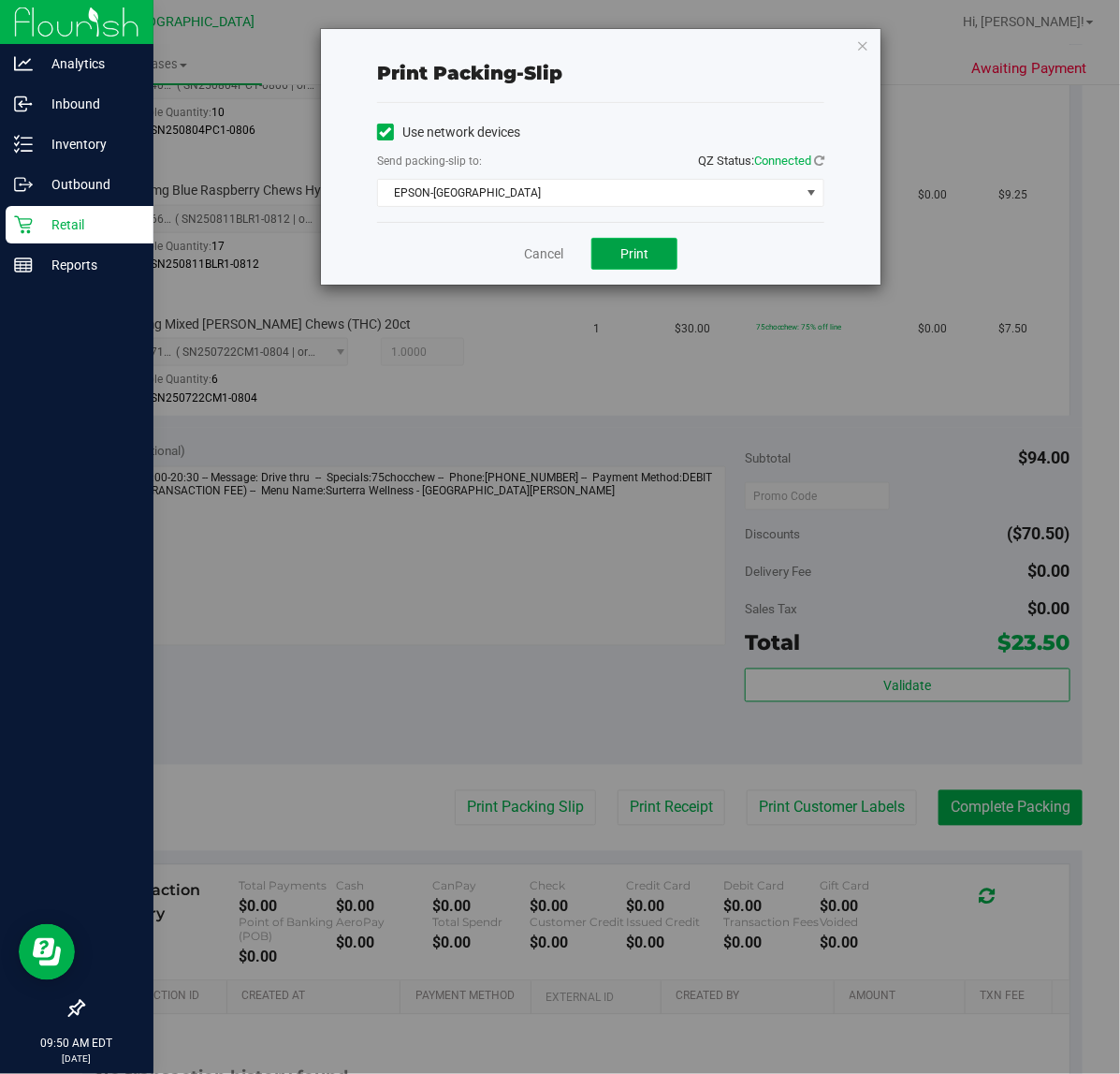
click at [646, 240] on button "Print" at bounding box center [634, 253] width 86 height 32
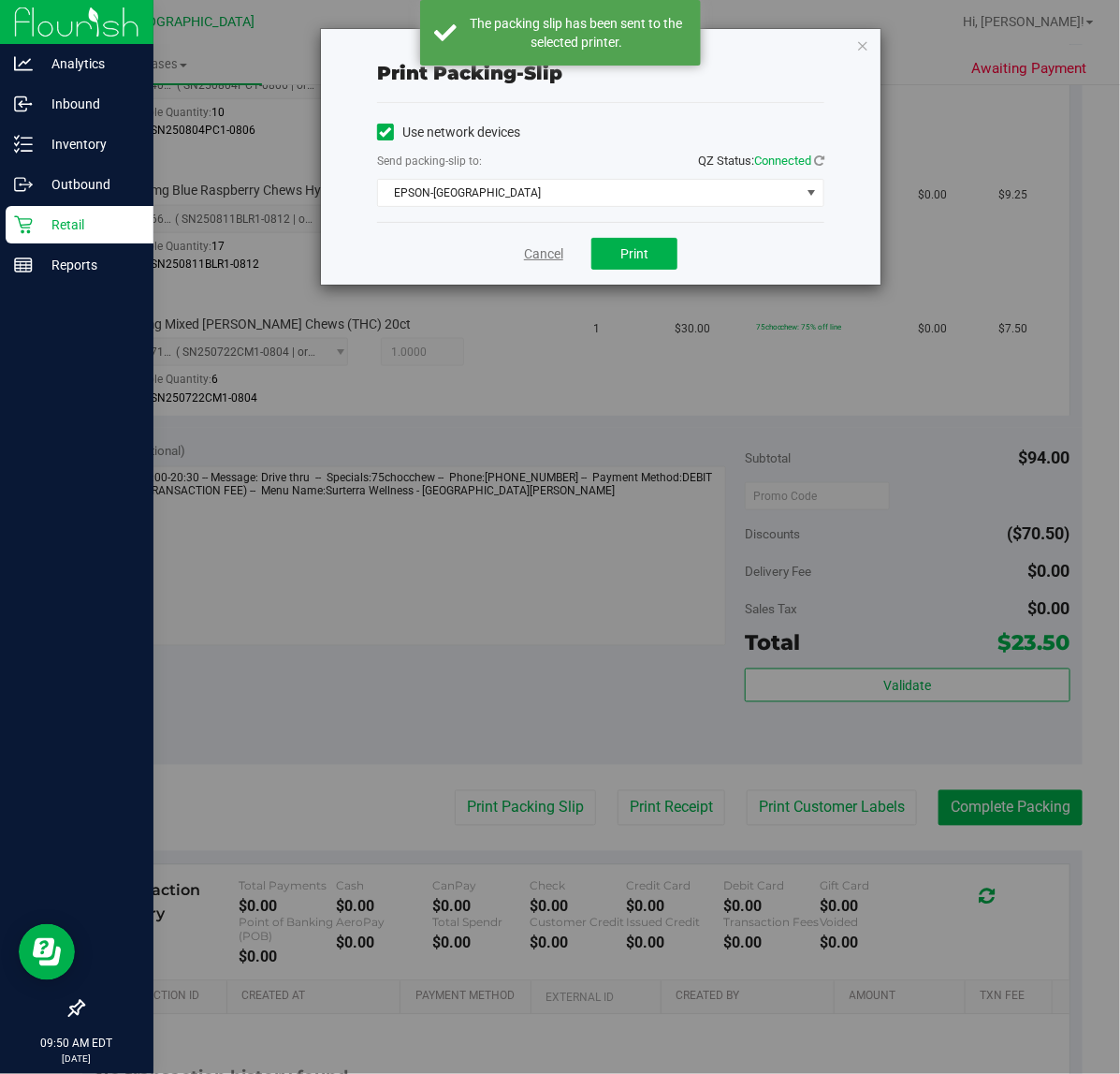
click at [543, 258] on link "Cancel" at bounding box center [543, 253] width 40 height 20
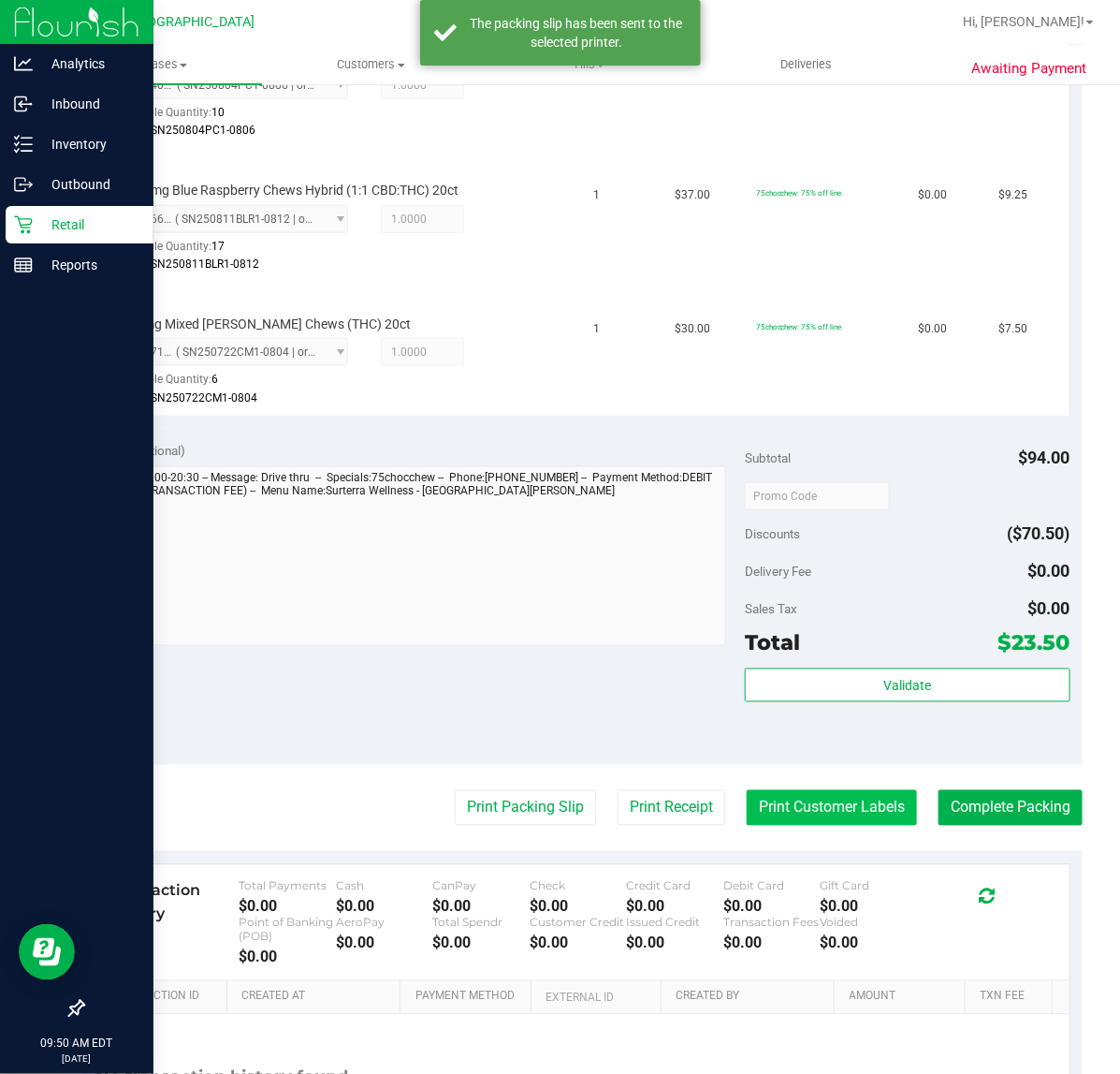
click at [826, 794] on button "Print Customer Labels" at bounding box center [832, 808] width 170 height 36
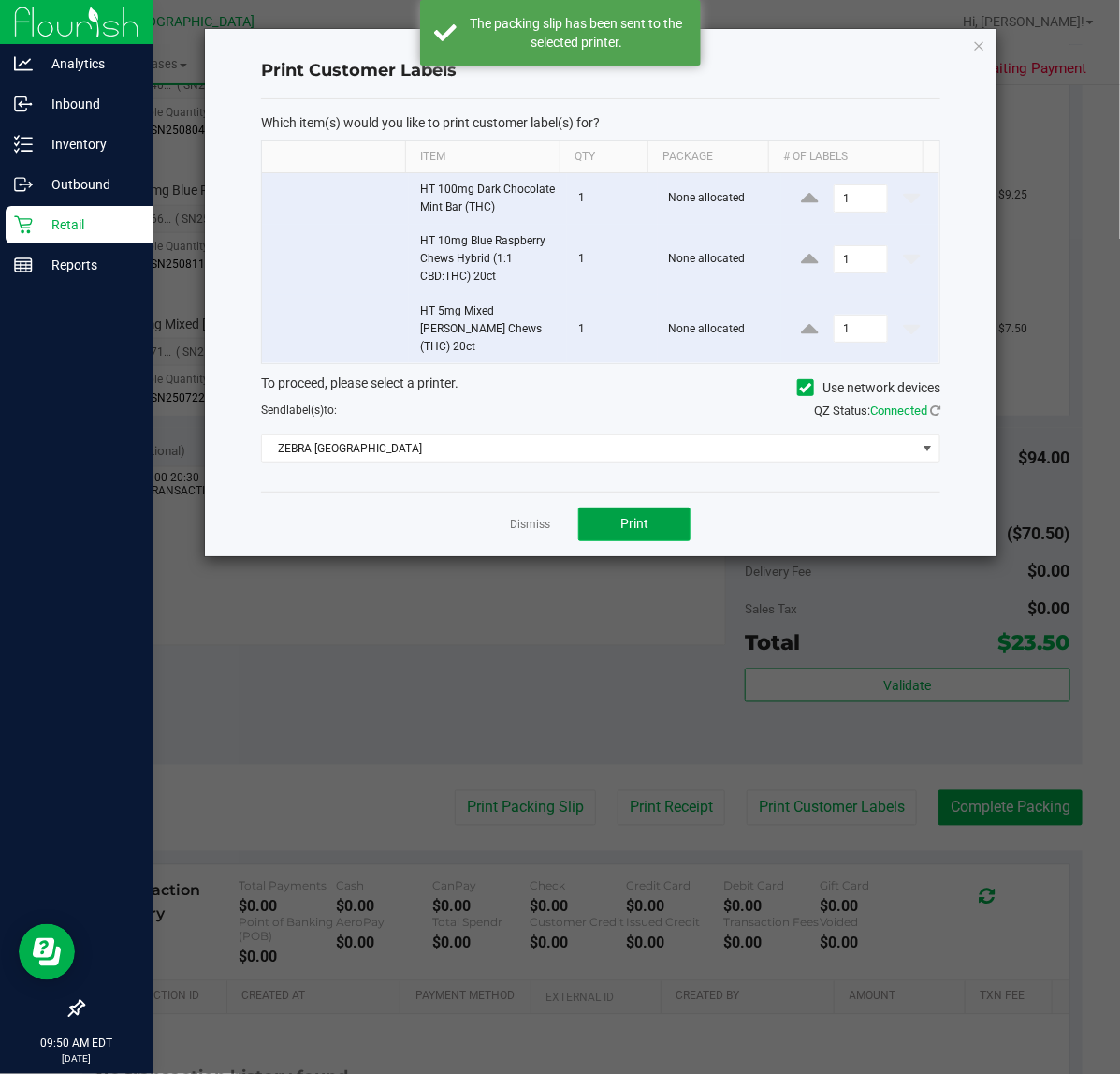
click at [631, 516] on span "Print" at bounding box center [634, 524] width 28 height 15
click at [526, 517] on link "Dismiss" at bounding box center [530, 525] width 41 height 16
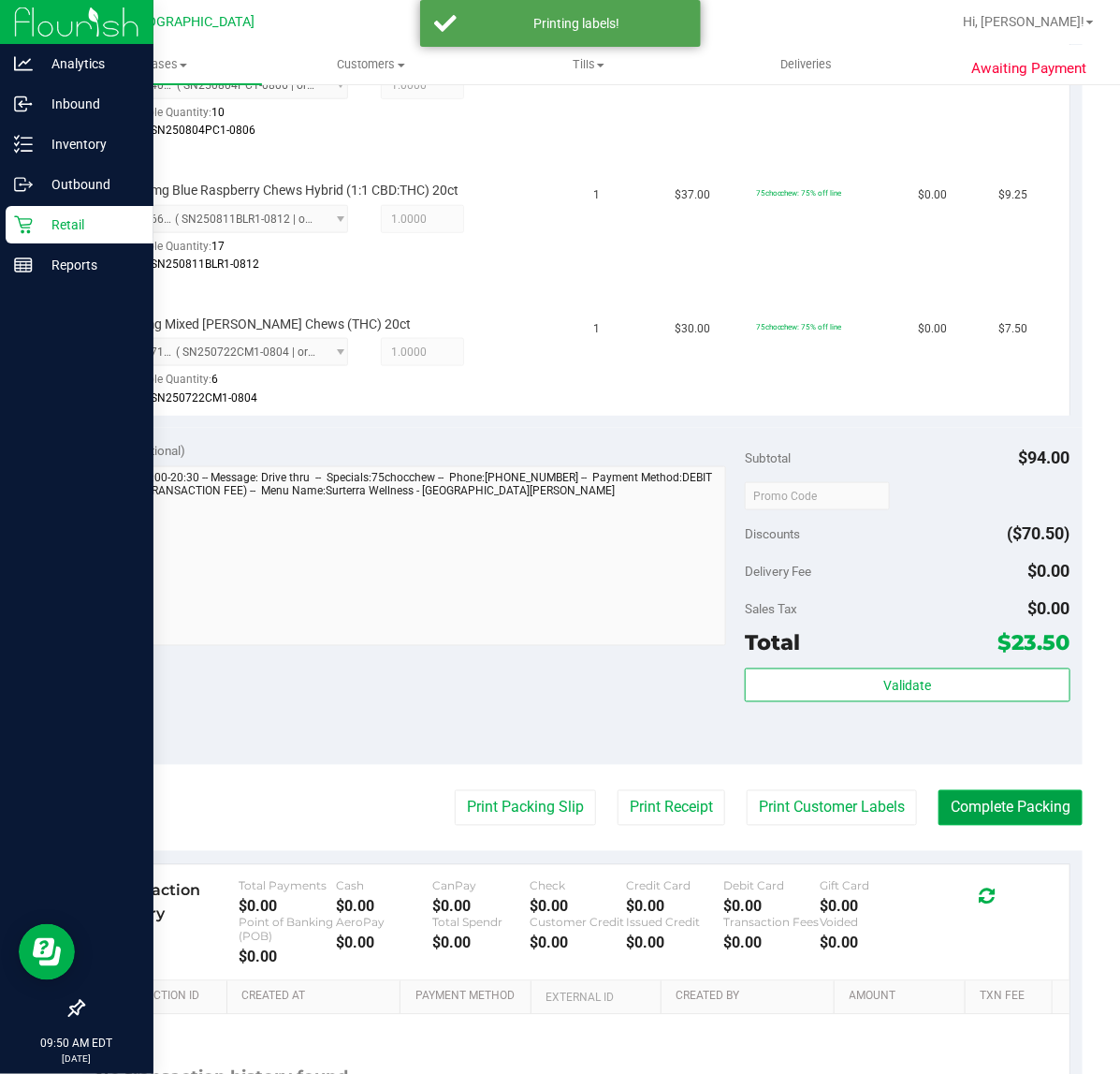
click at [1016, 797] on button "Complete Packing" at bounding box center [1010, 808] width 144 height 36
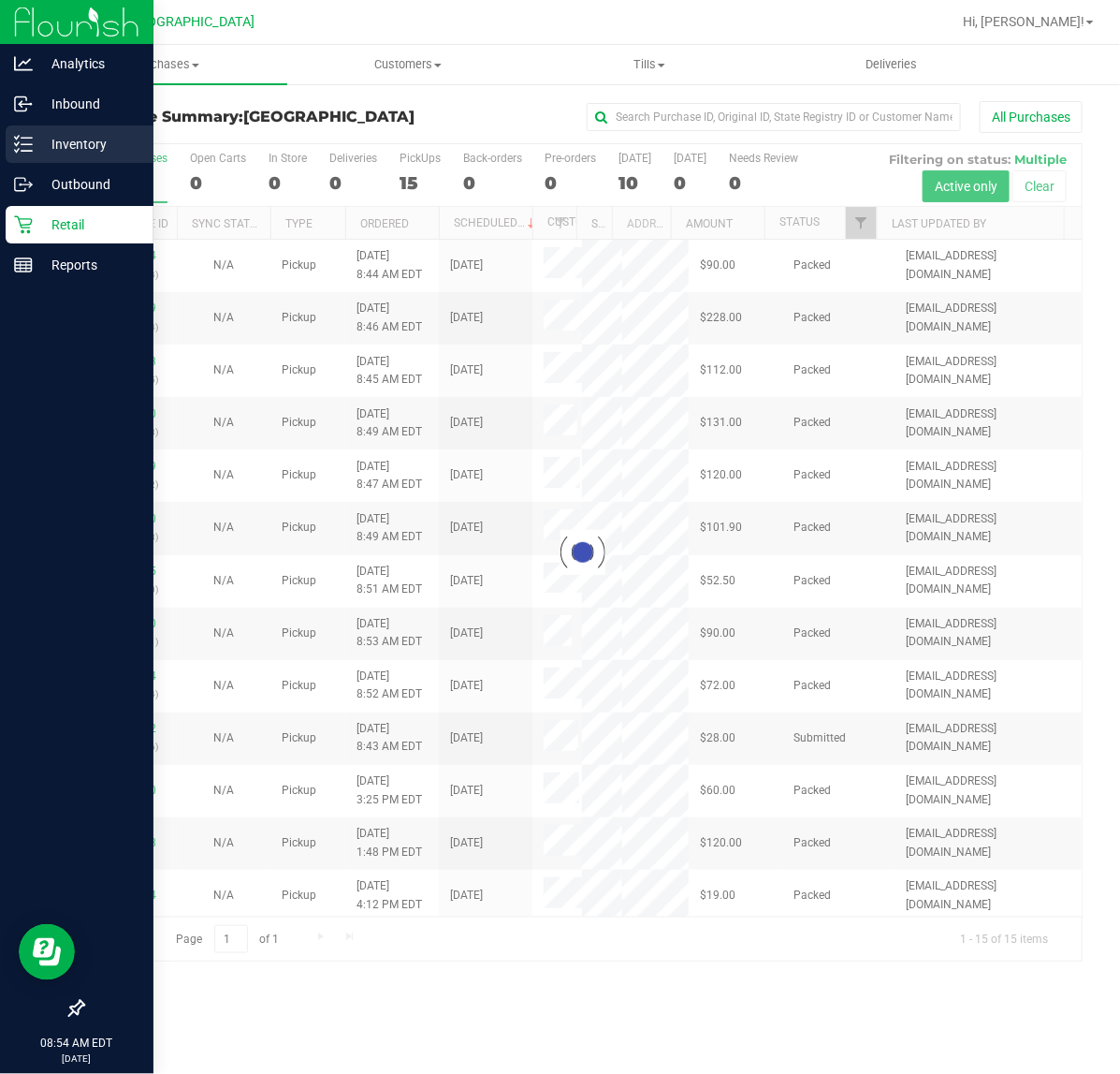
click at [82, 143] on p "Inventory" at bounding box center [89, 145] width 112 height 23
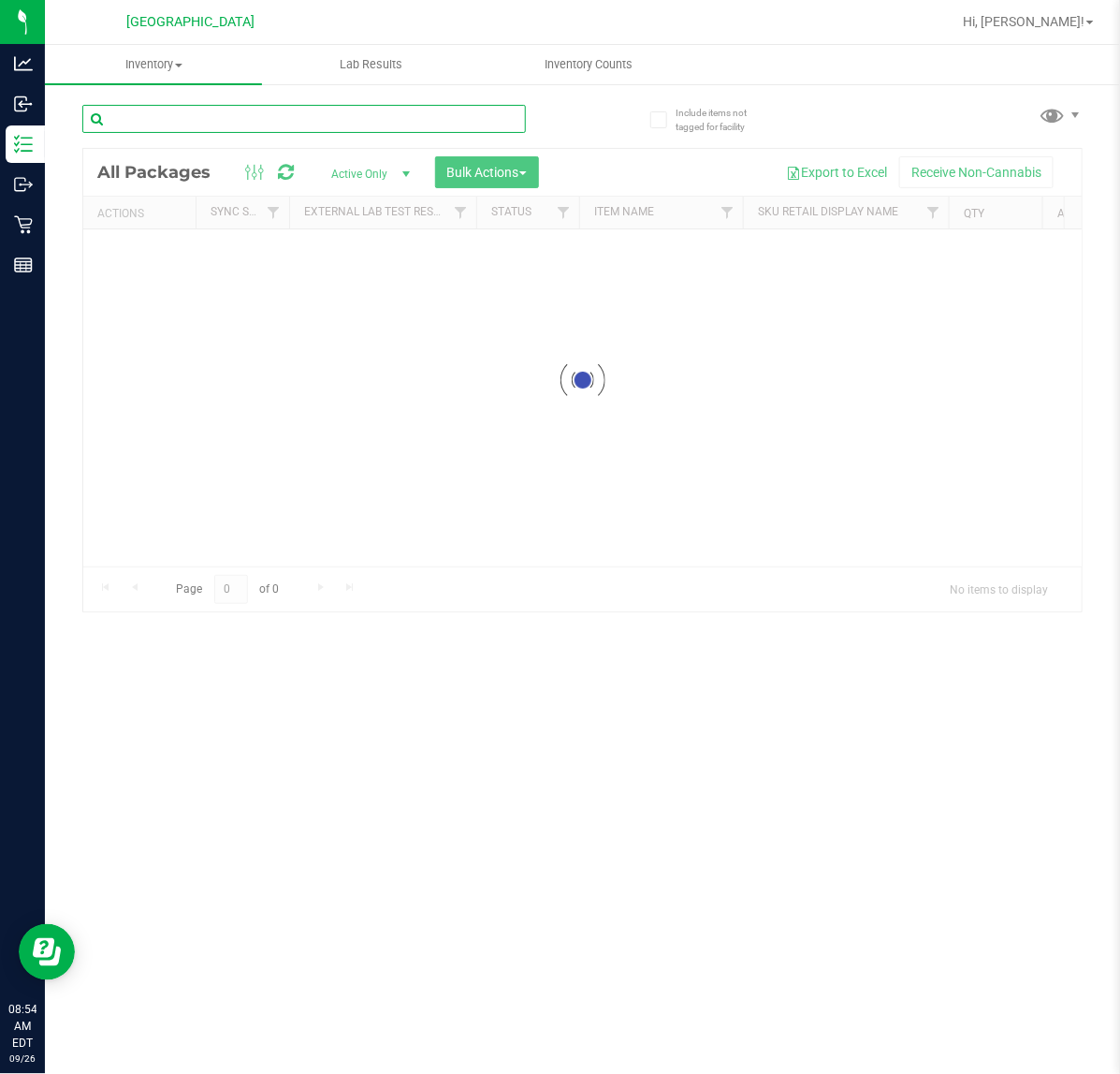
click at [325, 118] on input "text" at bounding box center [303, 119] width 443 height 28
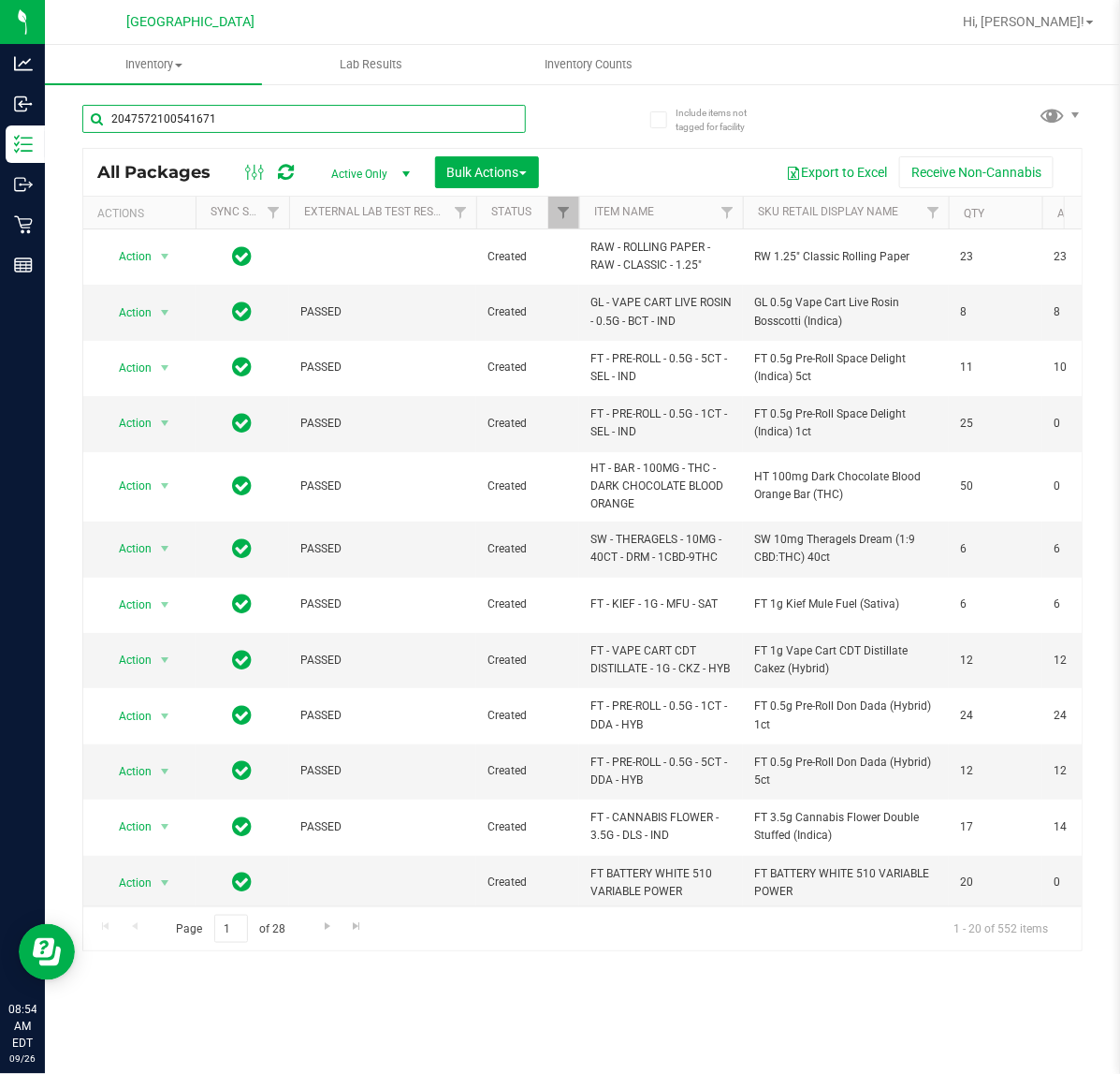
type input "2047572100541671"
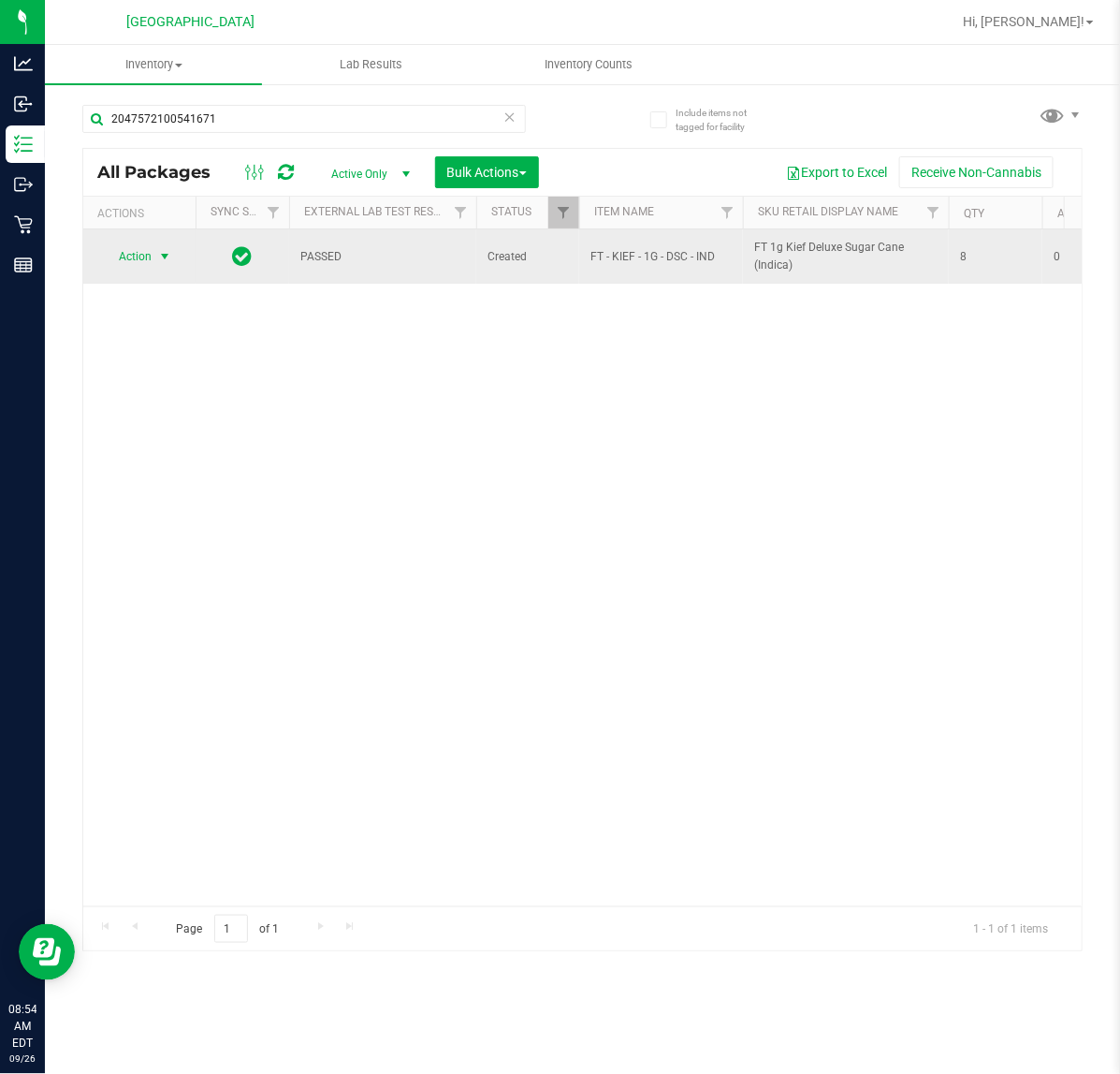
click at [161, 260] on span "select" at bounding box center [164, 256] width 15 height 15
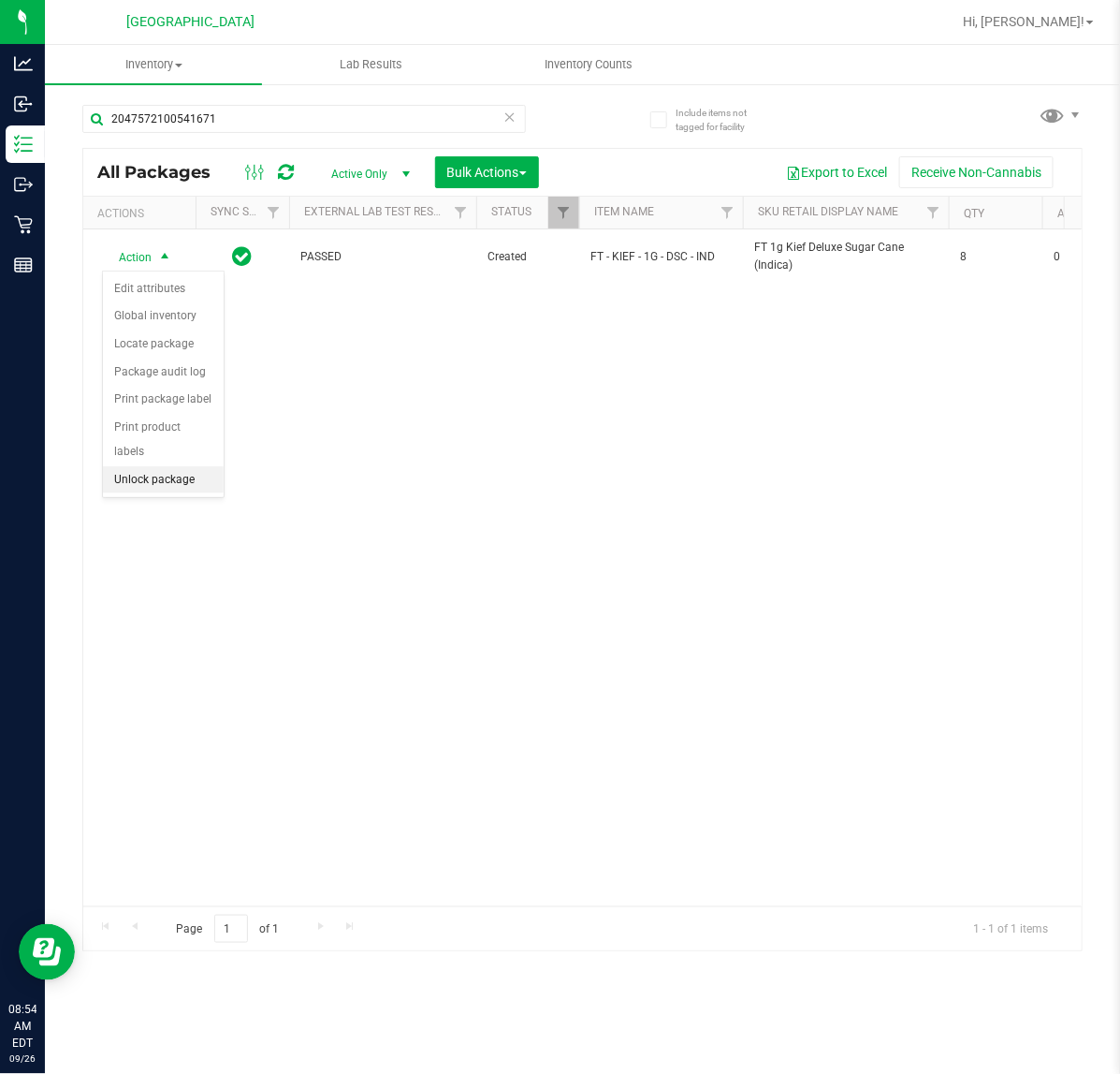
click at [173, 466] on li "Unlock package" at bounding box center [164, 480] width 121 height 28
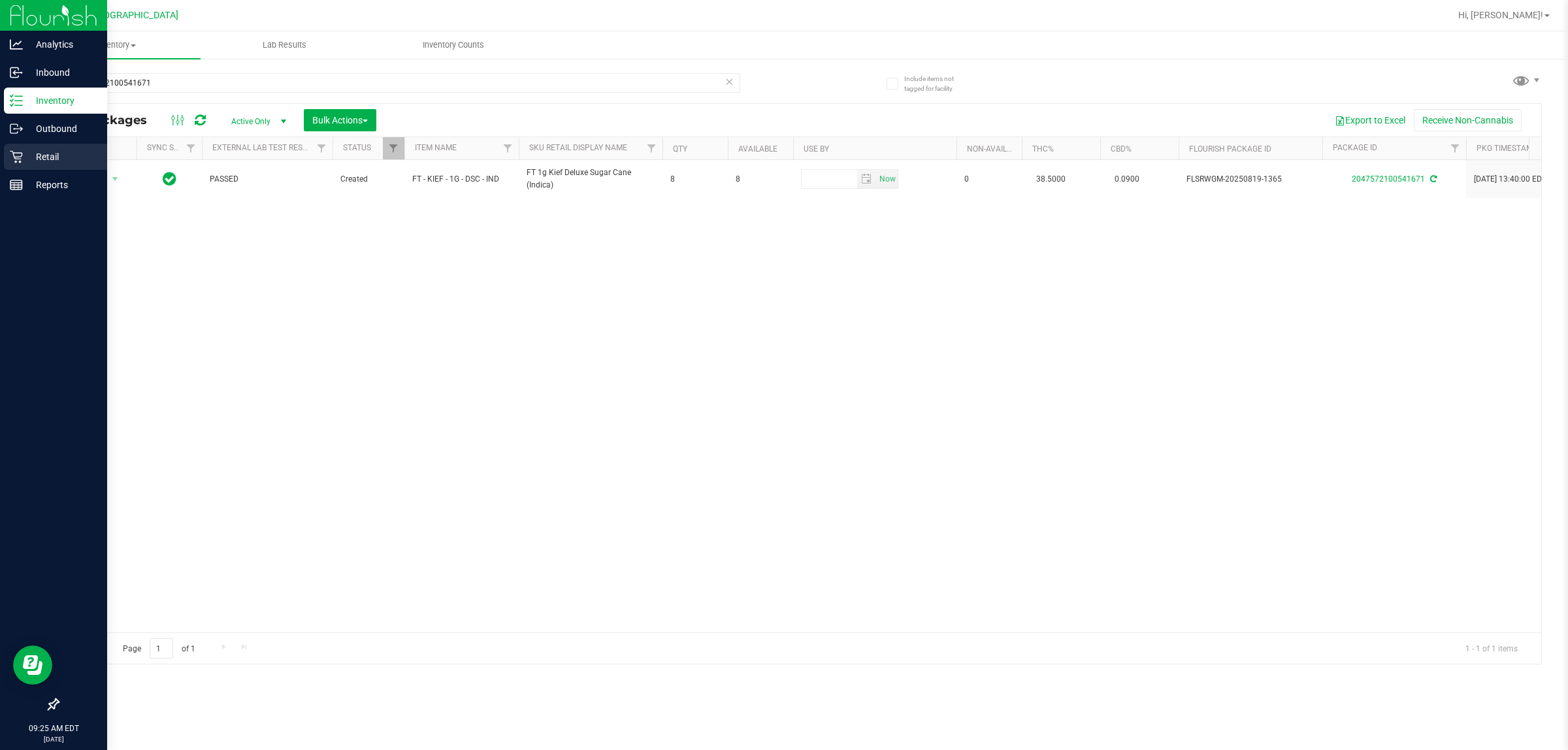
click at [20, 154] on icon at bounding box center [16, 157] width 13 height 13
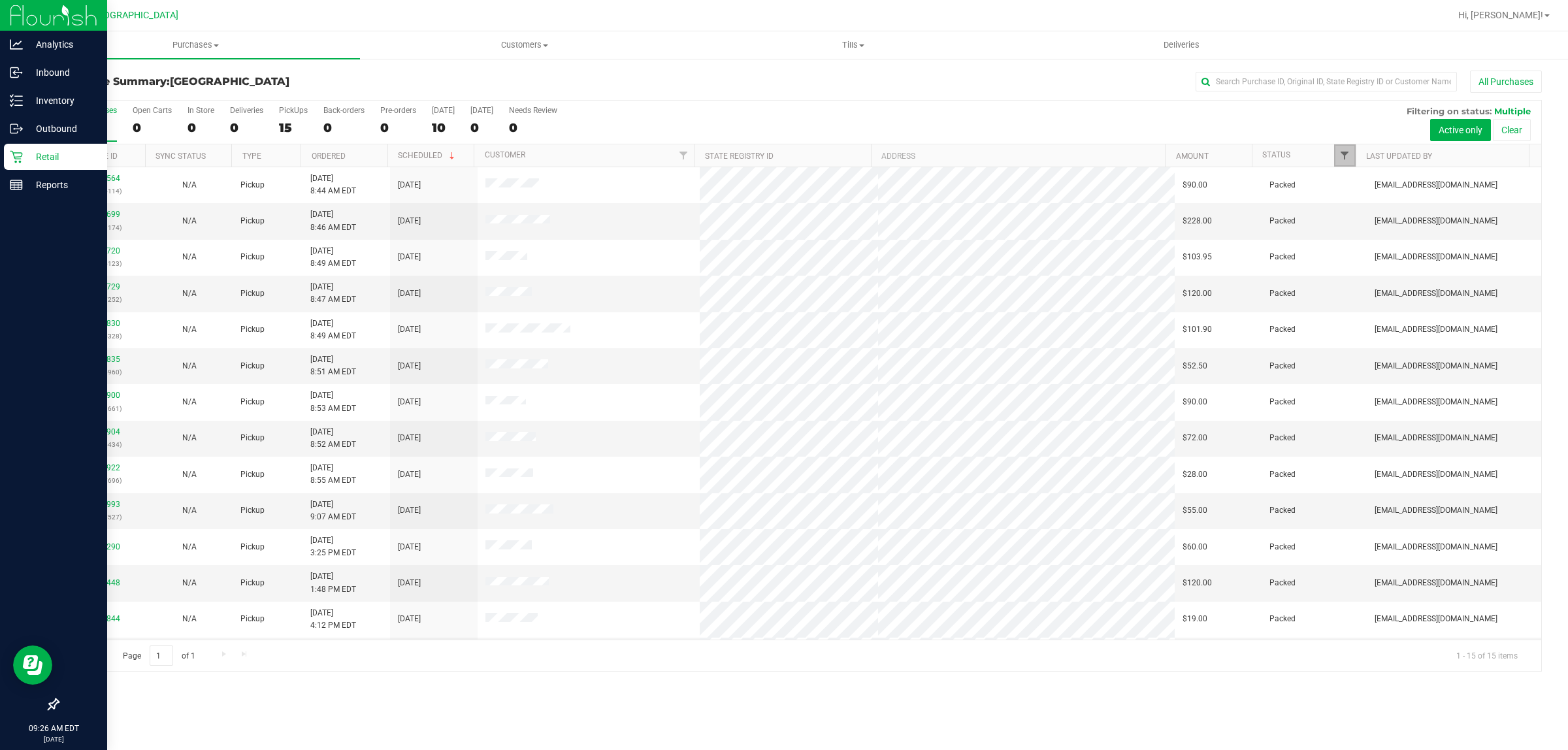
click at [781, 157] on span "Filter" at bounding box center [1345, 156] width 11 height 11
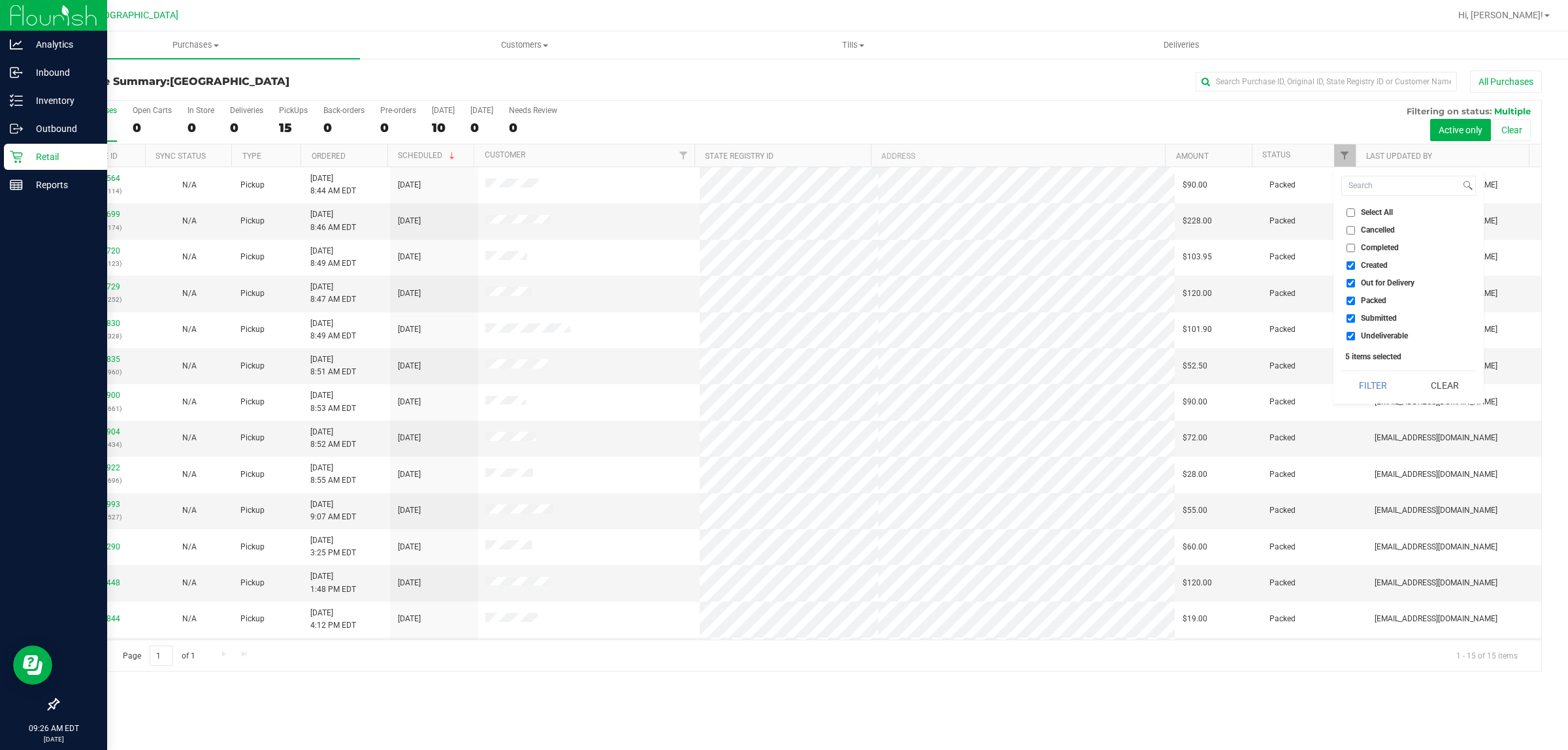
click at [781, 266] on input "Created" at bounding box center [1351, 265] width 9 height 9
checkbox input "false"
click at [781, 282] on input "Out for Delivery" at bounding box center [1351, 283] width 9 height 9
checkbox input "false"
click at [781, 298] on input "Packed" at bounding box center [1351, 301] width 9 height 9
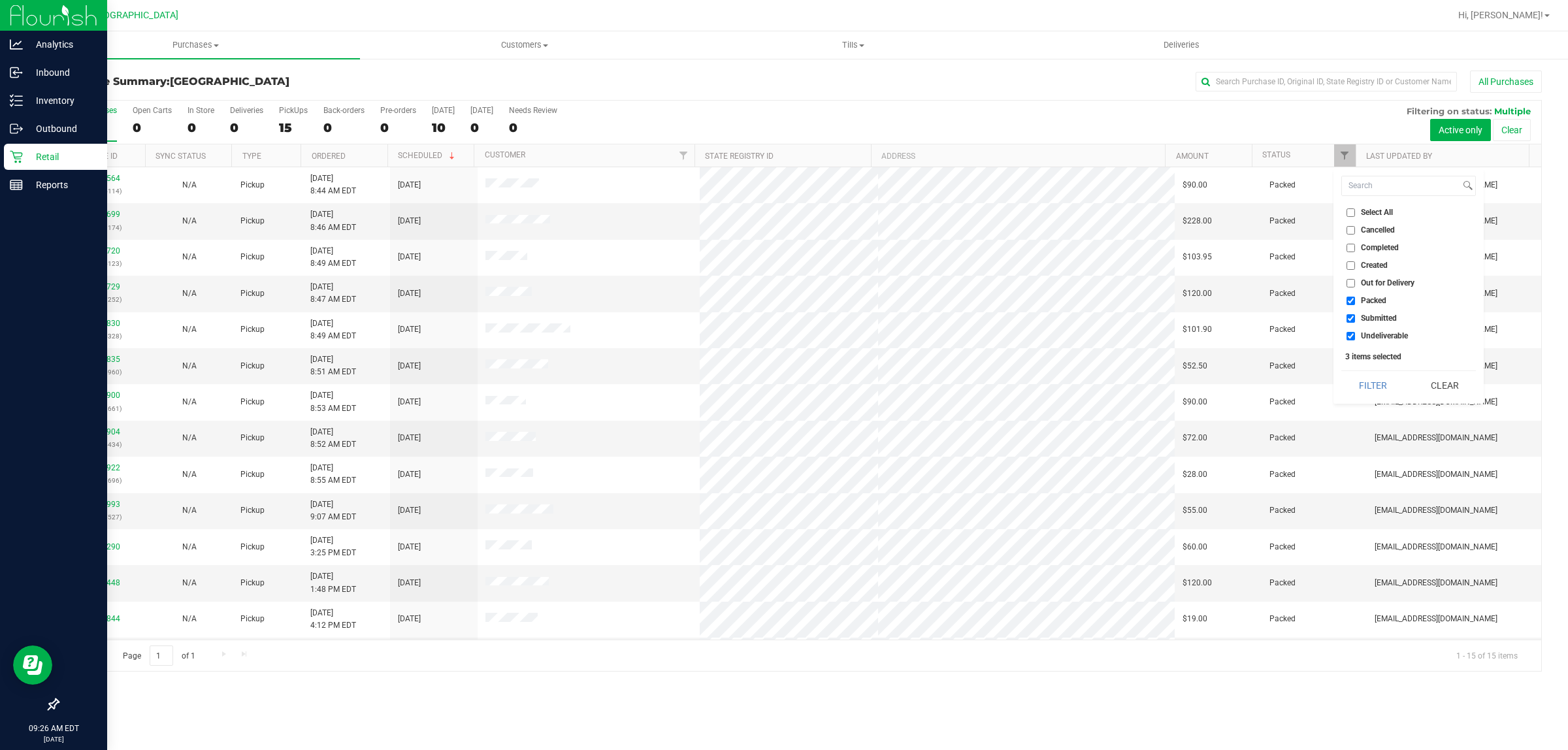
checkbox input "false"
click at [781, 338] on input "Undeliverable" at bounding box center [1351, 336] width 9 height 9
checkbox input "false"
click at [781, 377] on button "Filter" at bounding box center [1373, 385] width 63 height 29
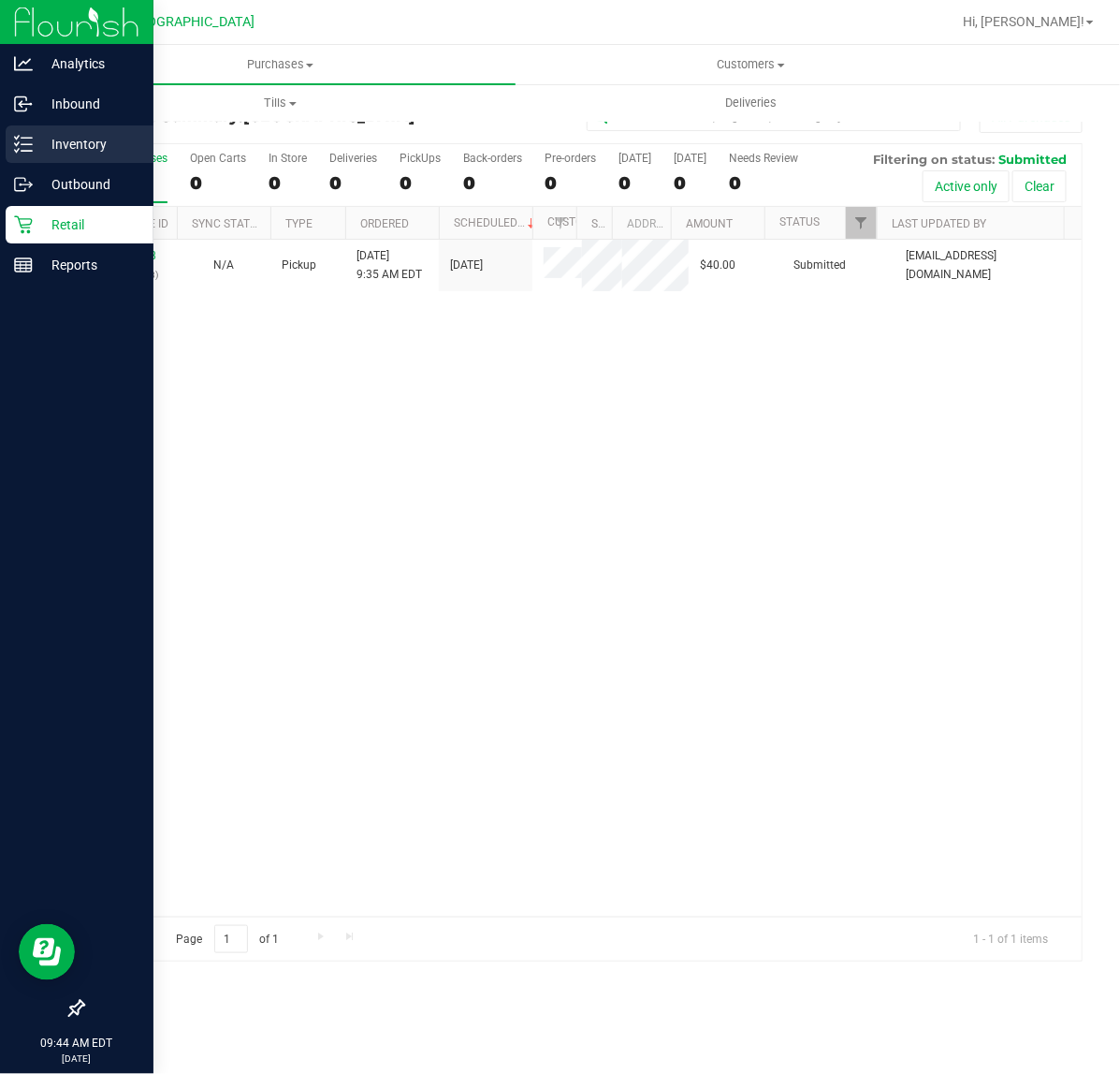
click at [63, 147] on p "Inventory" at bounding box center [89, 145] width 112 height 23
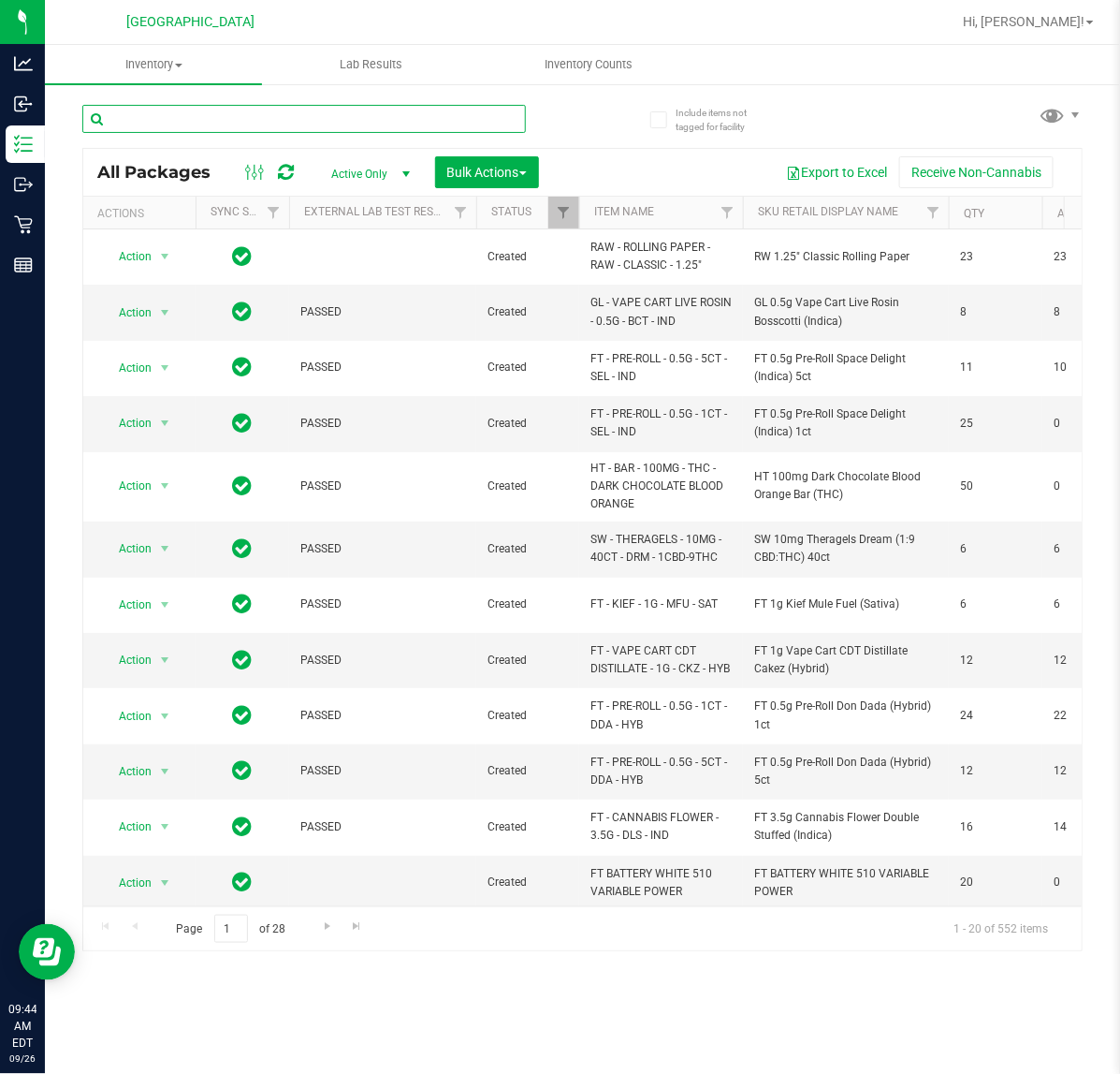
click at [227, 108] on input "text" at bounding box center [303, 119] width 443 height 28
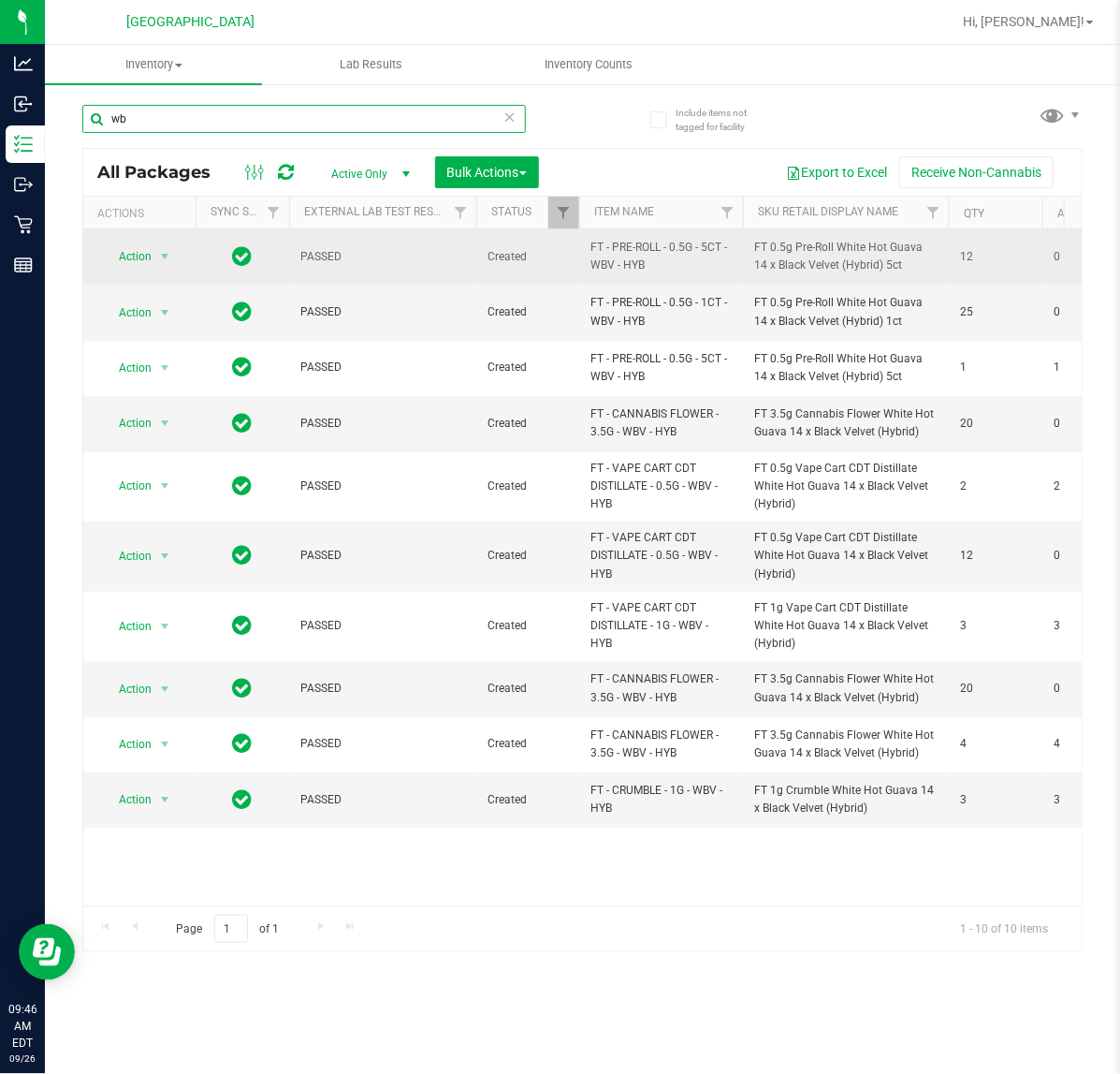
type input "w"
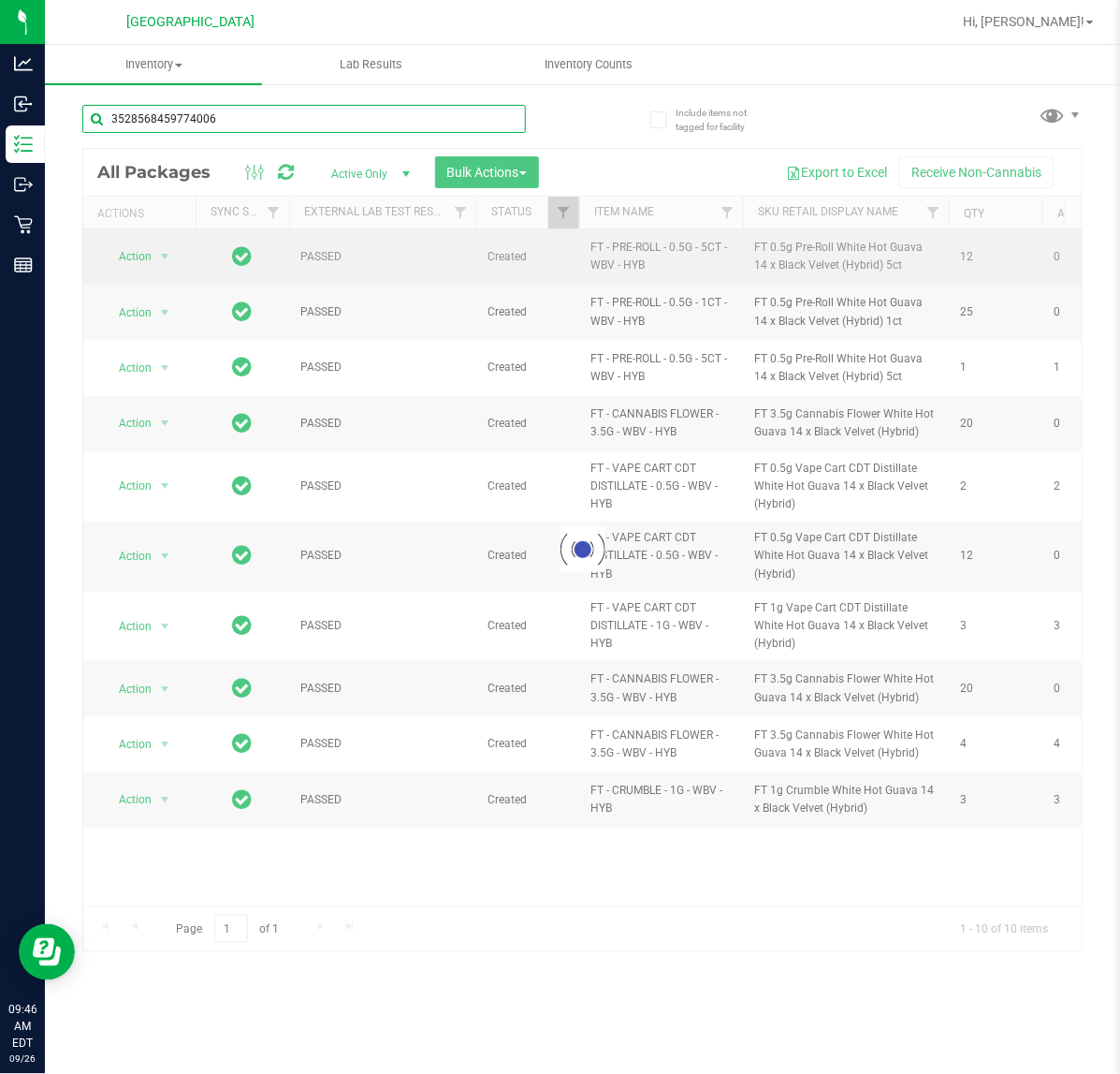
type input "3528568459774006"
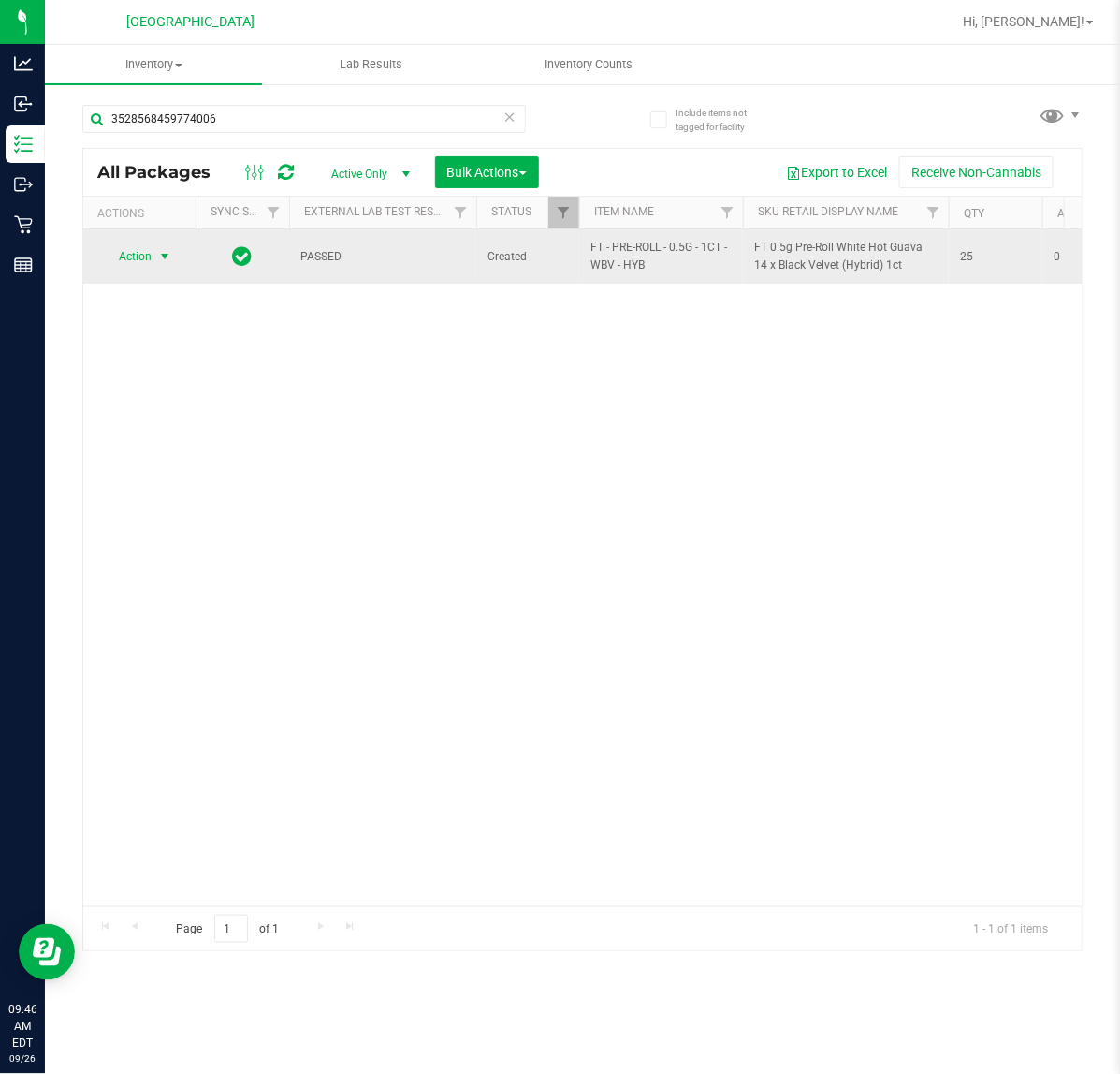
click at [154, 254] on span "select" at bounding box center [164, 256] width 24 height 26
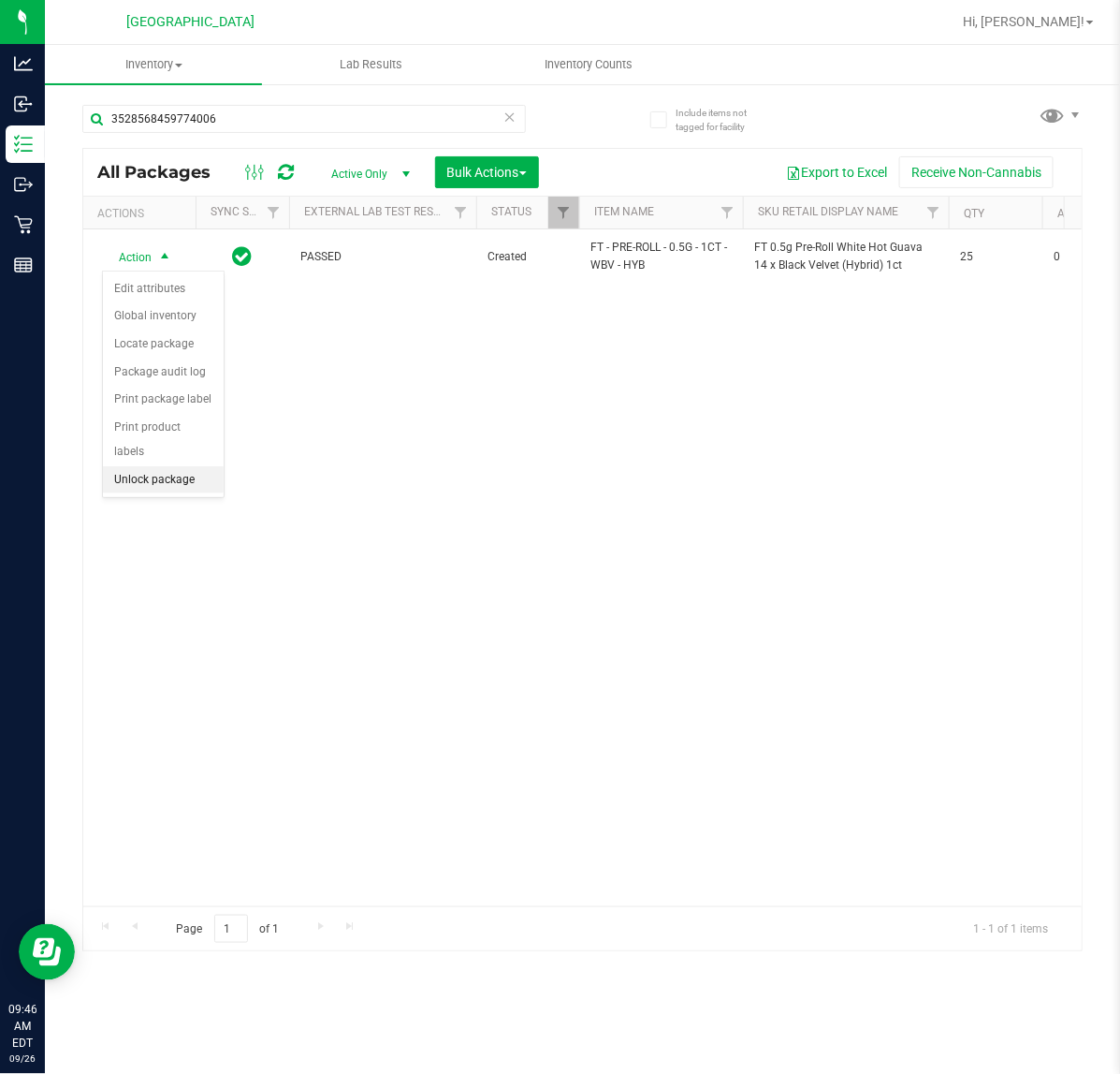
click at [181, 466] on li "Unlock package" at bounding box center [164, 480] width 121 height 28
